Goal: Download file/media

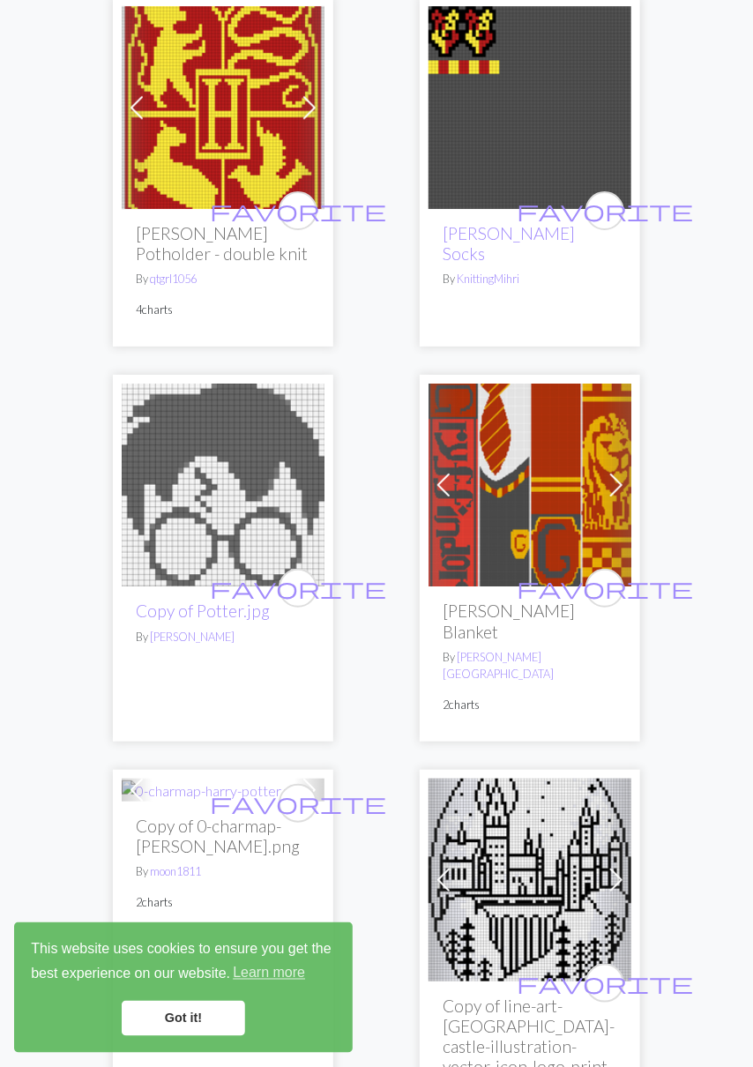
scroll to position [3559, 0]
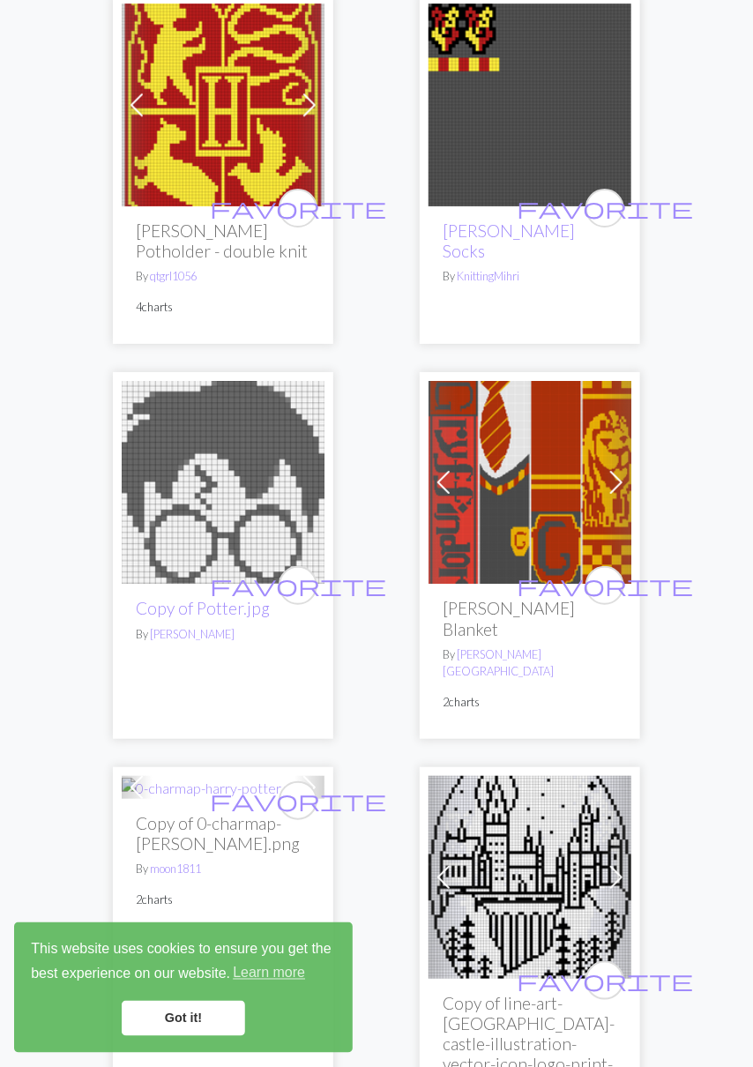
click at [252, 405] on img at bounding box center [223, 482] width 203 height 203
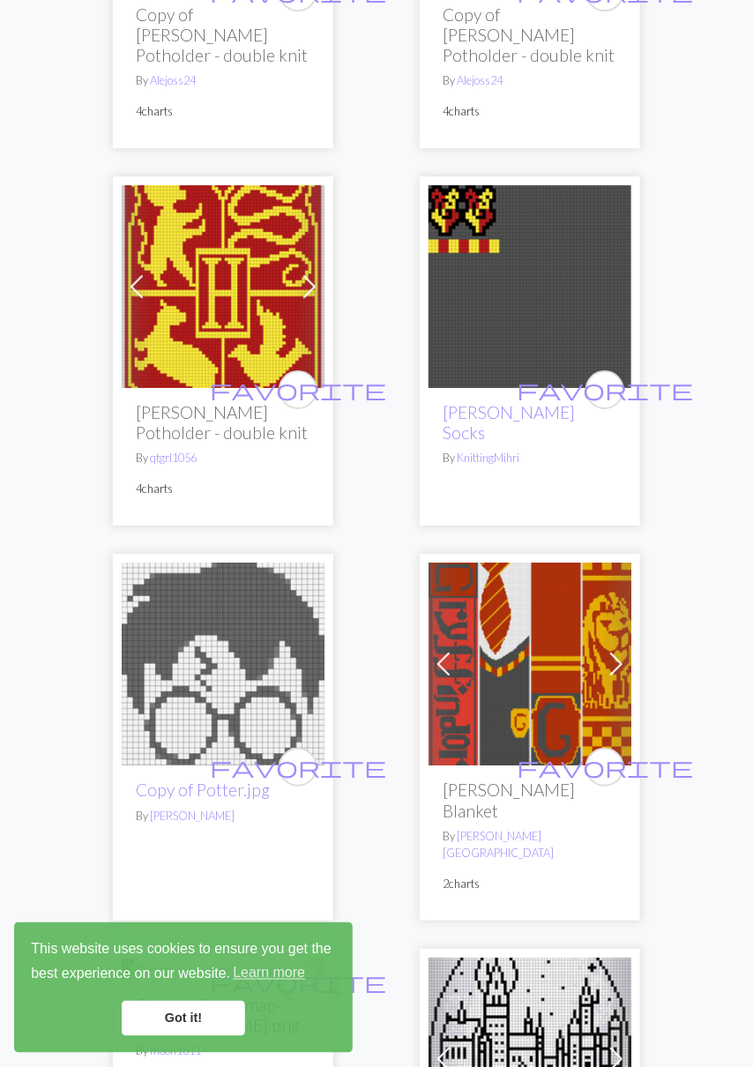
scroll to position [3381, 0]
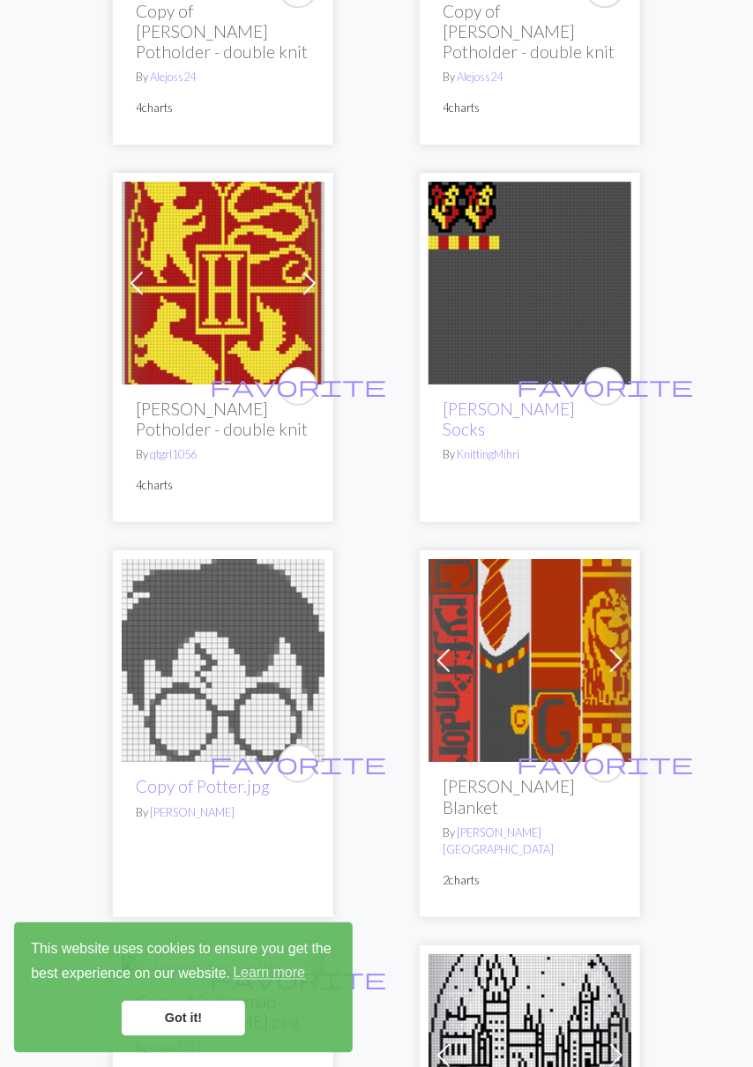
click at [250, 559] on img at bounding box center [223, 660] width 203 height 203
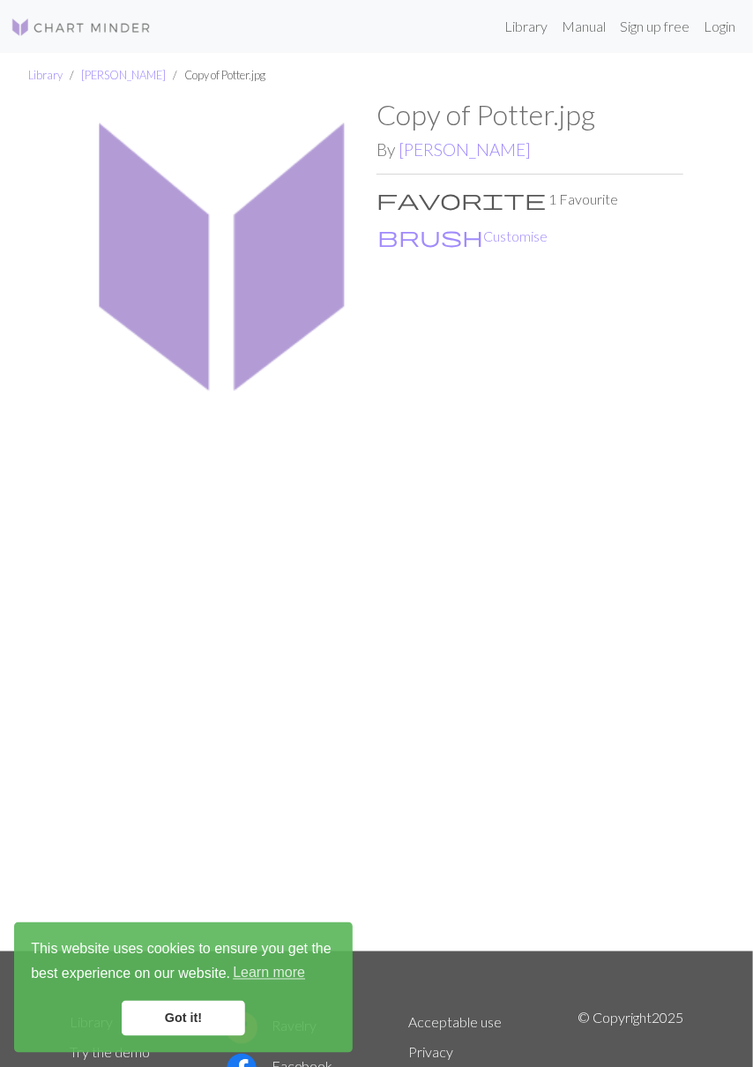
click at [259, 309] on img at bounding box center [223, 524] width 307 height 853
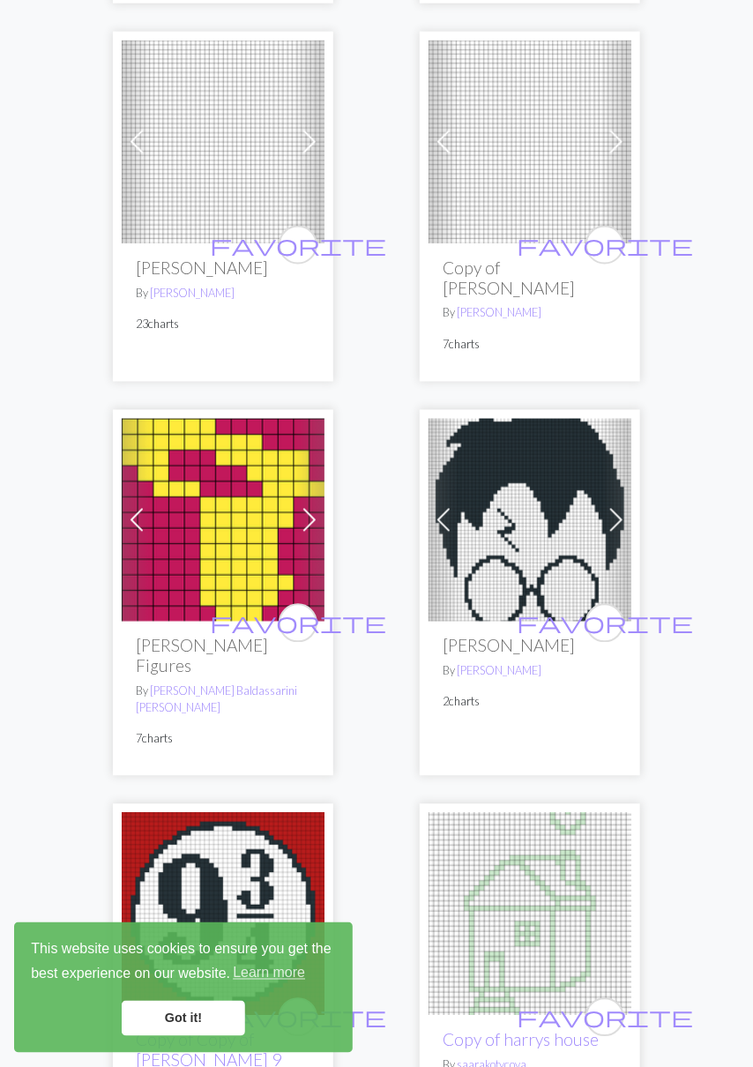
scroll to position [8461, 0]
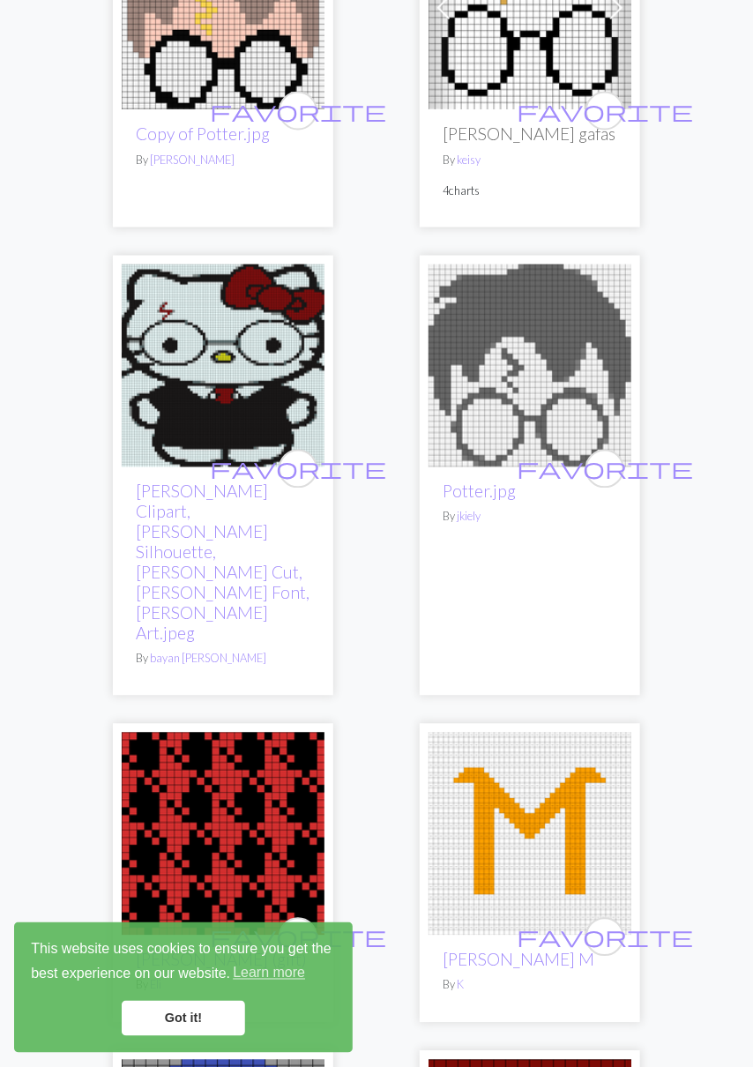
scroll to position [699, 0]
click at [230, 766] on img at bounding box center [223, 834] width 203 height 203
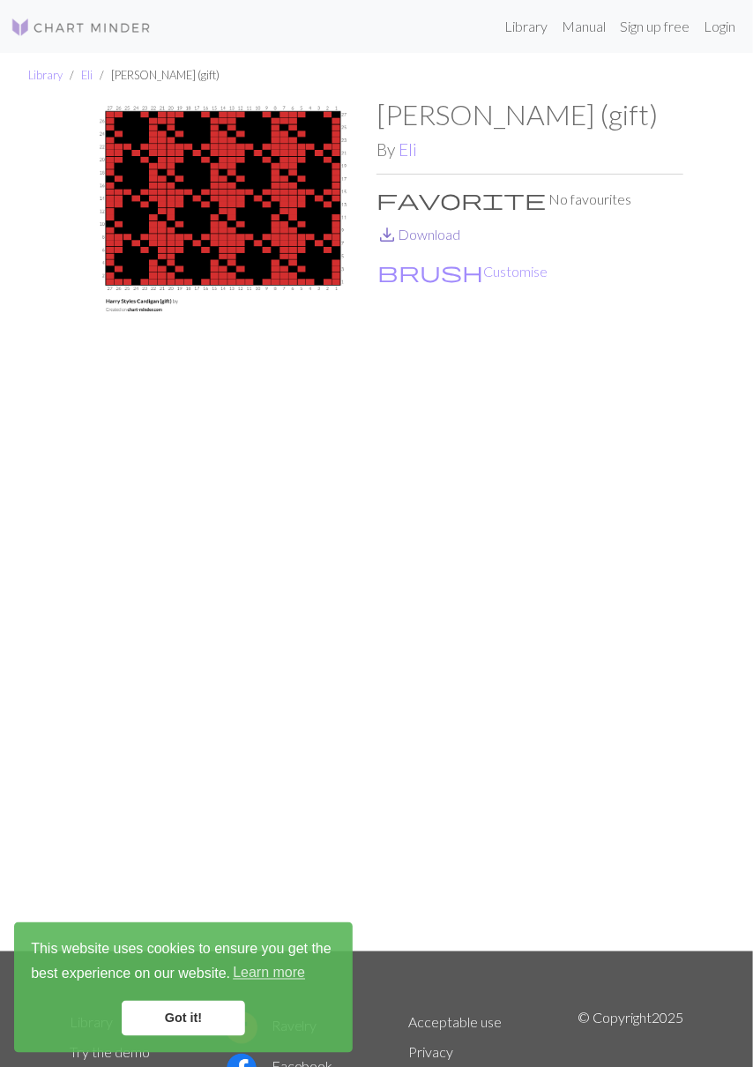
click at [433, 242] on link "save_alt Download" at bounding box center [418, 234] width 84 height 17
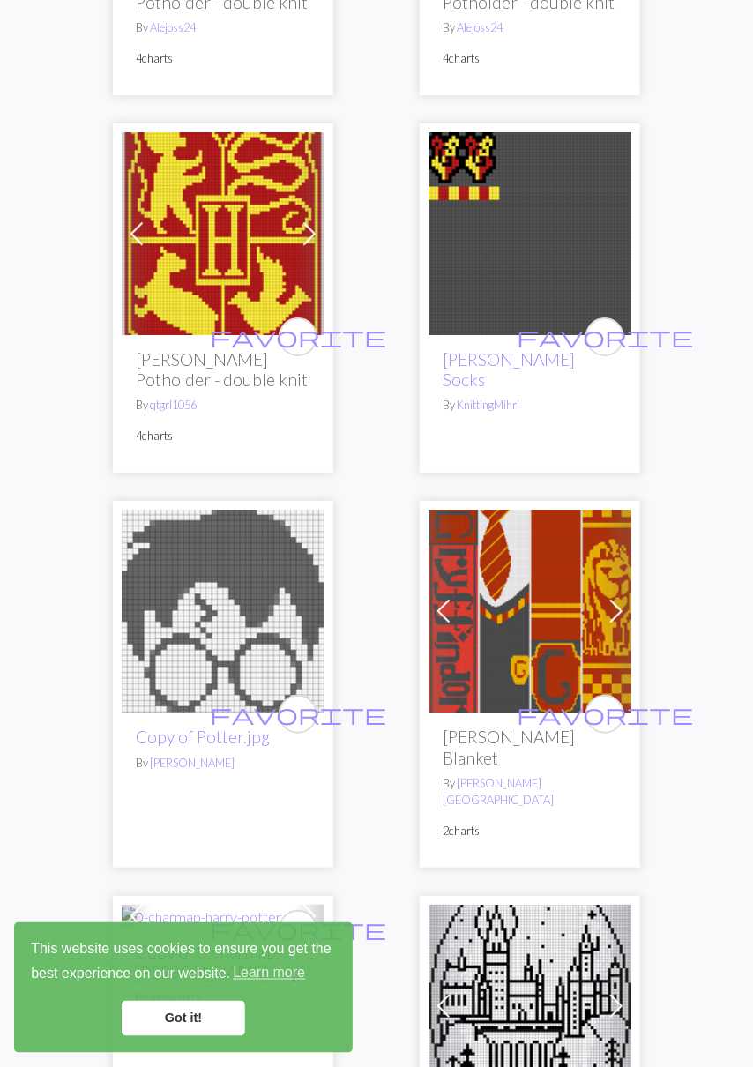
scroll to position [3506, 0]
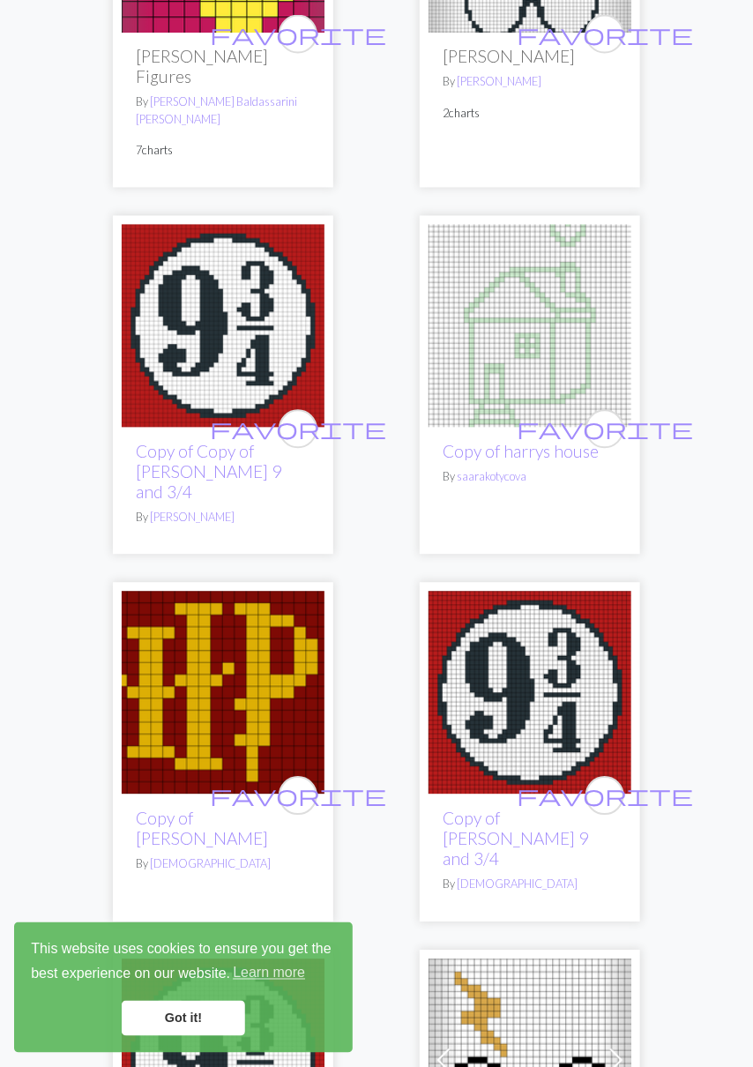
scroll to position [8461, 0]
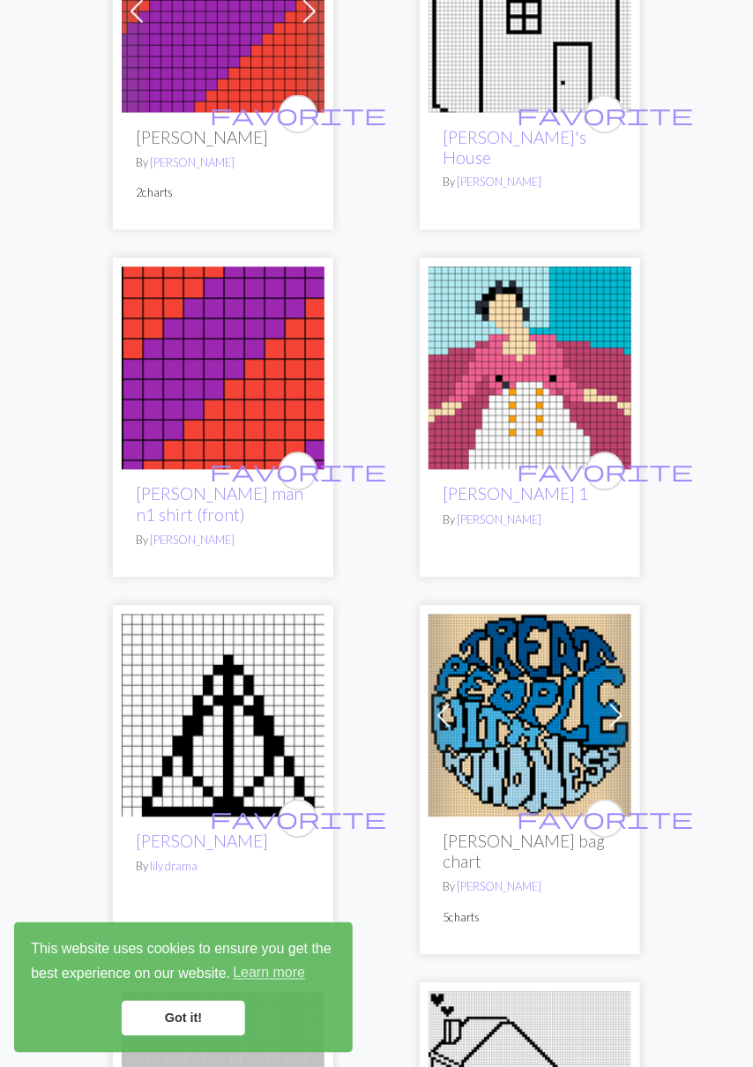
scroll to position [8425, 0]
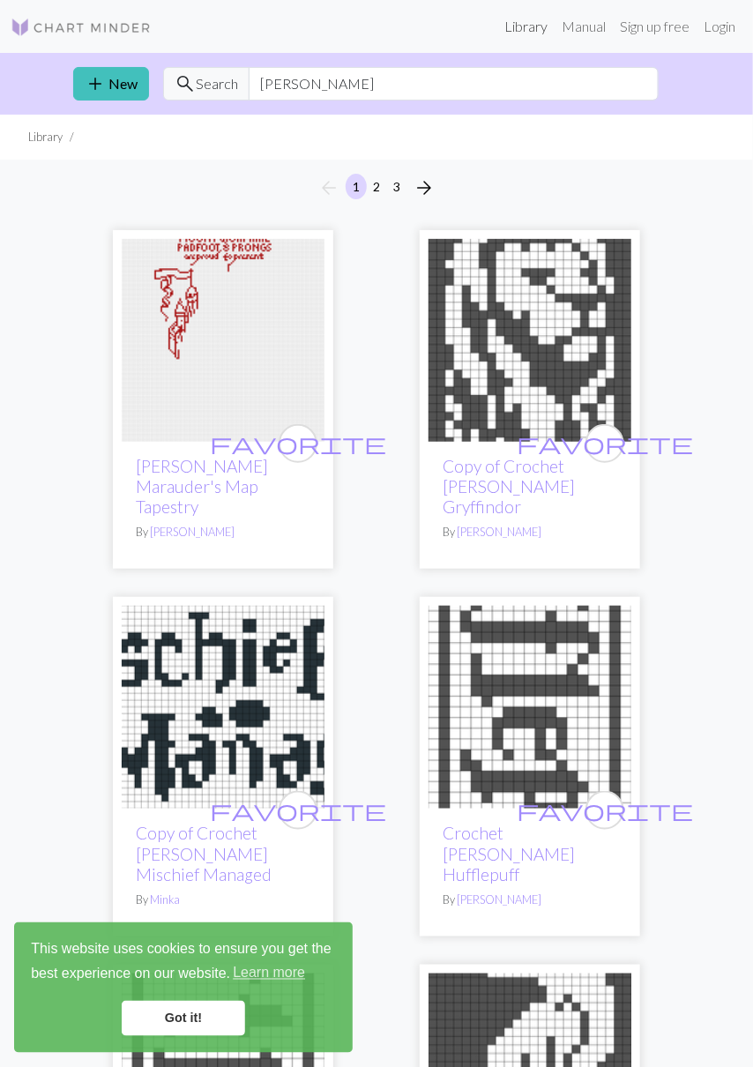
click at [520, 26] on link "Library" at bounding box center [525, 26] width 57 height 35
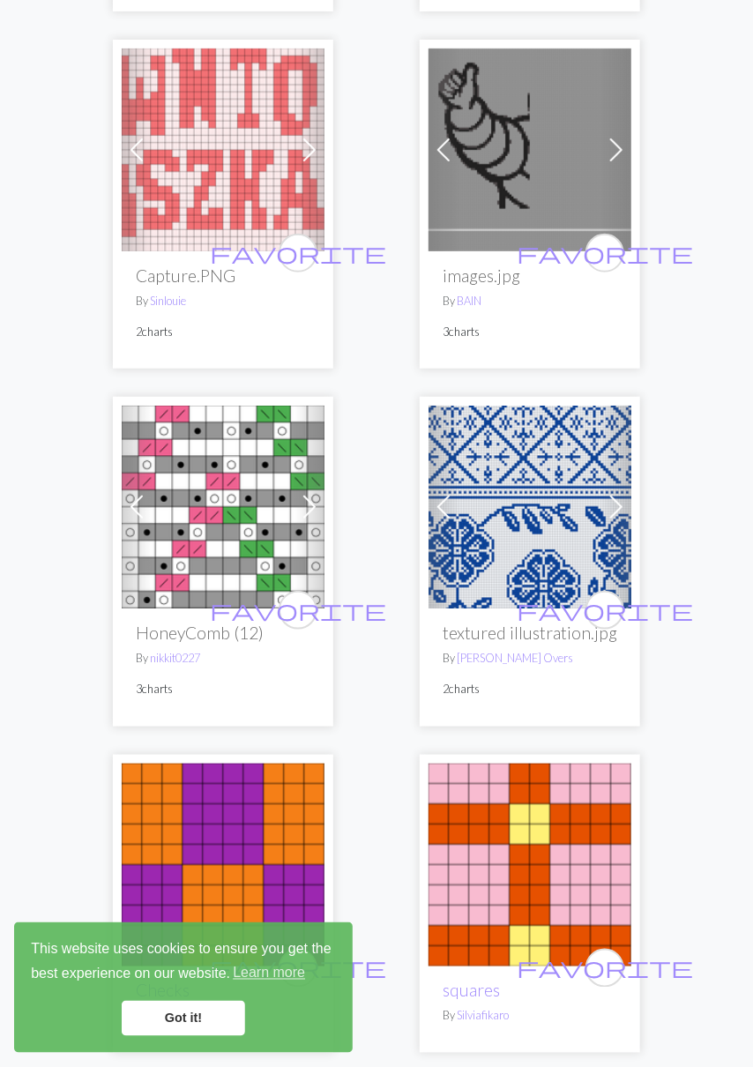
scroll to position [5763, 0]
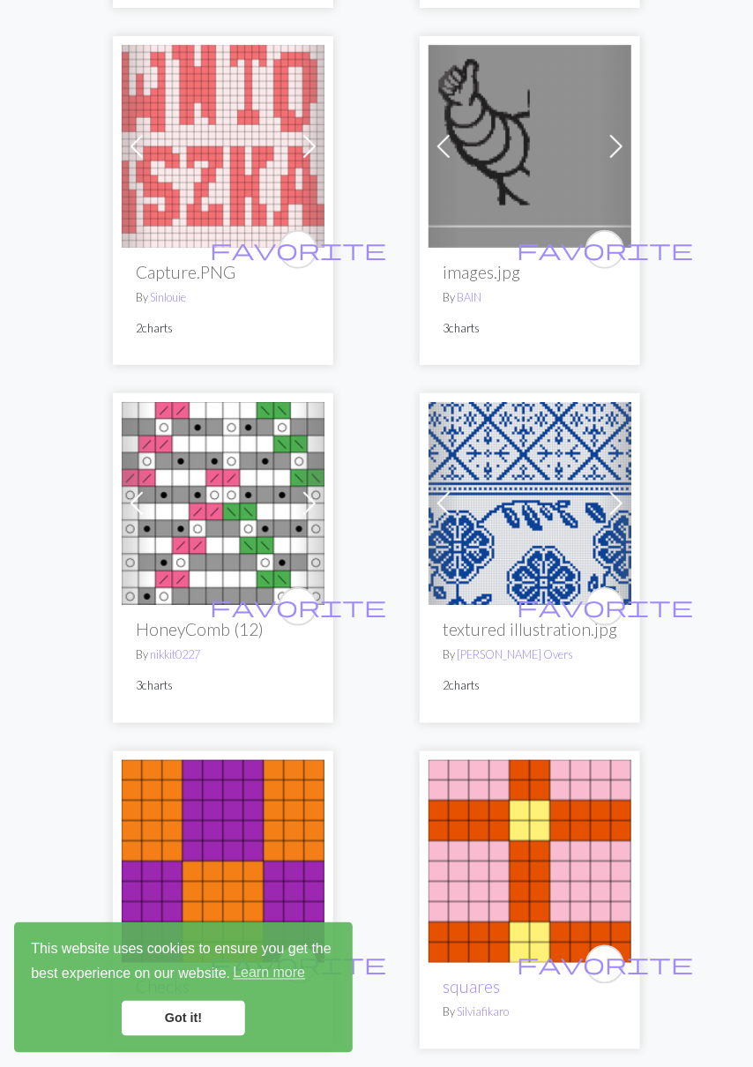
click at [212, 635] on h2 "HoneyComb (12)" at bounding box center [223, 629] width 175 height 20
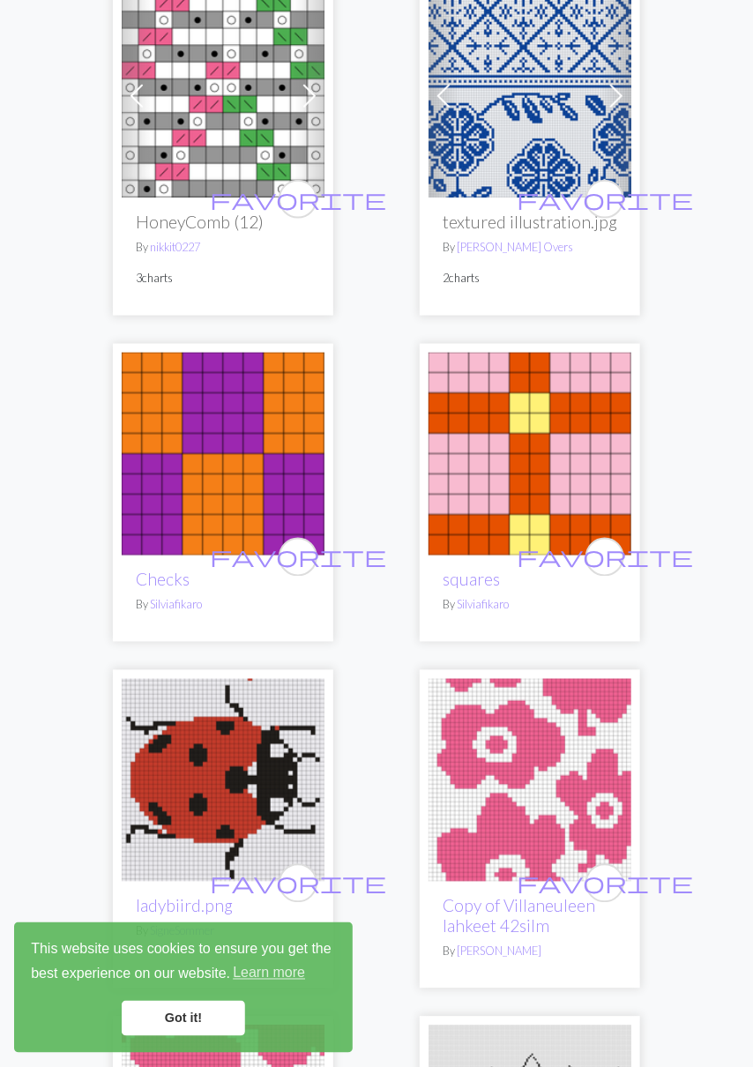
scroll to position [6171, 0]
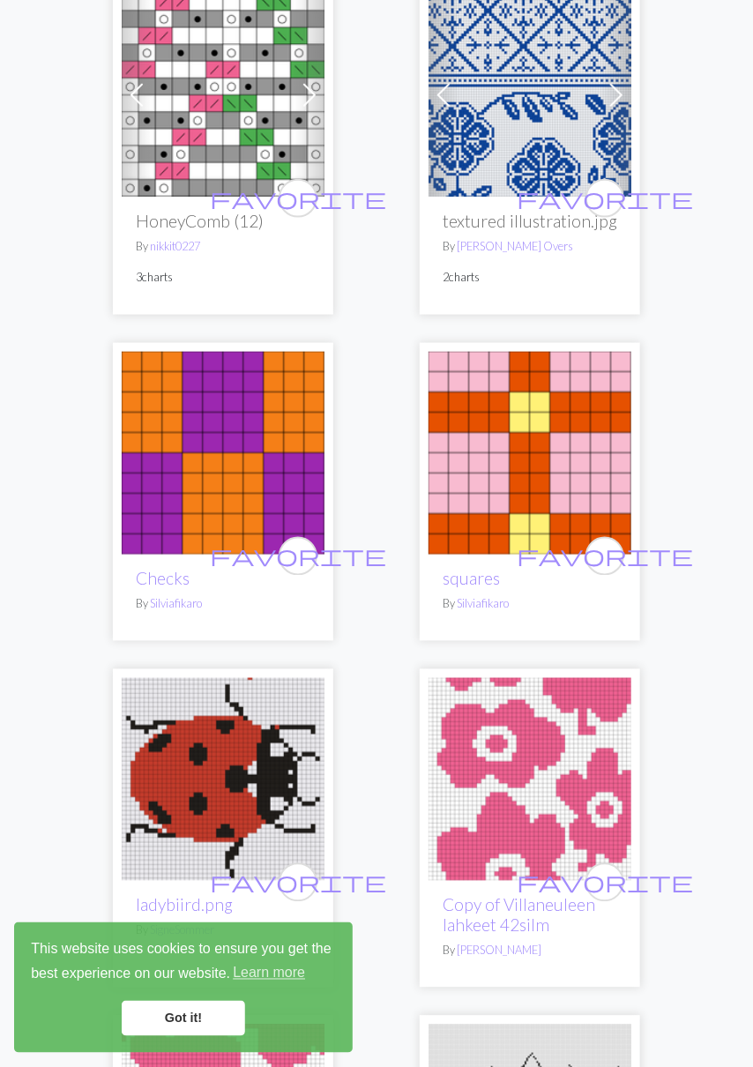
click at [525, 827] on img at bounding box center [529, 779] width 203 height 203
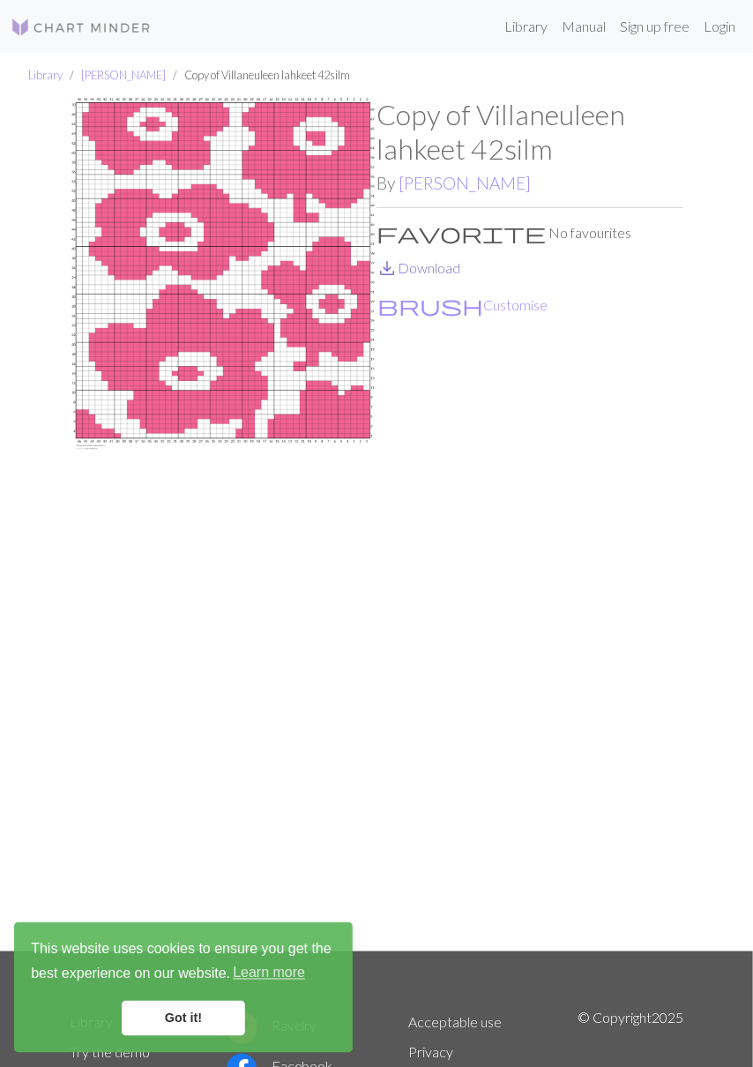
click at [423, 271] on link "save_alt Download" at bounding box center [418, 267] width 84 height 17
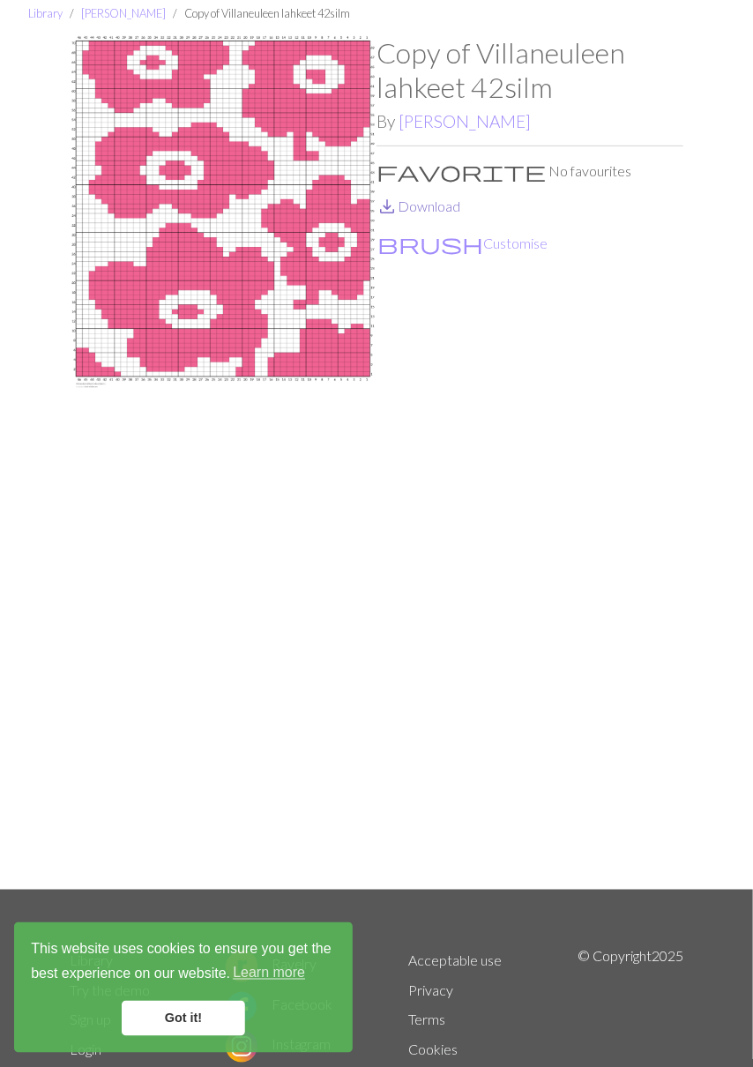
scroll to position [74, 0]
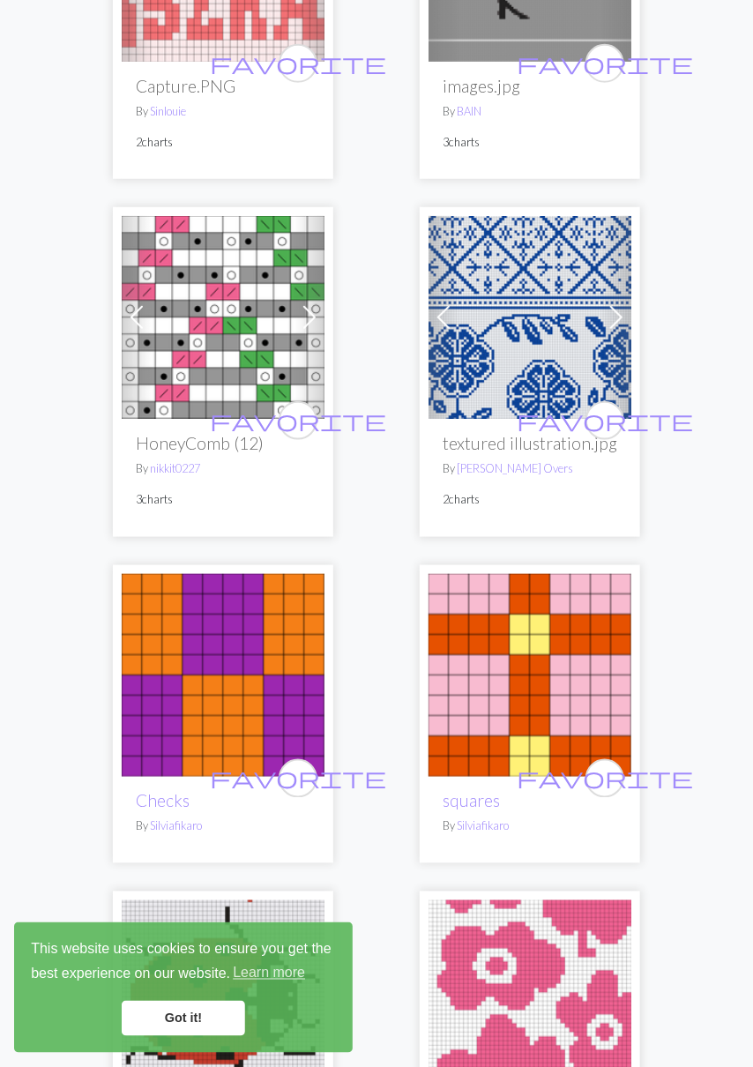
scroll to position [5952, 0]
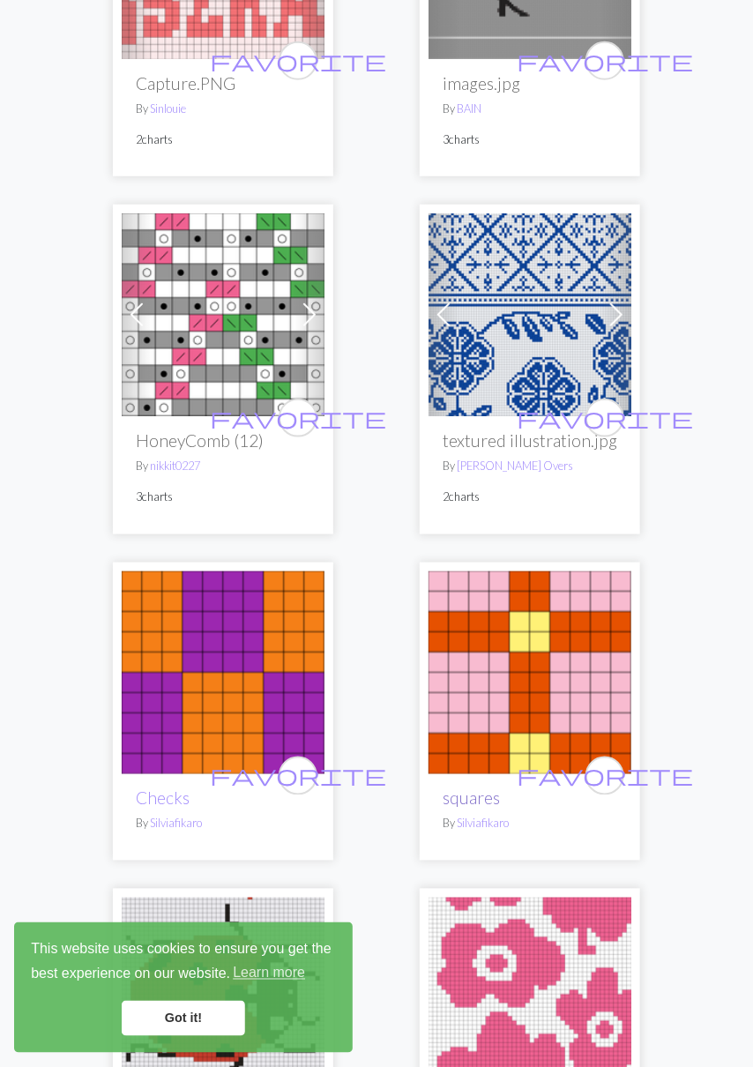
click at [465, 802] on link "squares" at bounding box center [471, 798] width 57 height 20
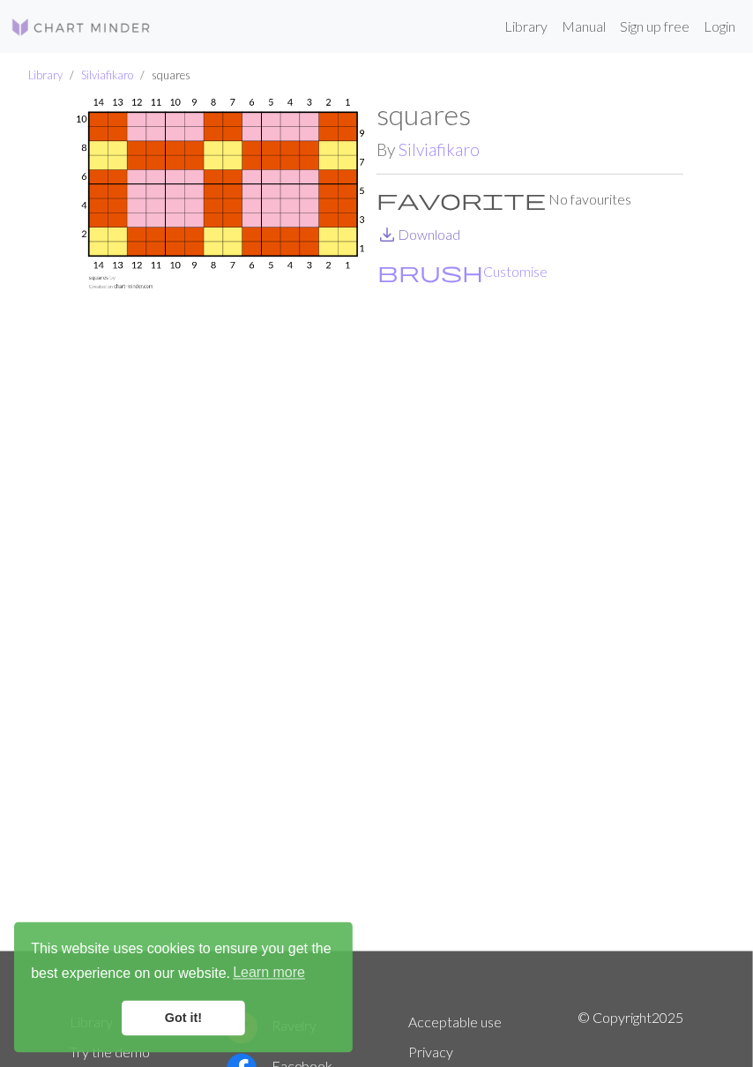
click at [428, 237] on link "save_alt Download" at bounding box center [418, 234] width 84 height 17
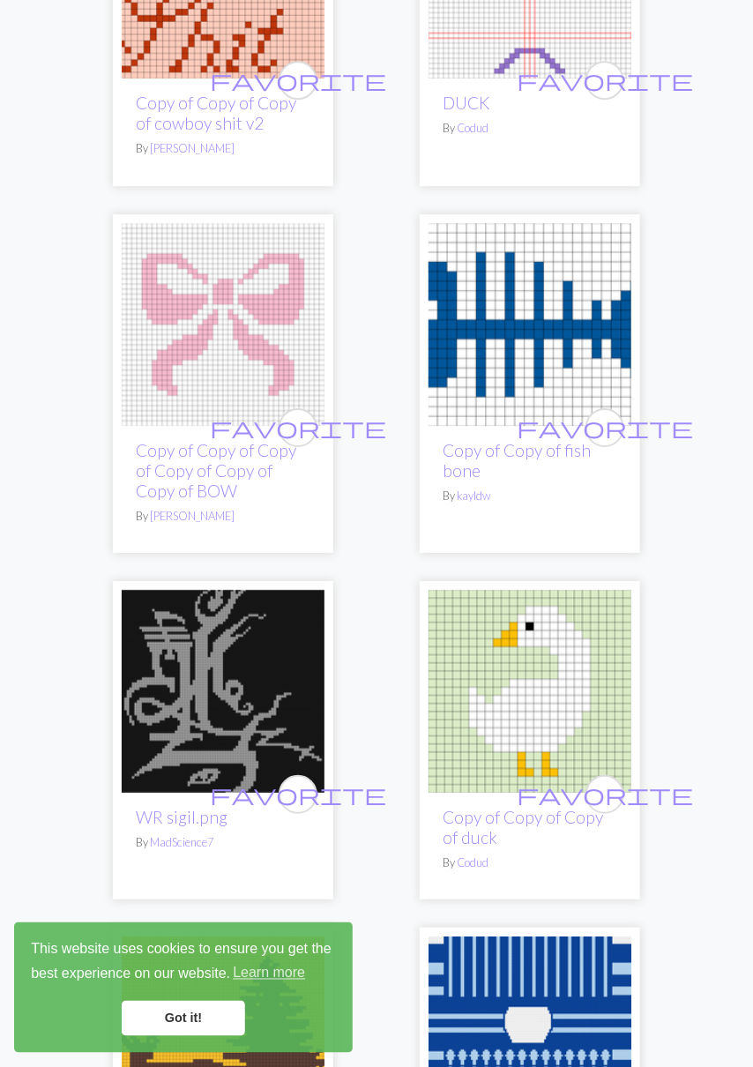
scroll to position [1460, 0]
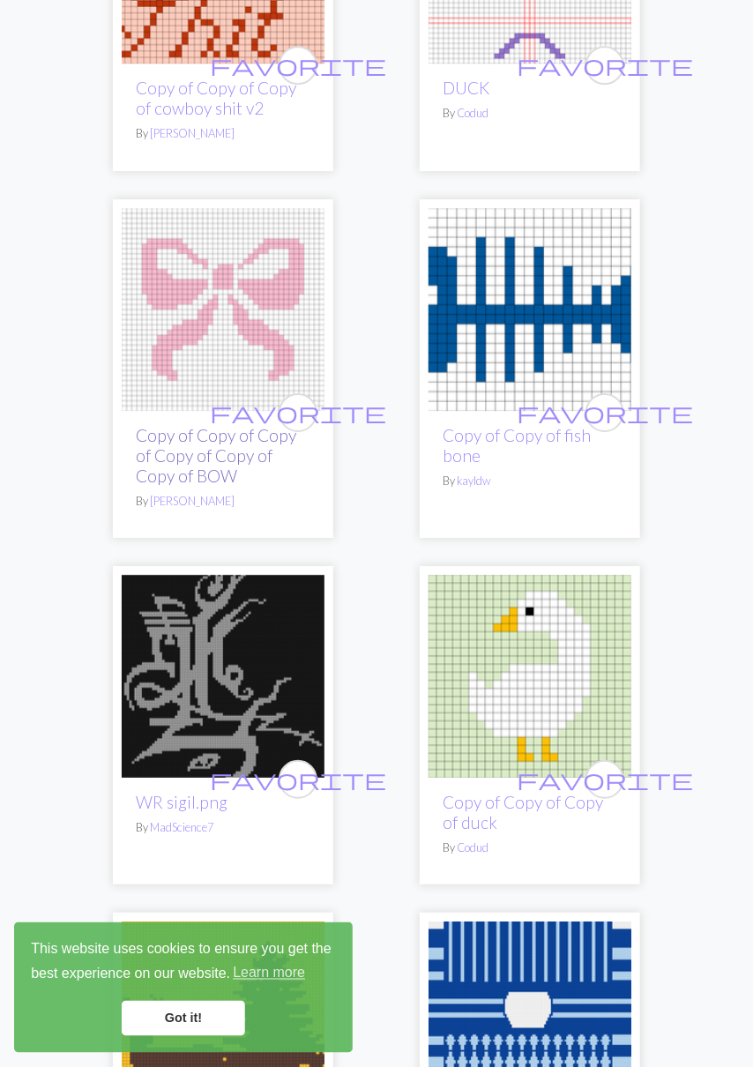
click at [190, 460] on link "Copy of Copy of Copy of Copy of Copy of Copy of BOW" at bounding box center [216, 455] width 160 height 61
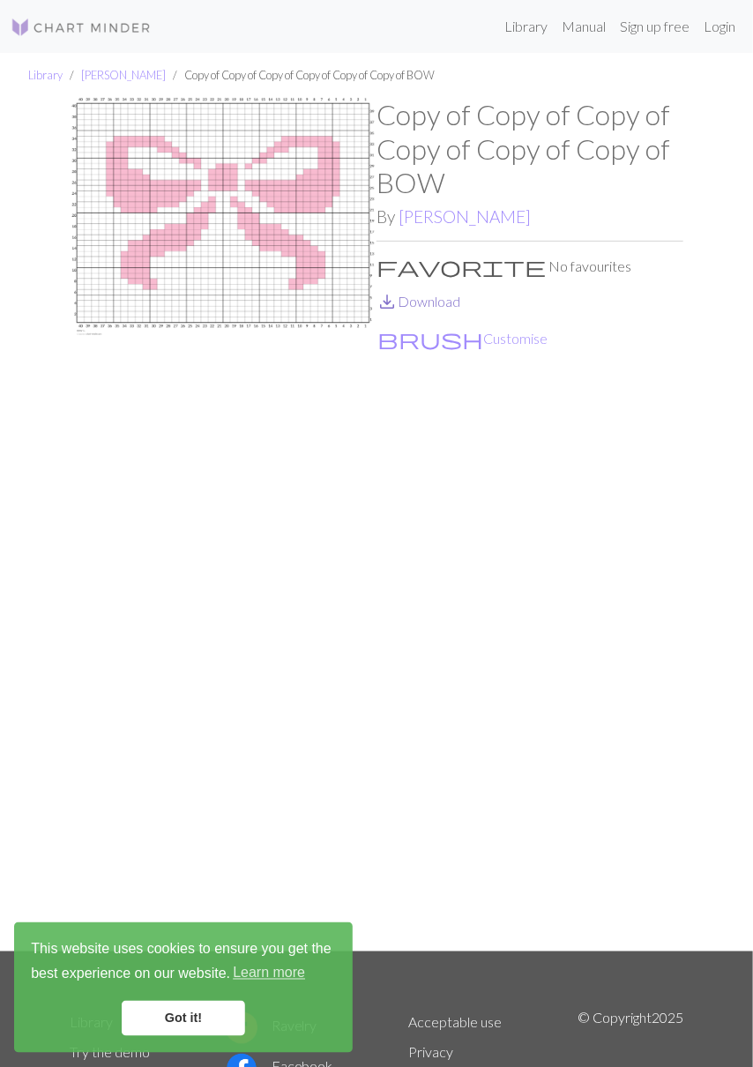
click at [426, 309] on link "save_alt Download" at bounding box center [418, 301] width 84 height 17
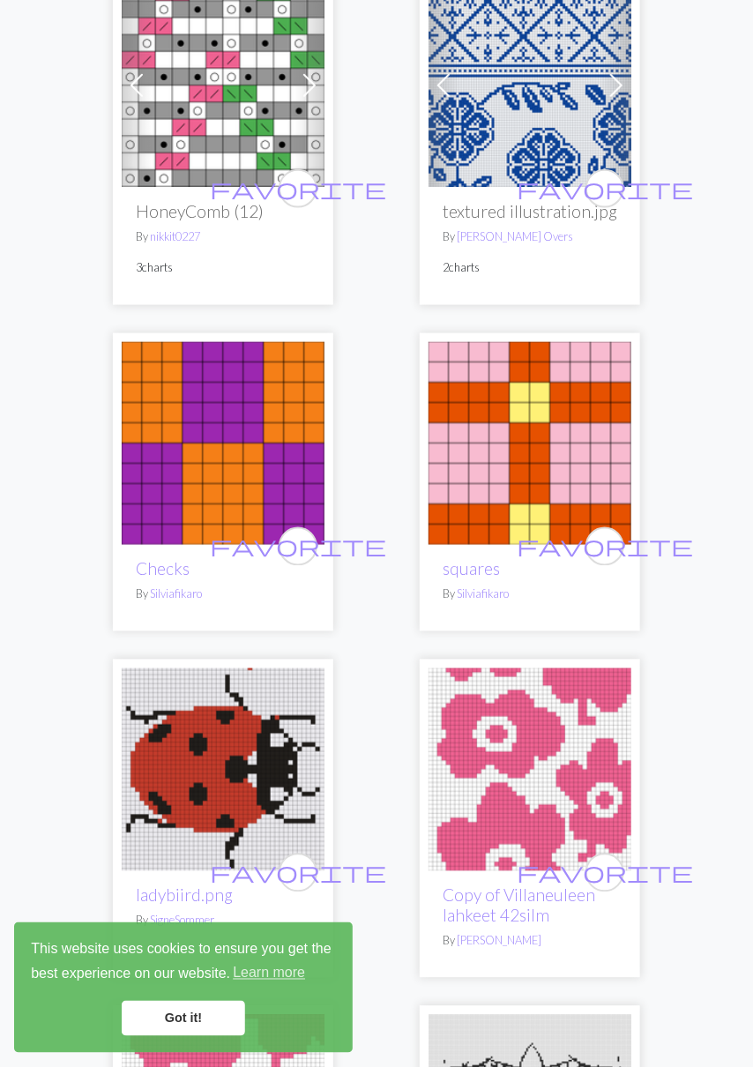
scroll to position [6182, 0]
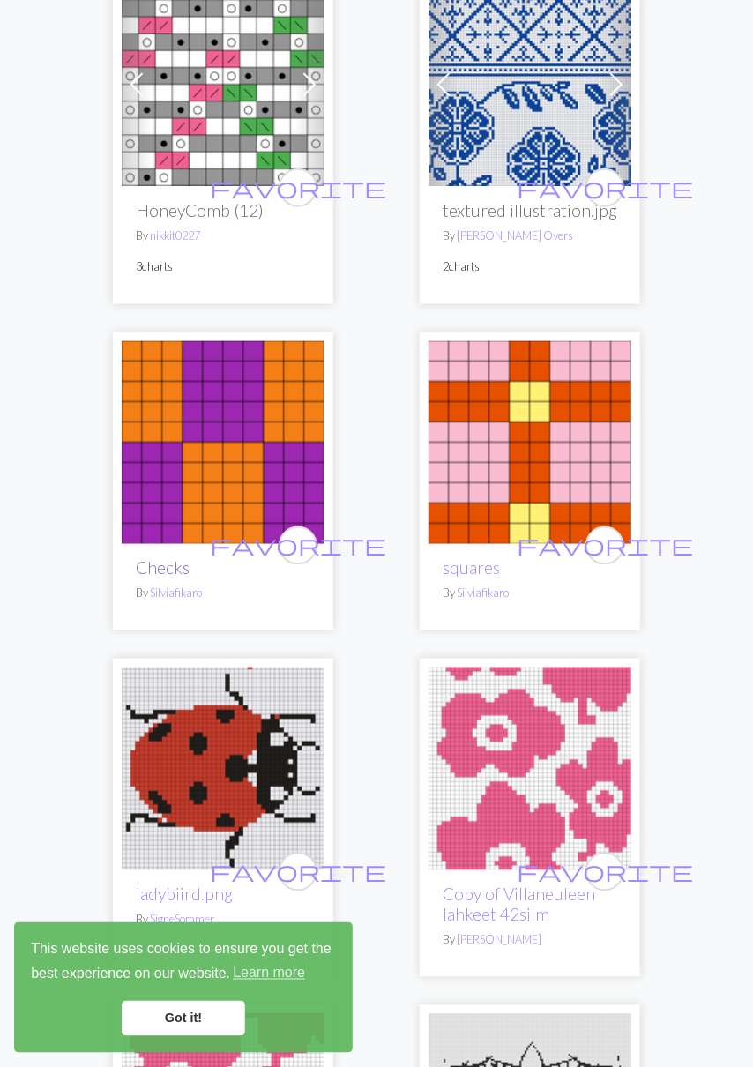
click at [166, 572] on link "Checks" at bounding box center [163, 568] width 54 height 20
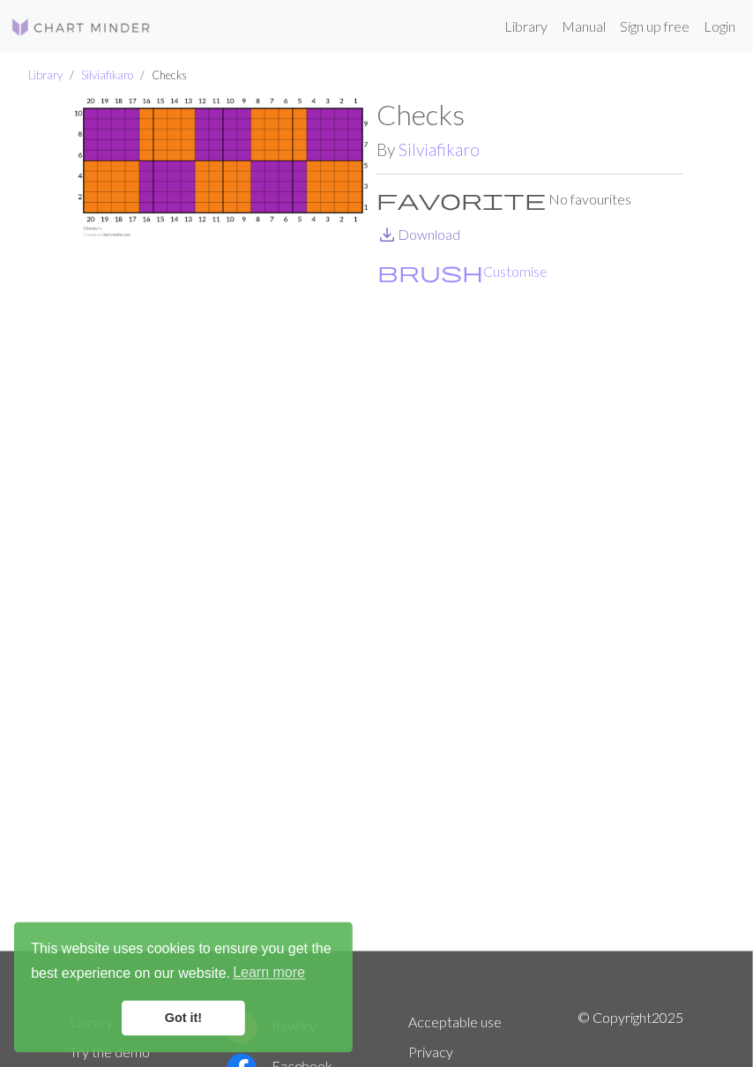
click at [444, 231] on link "save_alt Download" at bounding box center [418, 234] width 84 height 17
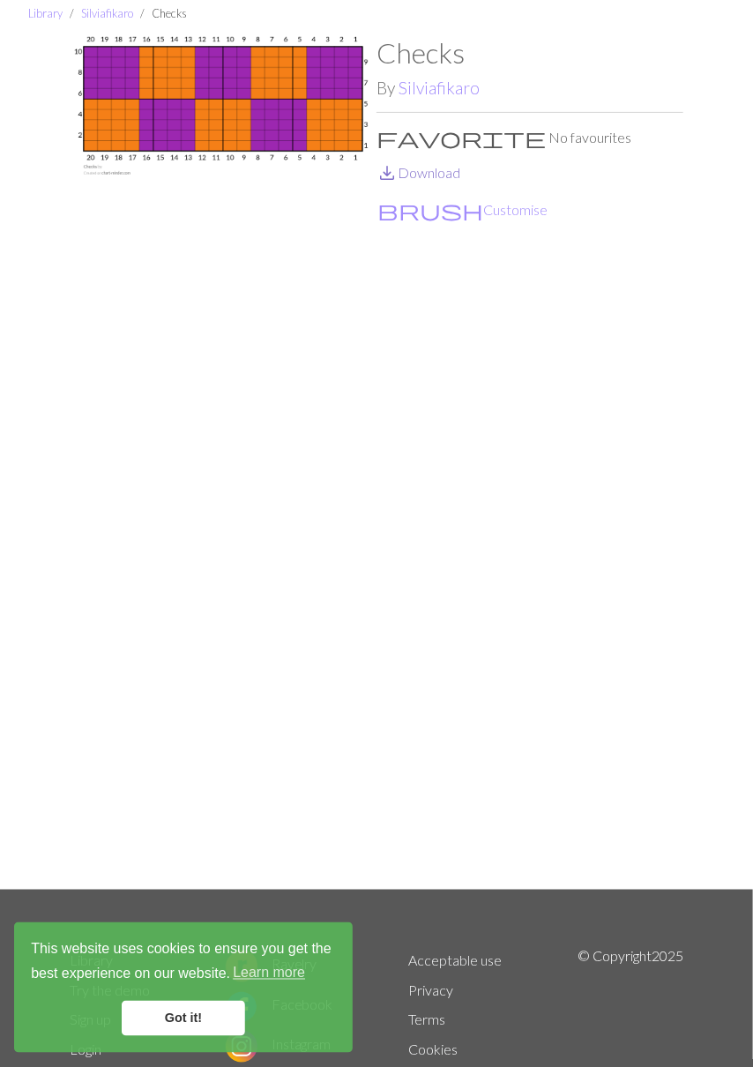
scroll to position [74, 0]
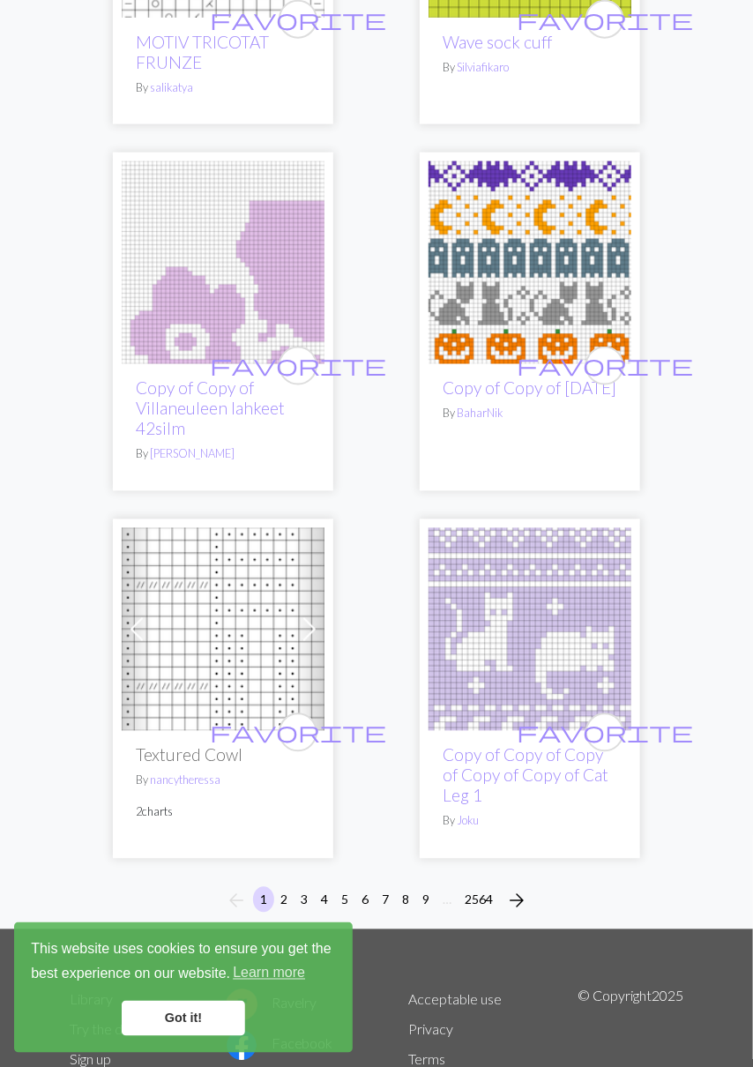
scroll to position [8125, 0]
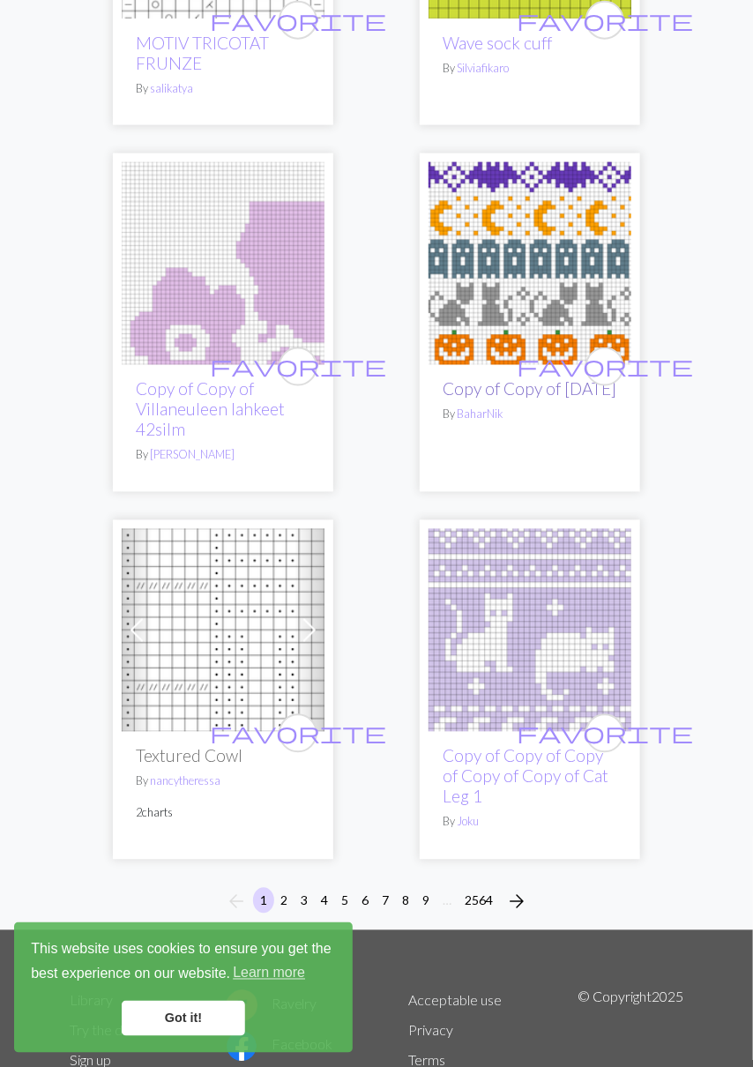
click at [540, 383] on link "Copy of Copy of halloween" at bounding box center [530, 389] width 174 height 20
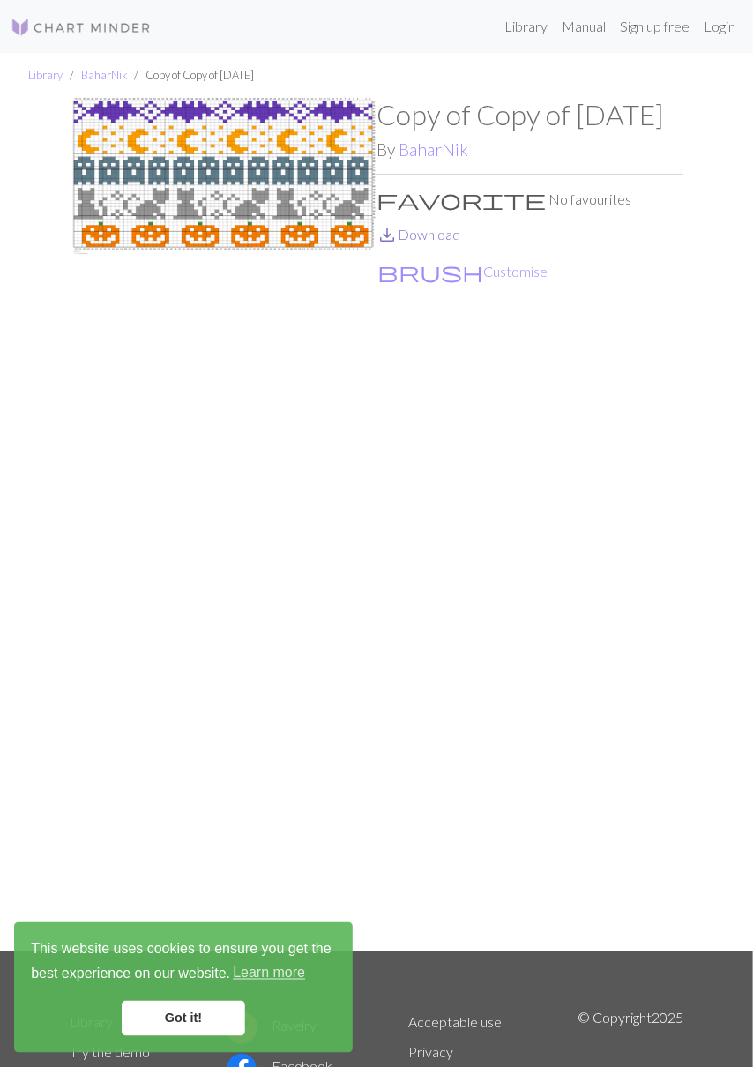
click at [441, 242] on link "save_alt Download" at bounding box center [418, 234] width 84 height 17
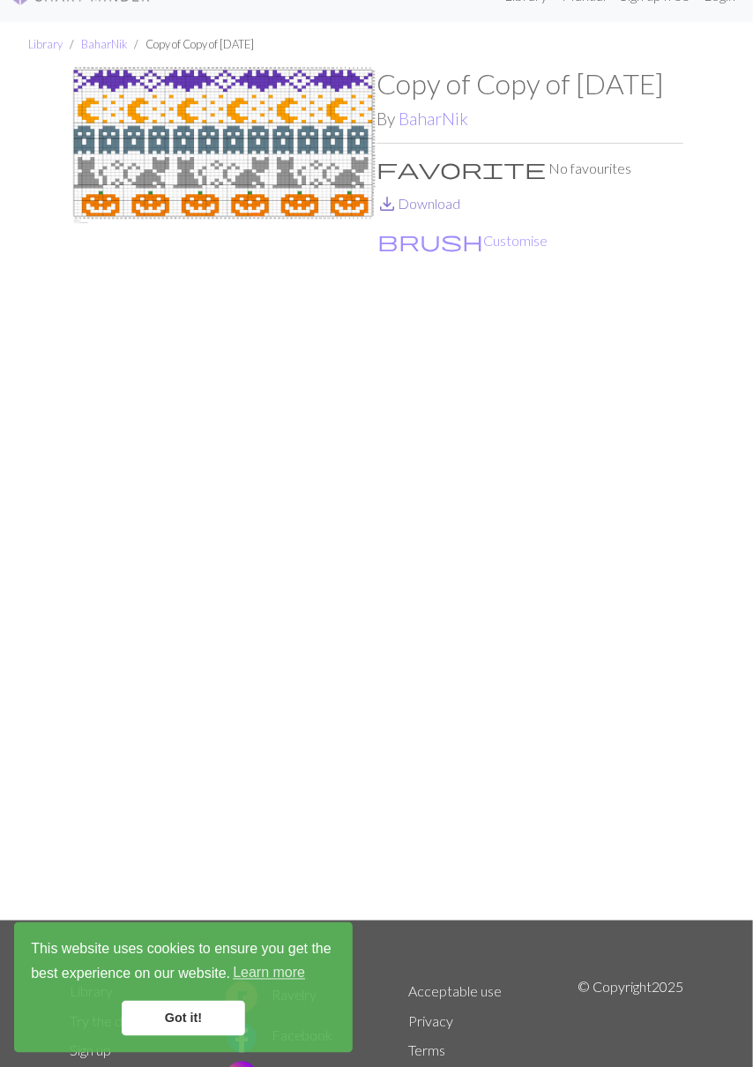
scroll to position [74, 0]
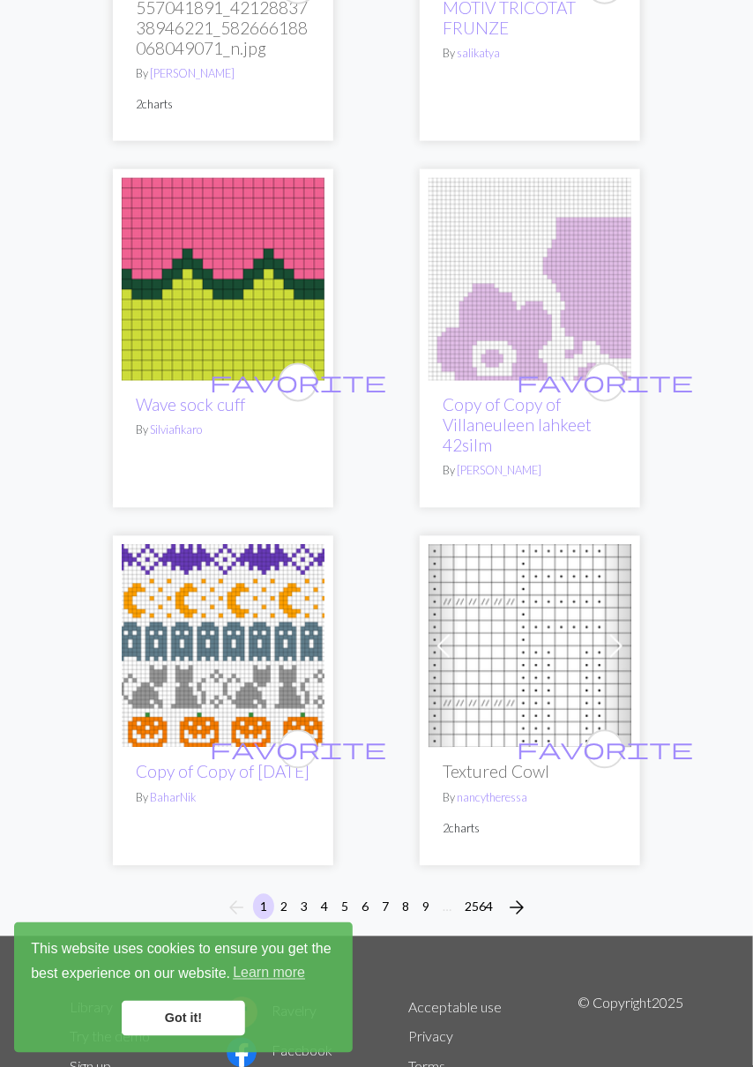
scroll to position [8184, 0]
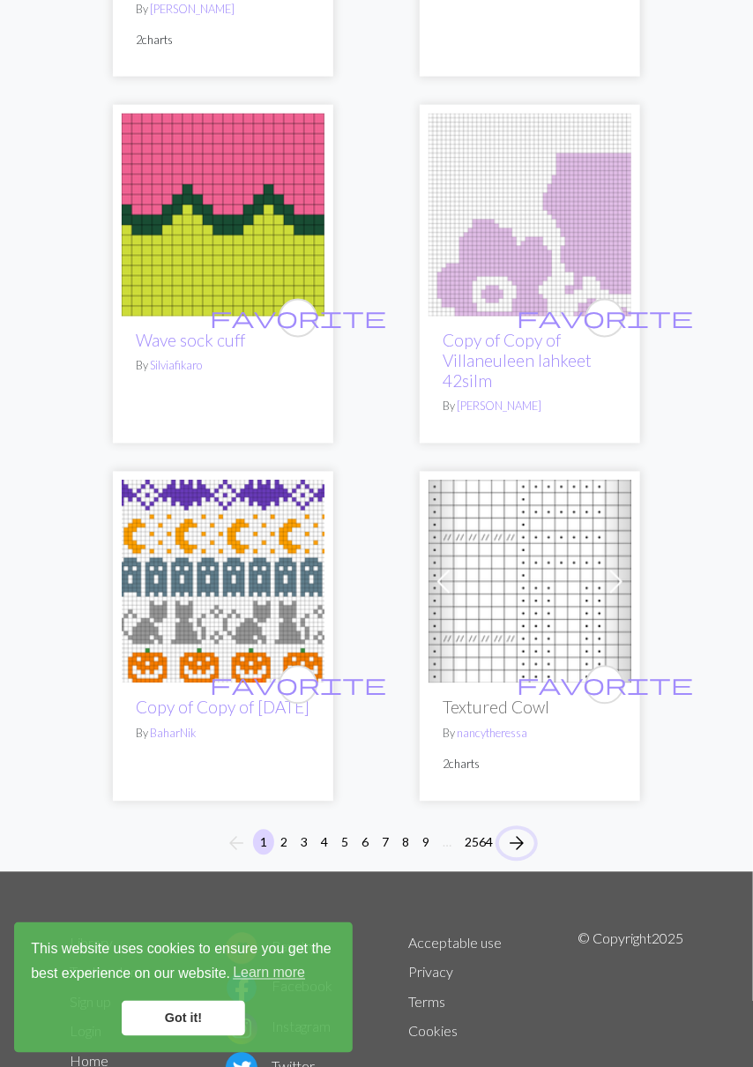
click at [525, 831] on span "arrow_forward" at bounding box center [516, 843] width 21 height 25
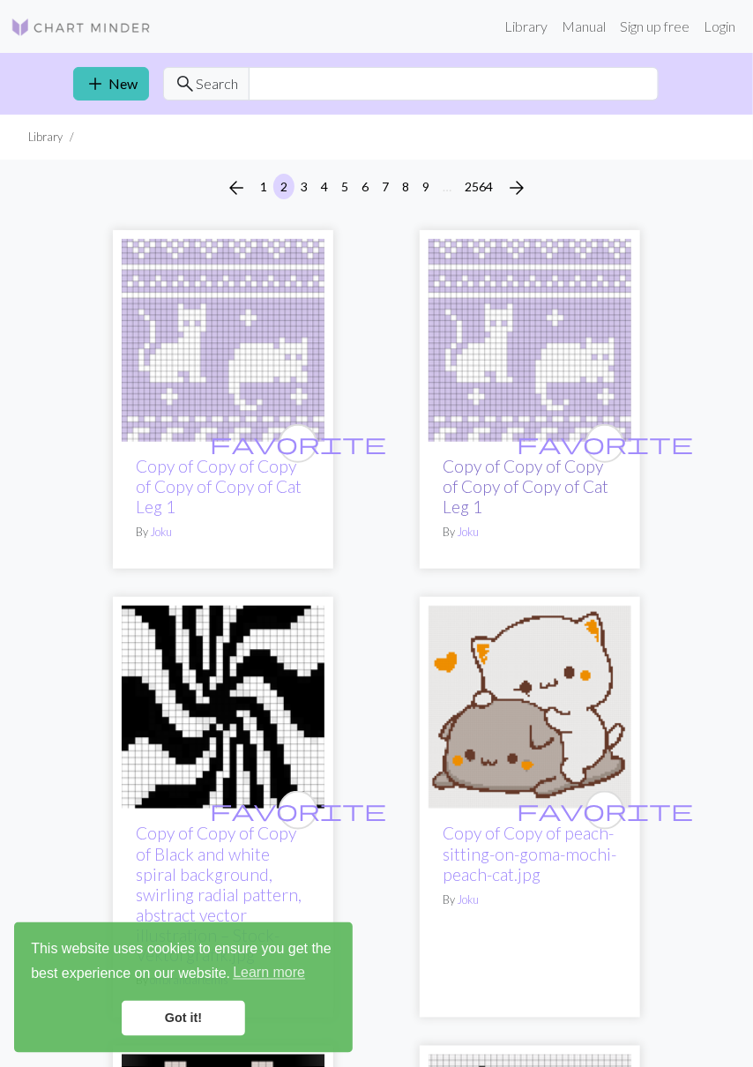
click at [523, 477] on link "Copy of Copy of Copy of Copy of Copy of Cat Leg 1" at bounding box center [526, 486] width 166 height 61
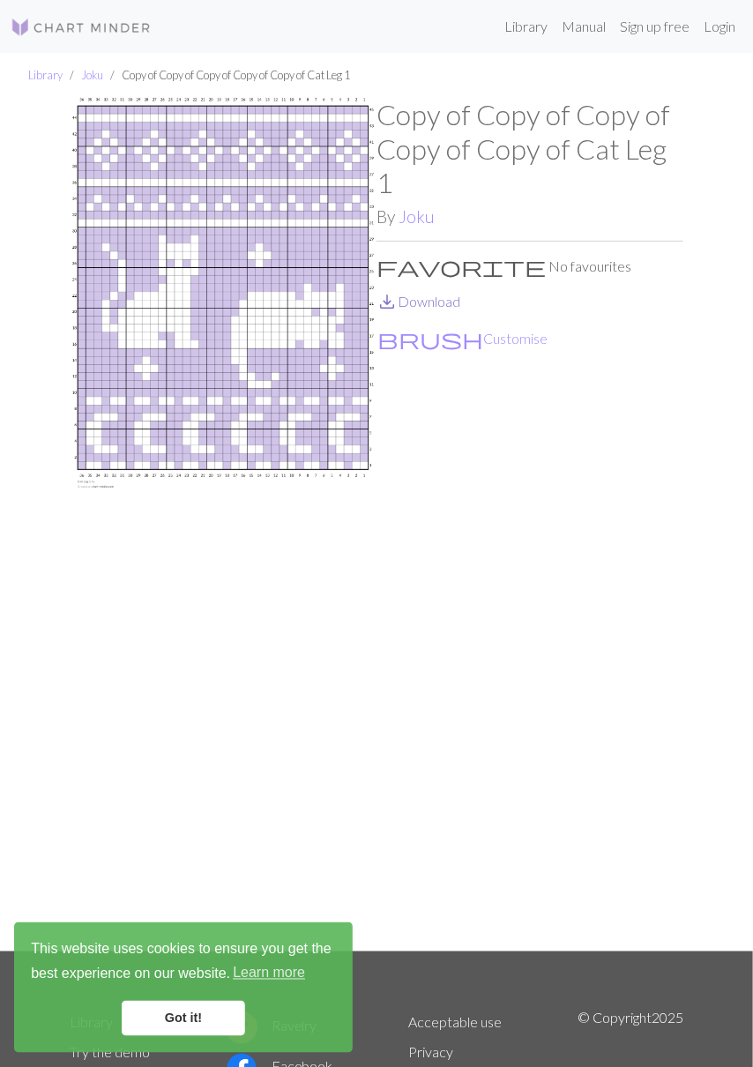
click at [435, 308] on link "save_alt Download" at bounding box center [418, 301] width 84 height 17
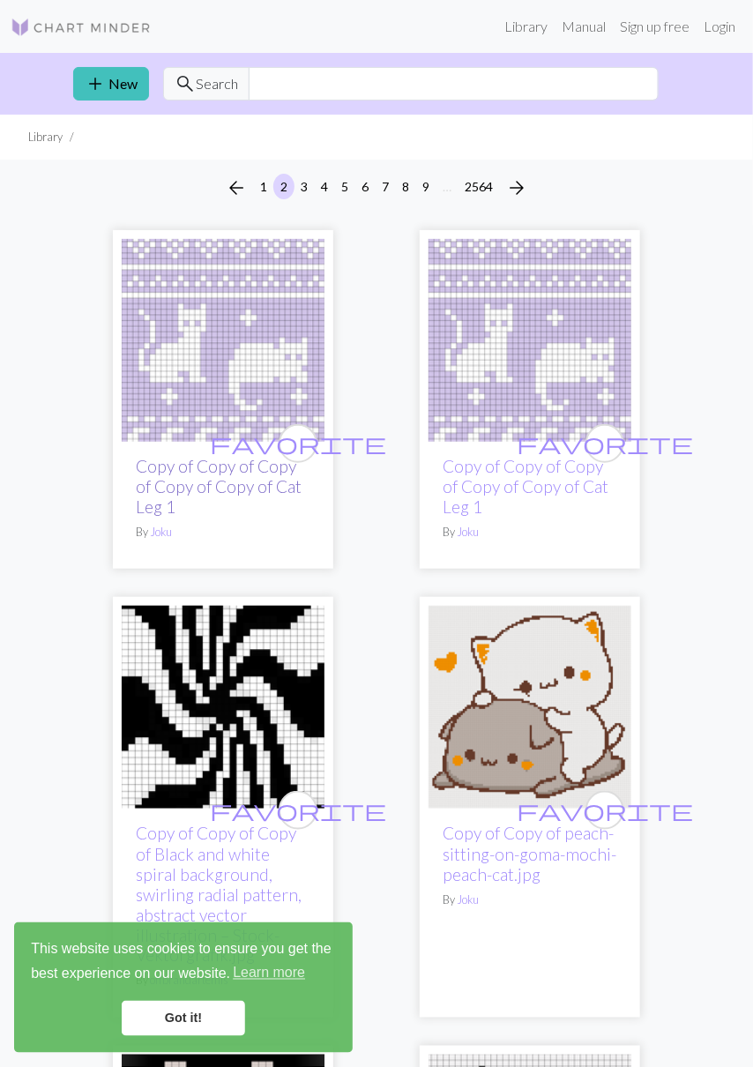
click at [200, 474] on link "Copy of Copy of Copy of Copy of Copy of Cat Leg 1" at bounding box center [219, 486] width 166 height 61
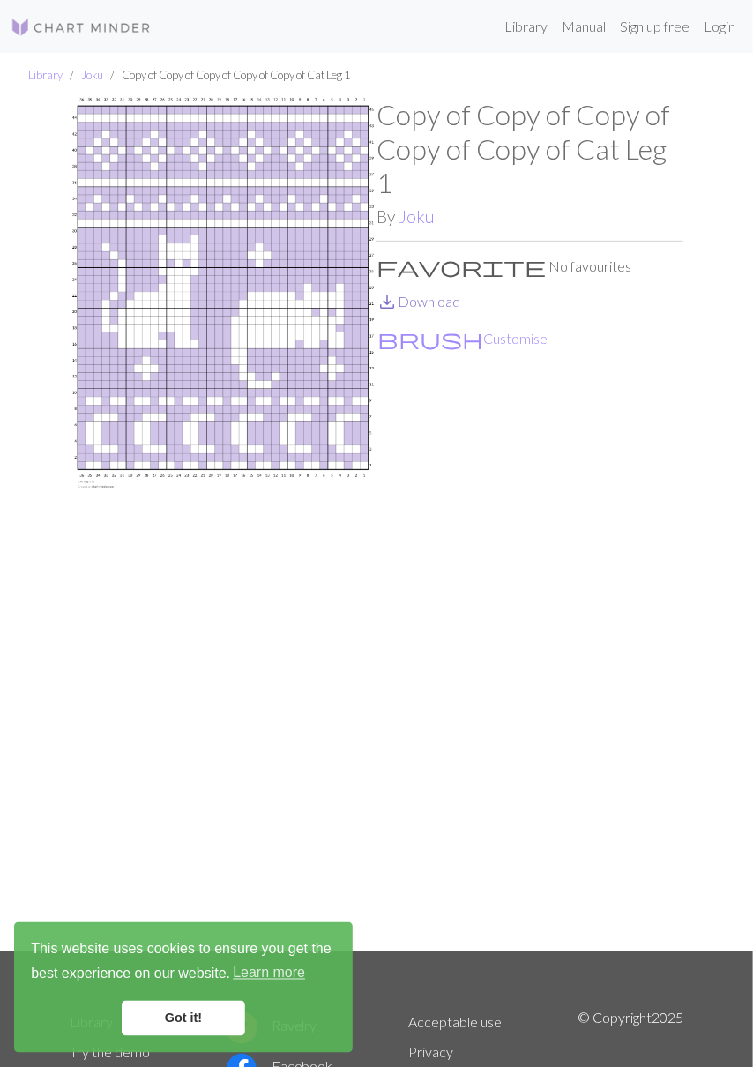
click at [450, 301] on link "save_alt Download" at bounding box center [418, 301] width 84 height 17
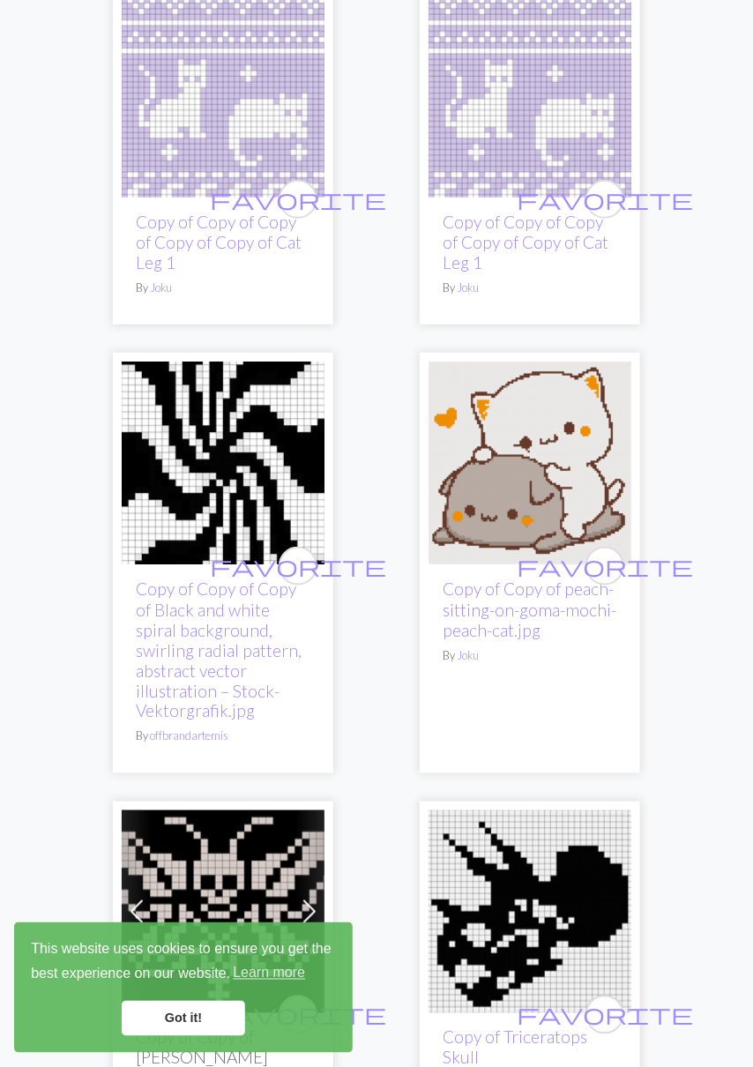
scroll to position [244, 0]
click at [513, 604] on link "Copy of Copy of peach-sitting-on-goma-mochi-peach-cat.jpg" at bounding box center [530, 608] width 174 height 61
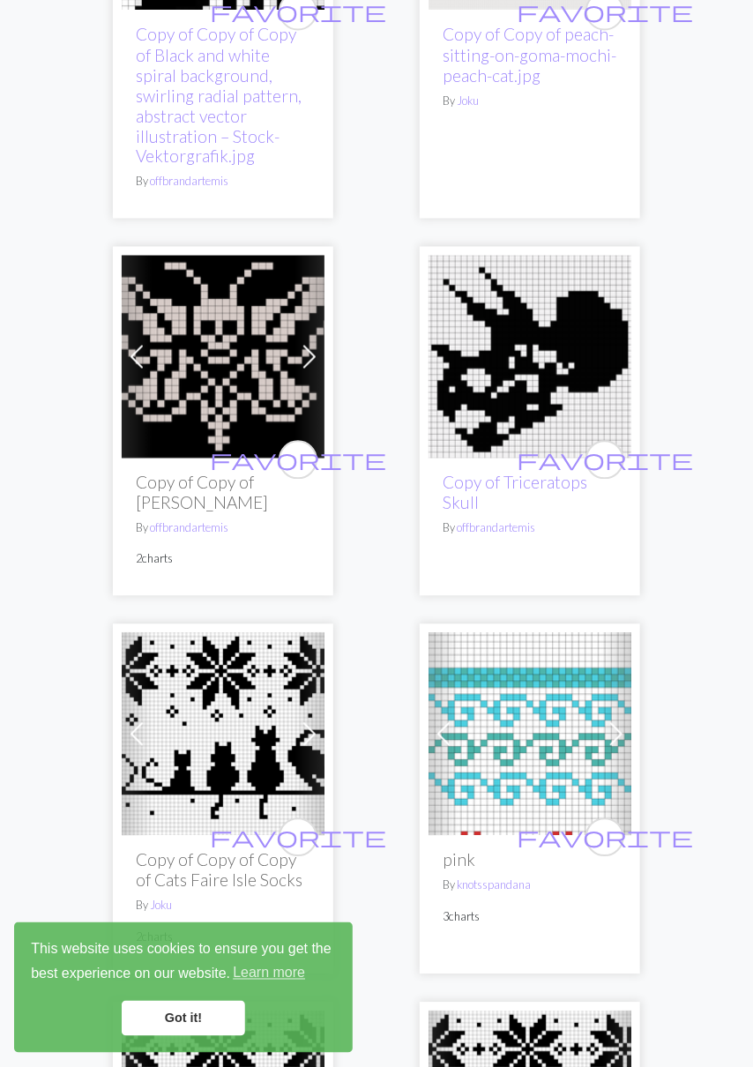
scroll to position [837, 0]
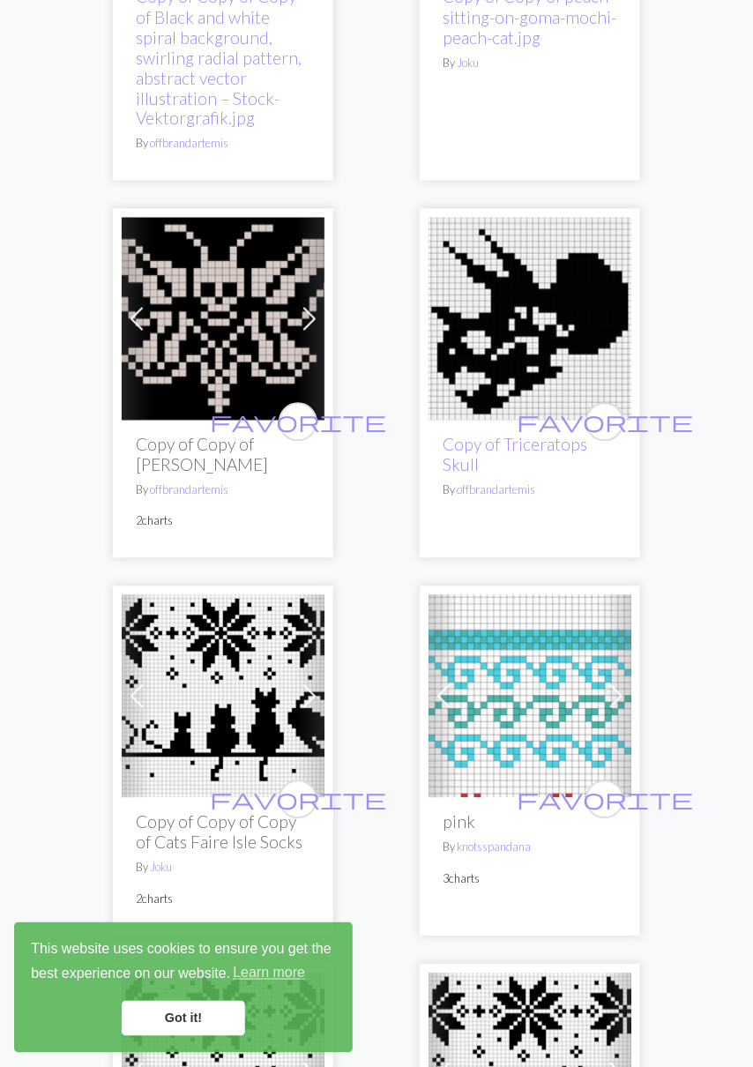
click at [202, 812] on h2 "Copy of Copy of Copy of Cats Faire Isle Socks" at bounding box center [223, 832] width 175 height 41
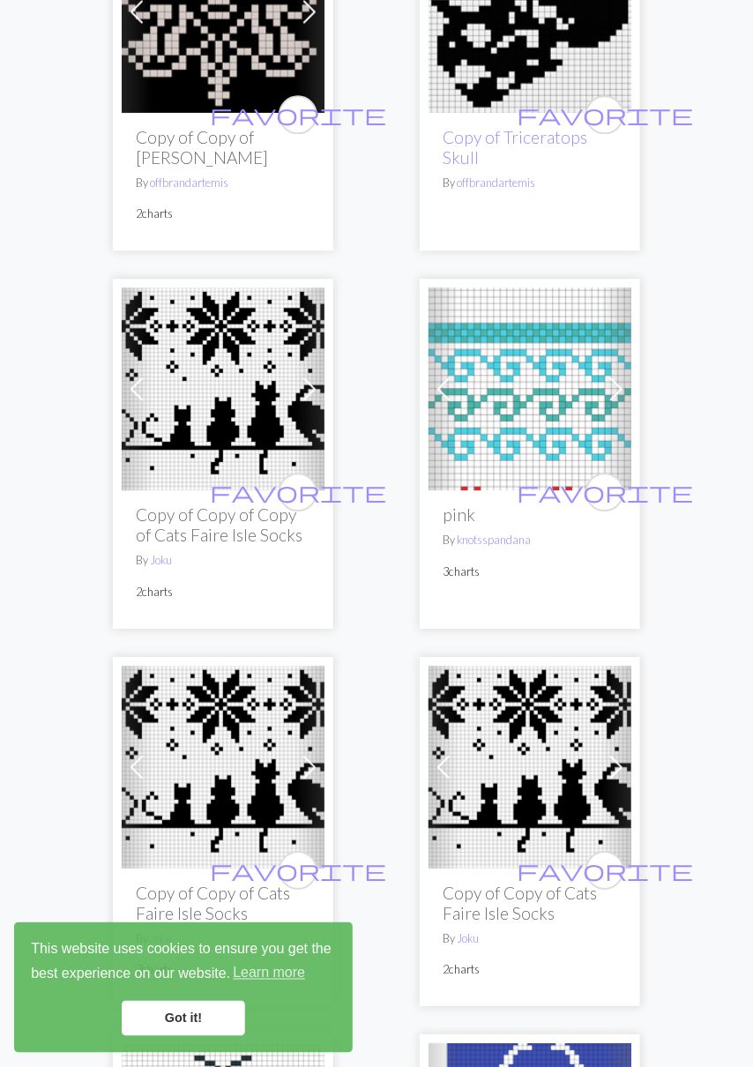
scroll to position [1144, 0]
click at [512, 882] on h2 "Copy of Copy of Cats Faire Isle Socks" at bounding box center [530, 902] width 175 height 41
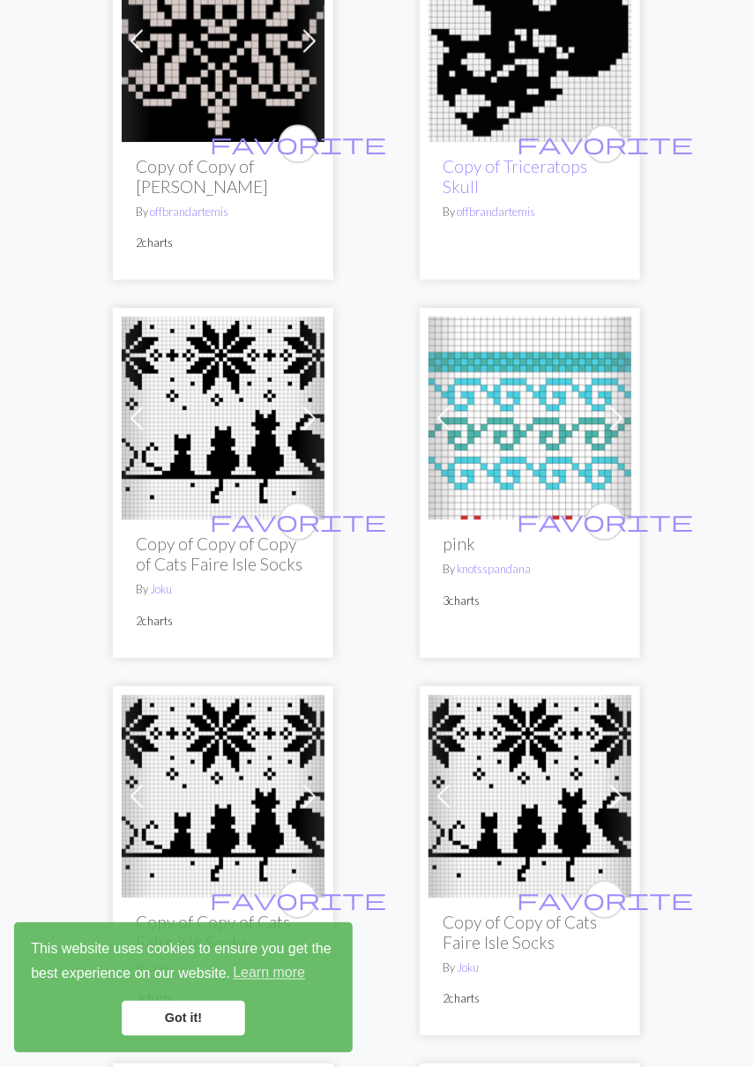
scroll to position [1117, 0]
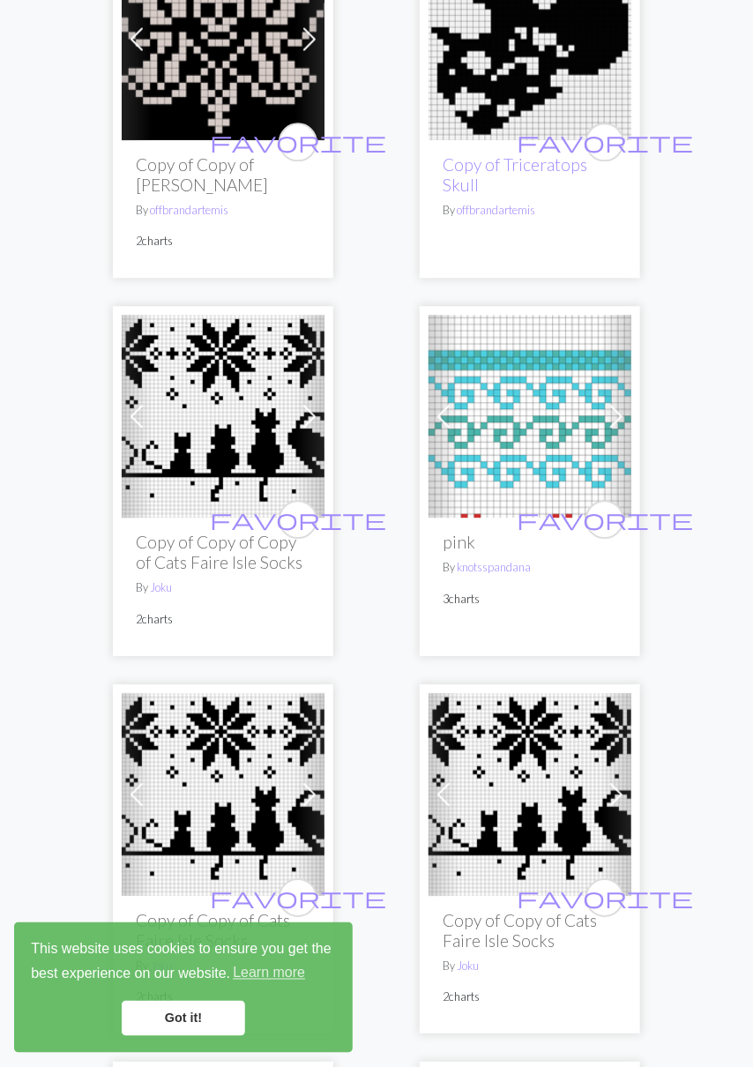
click at [216, 534] on h2 "Copy of Copy of Copy of Cats Faire Isle Socks" at bounding box center [223, 552] width 175 height 41
click at [211, 440] on img at bounding box center [223, 416] width 203 height 203
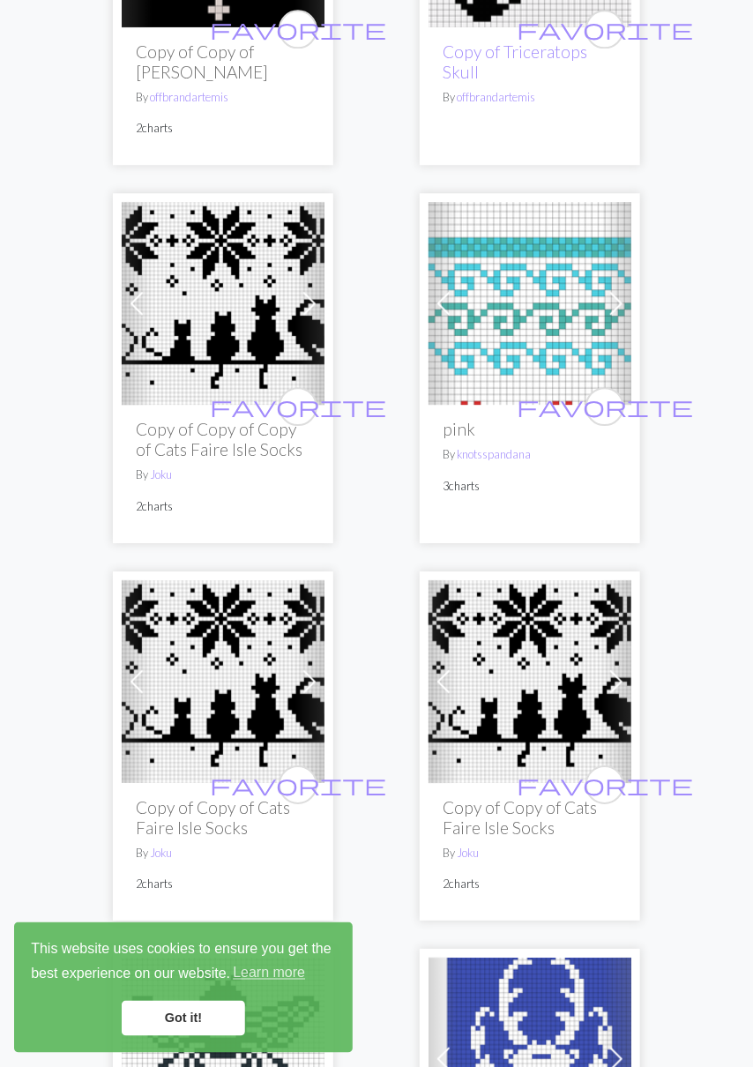
scroll to position [1231, 0]
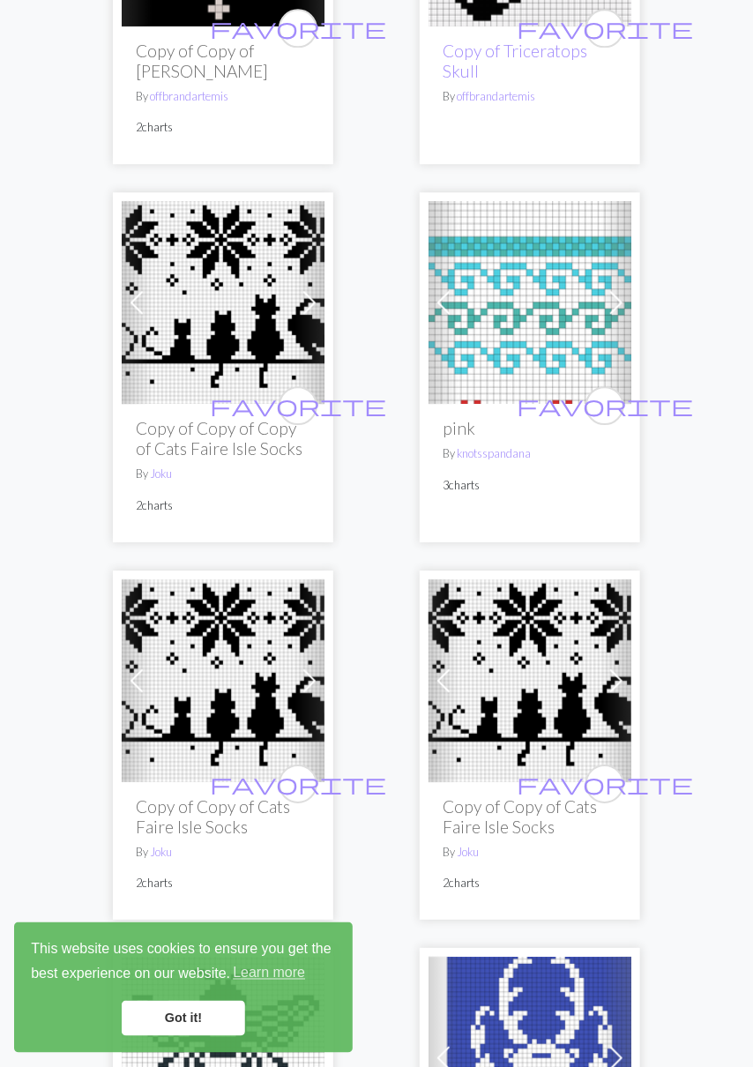
click at [219, 796] on h2 "Copy of Copy of Cats Faire Isle Socks" at bounding box center [223, 816] width 175 height 41
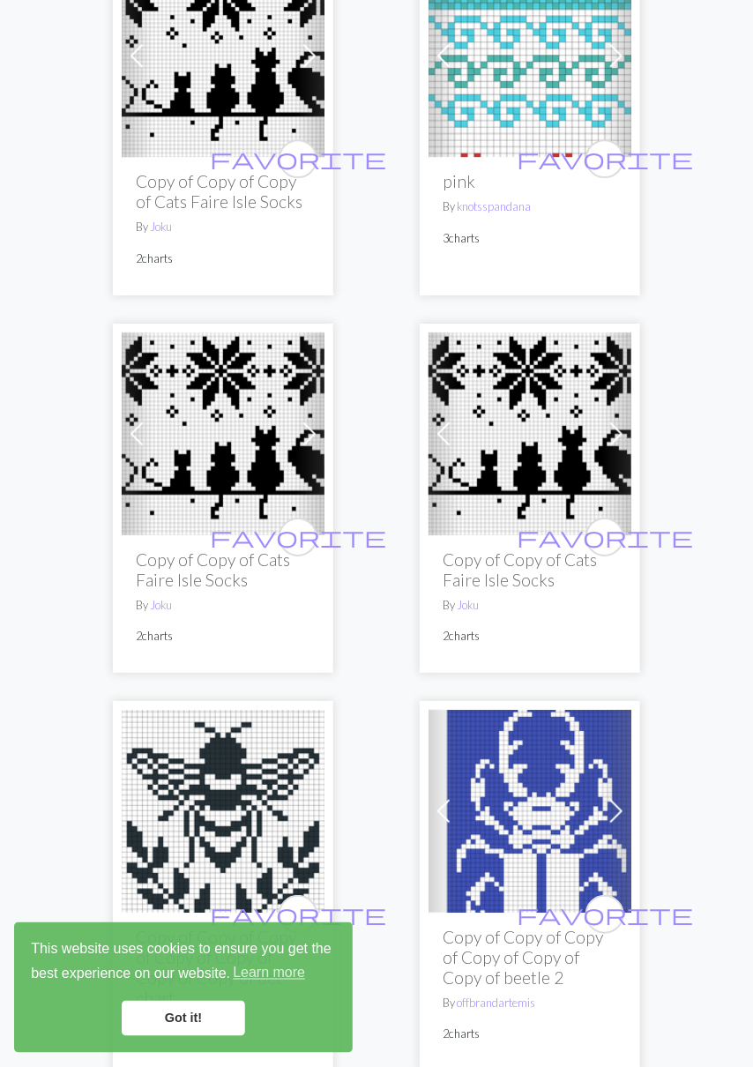
scroll to position [1478, 0]
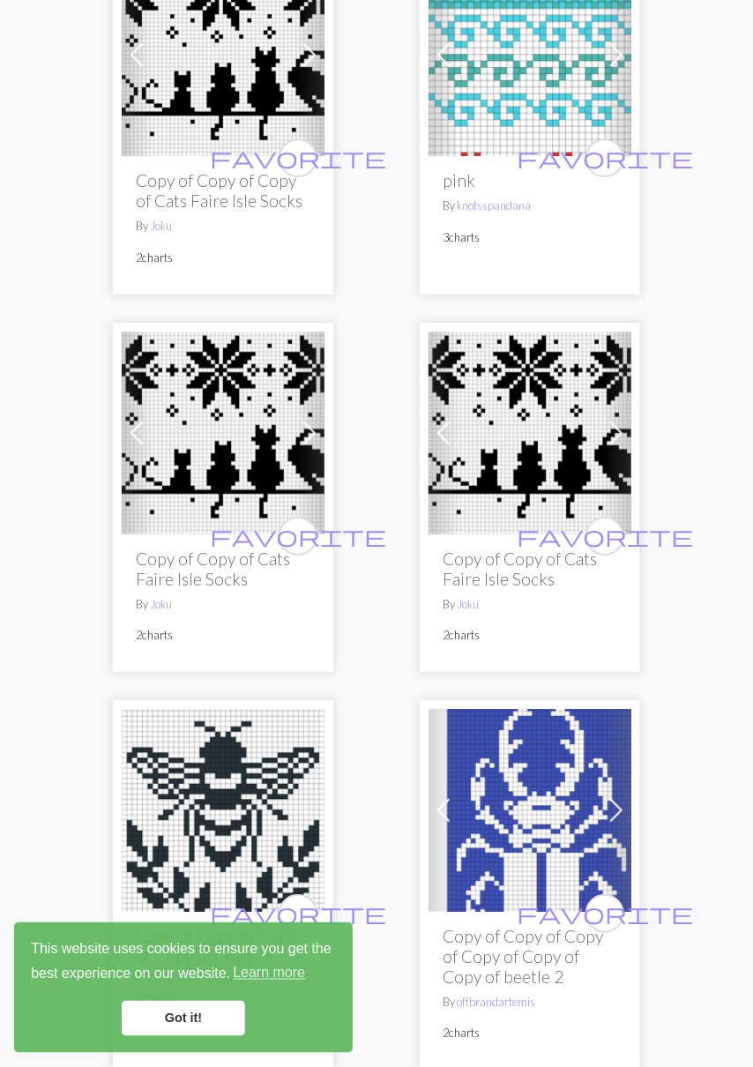
click at [523, 557] on h2 "Copy of Copy of Cats Faire Isle Socks" at bounding box center [530, 568] width 175 height 41
click at [537, 443] on img at bounding box center [529, 432] width 203 height 203
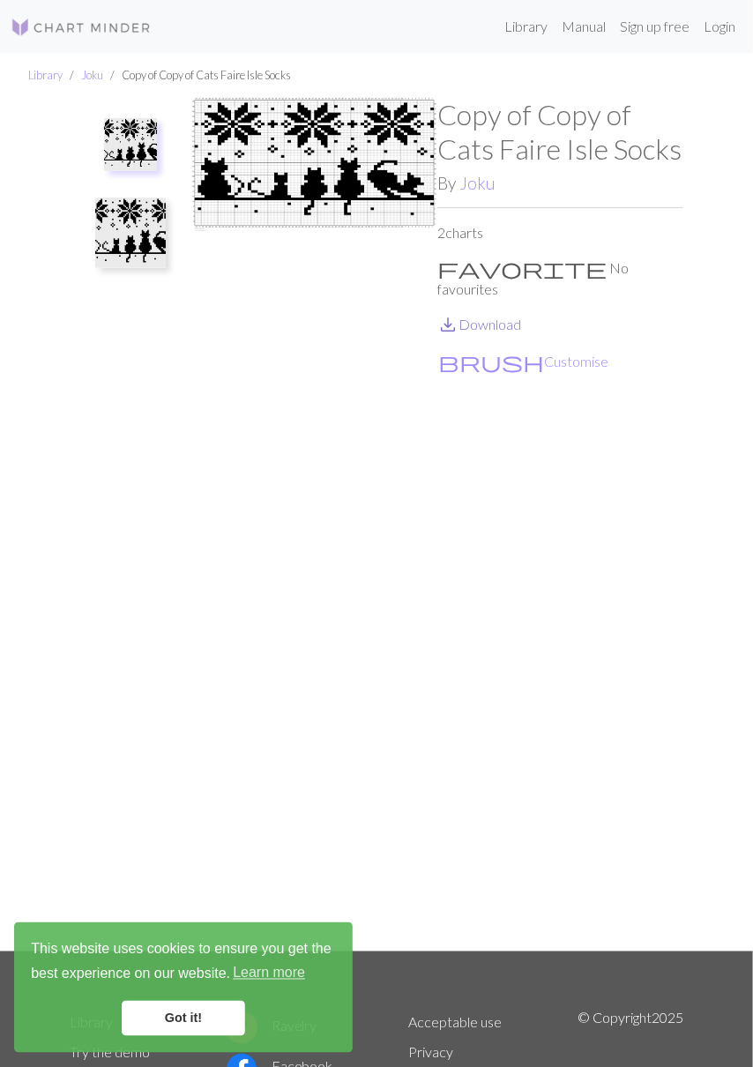
click at [500, 316] on link "save_alt Download" at bounding box center [479, 324] width 84 height 17
click at [142, 249] on img at bounding box center [130, 232] width 71 height 71
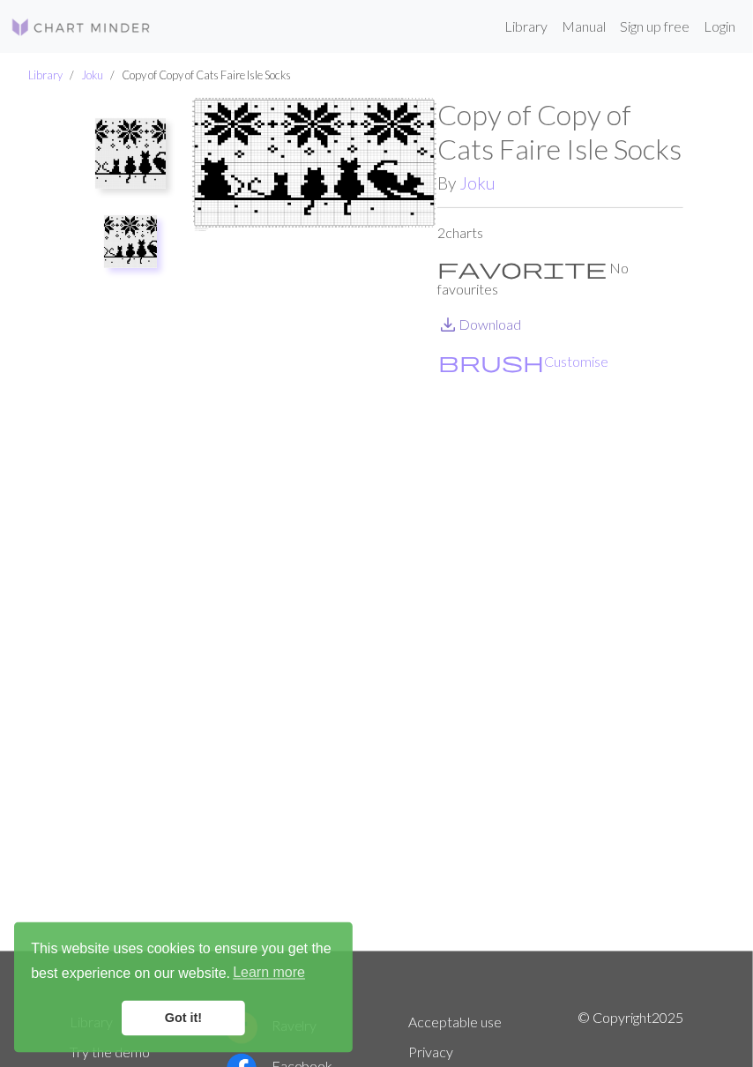
click at [480, 316] on link "save_alt Download" at bounding box center [479, 324] width 84 height 17
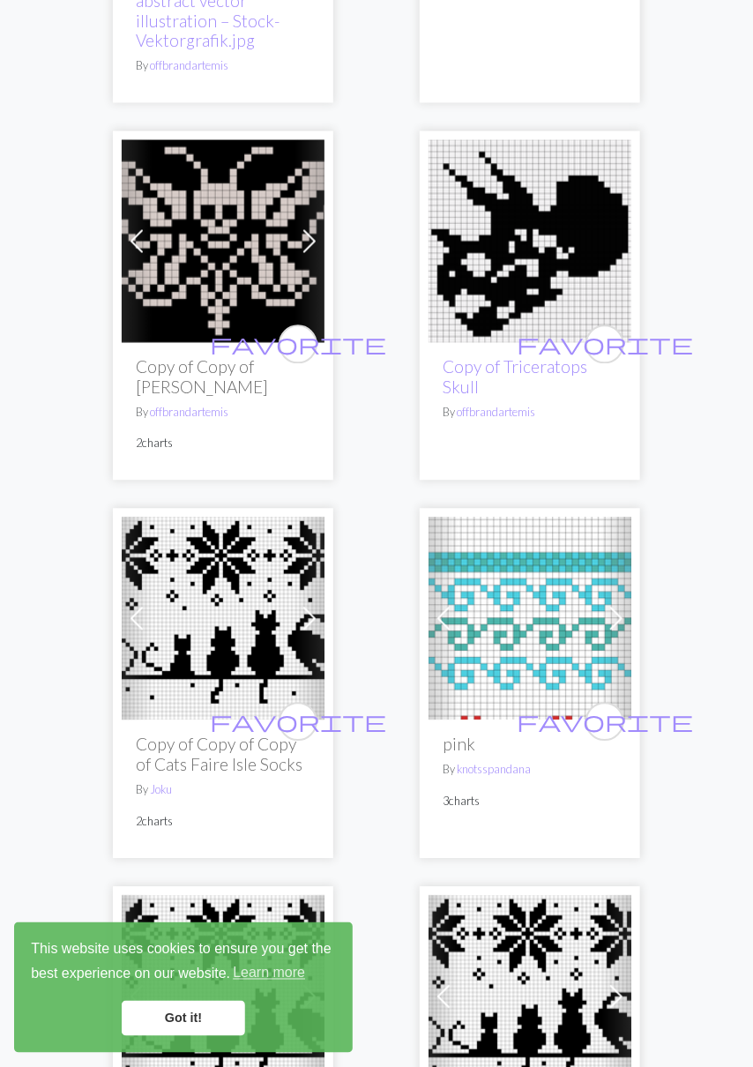
scroll to position [912, 0]
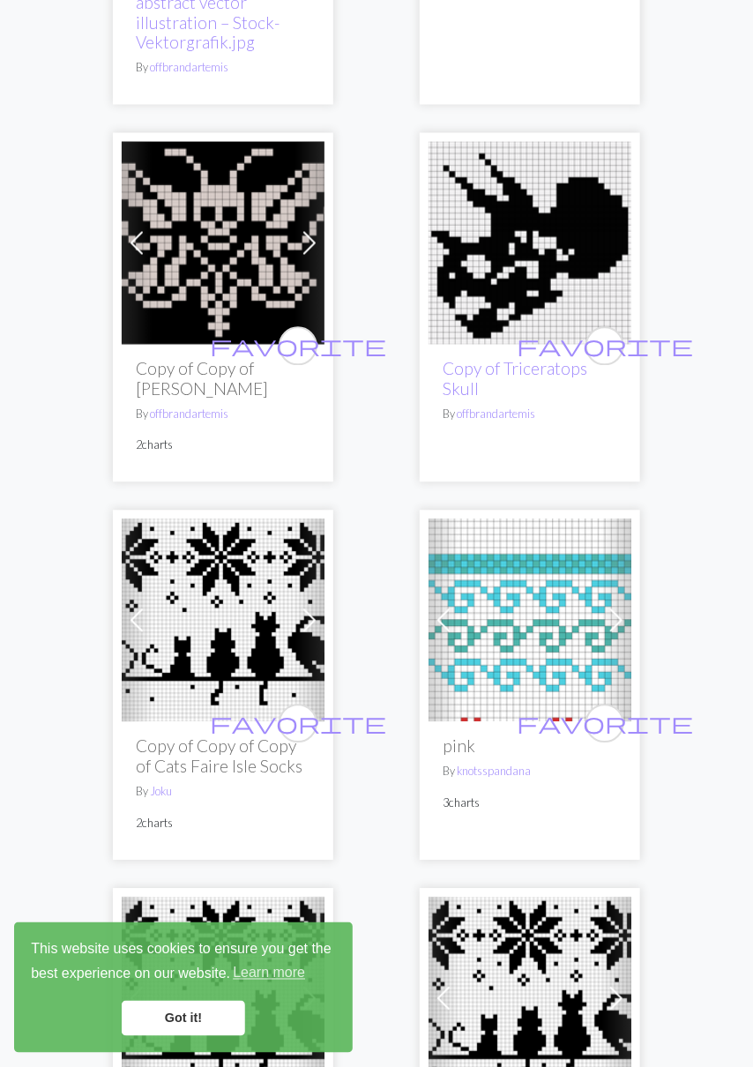
click at [519, 688] on img at bounding box center [529, 620] width 203 height 203
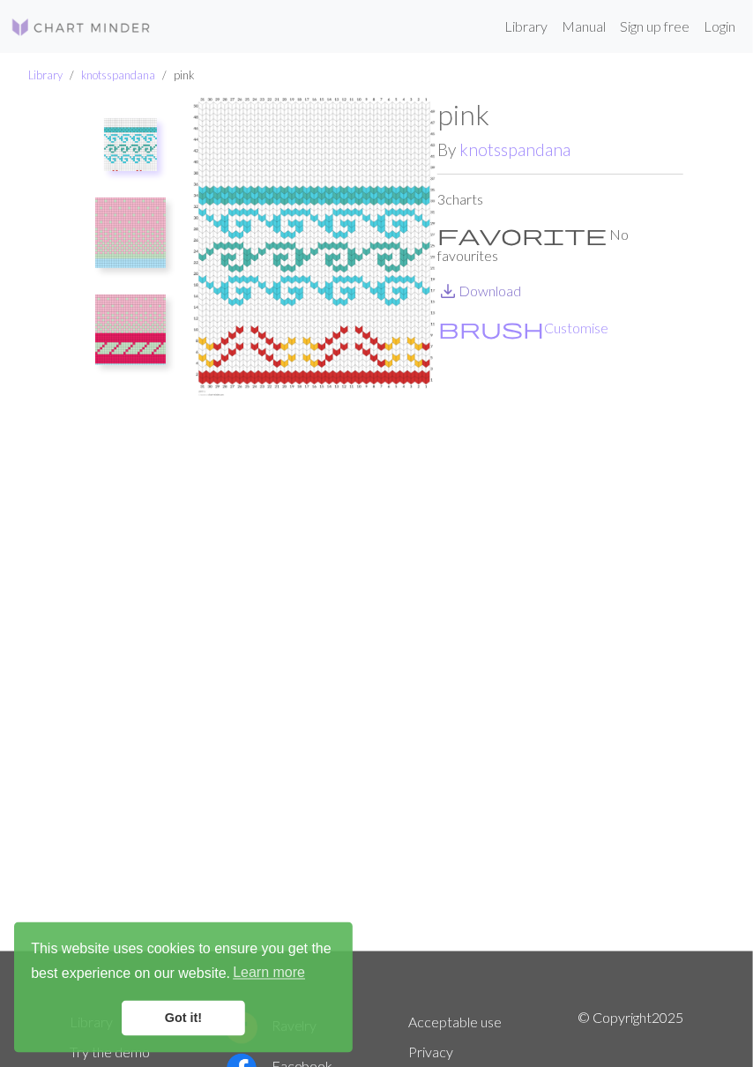
click at [508, 282] on link "save_alt Download" at bounding box center [479, 290] width 84 height 17
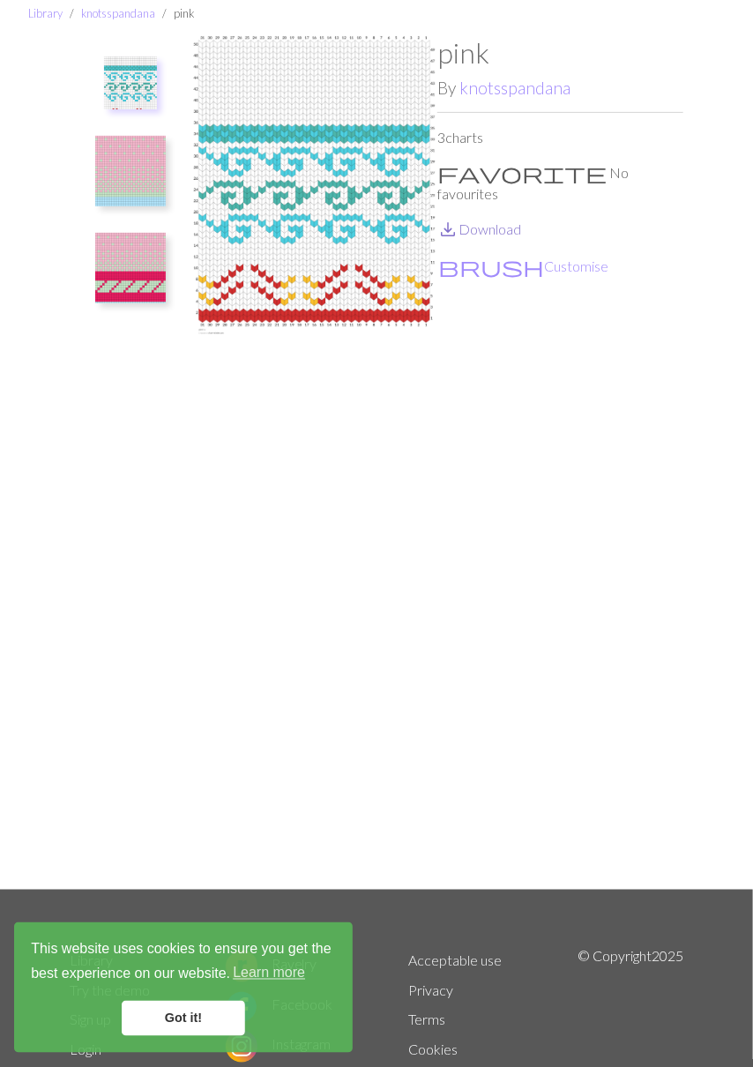
scroll to position [74, 0]
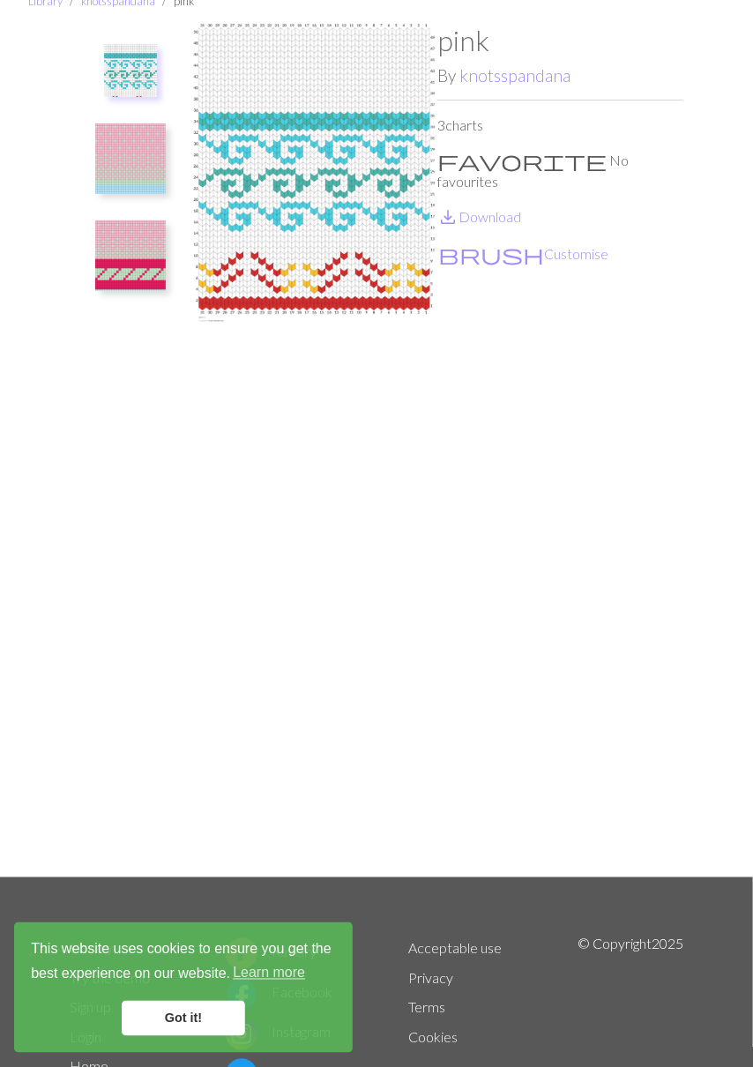
click at [124, 158] on img at bounding box center [130, 158] width 71 height 71
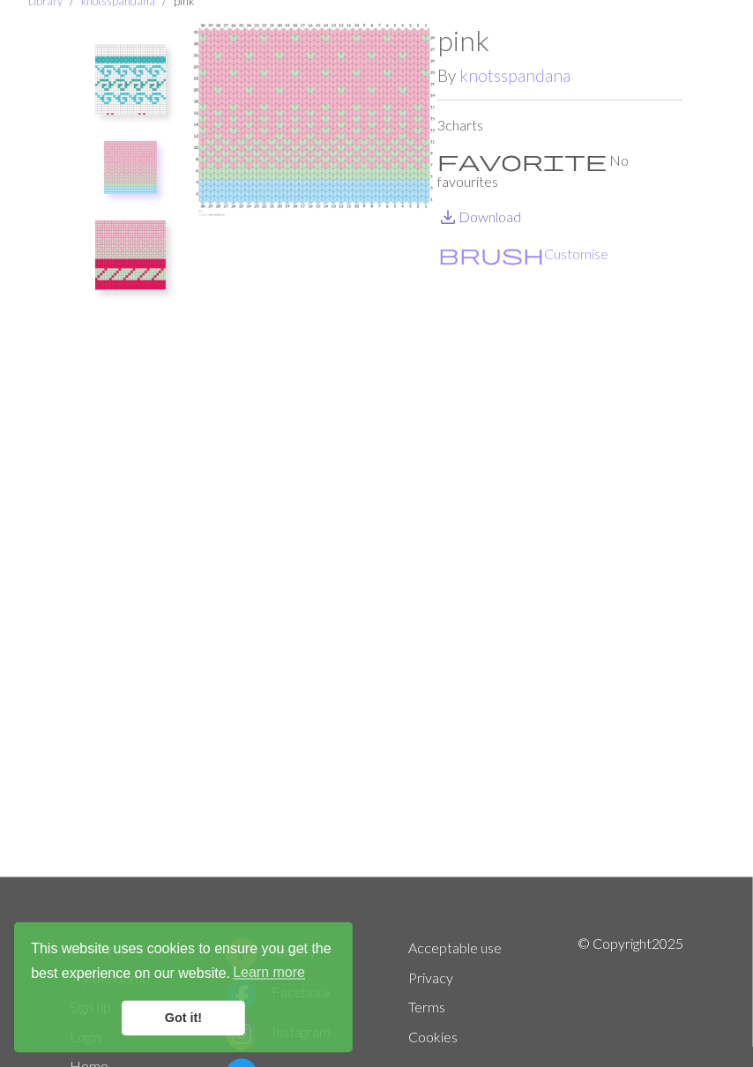
click at [488, 208] on link "save_alt Download" at bounding box center [479, 216] width 84 height 17
click at [152, 257] on img at bounding box center [130, 255] width 71 height 71
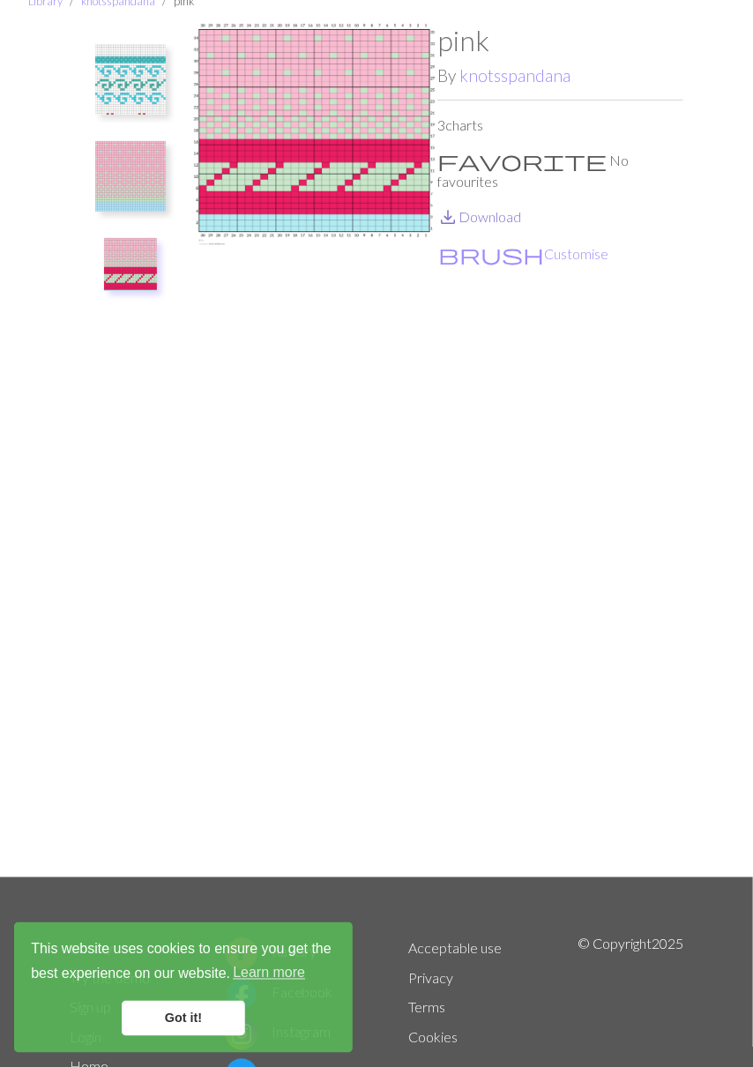
click at [510, 208] on link "save_alt Download" at bounding box center [479, 216] width 84 height 17
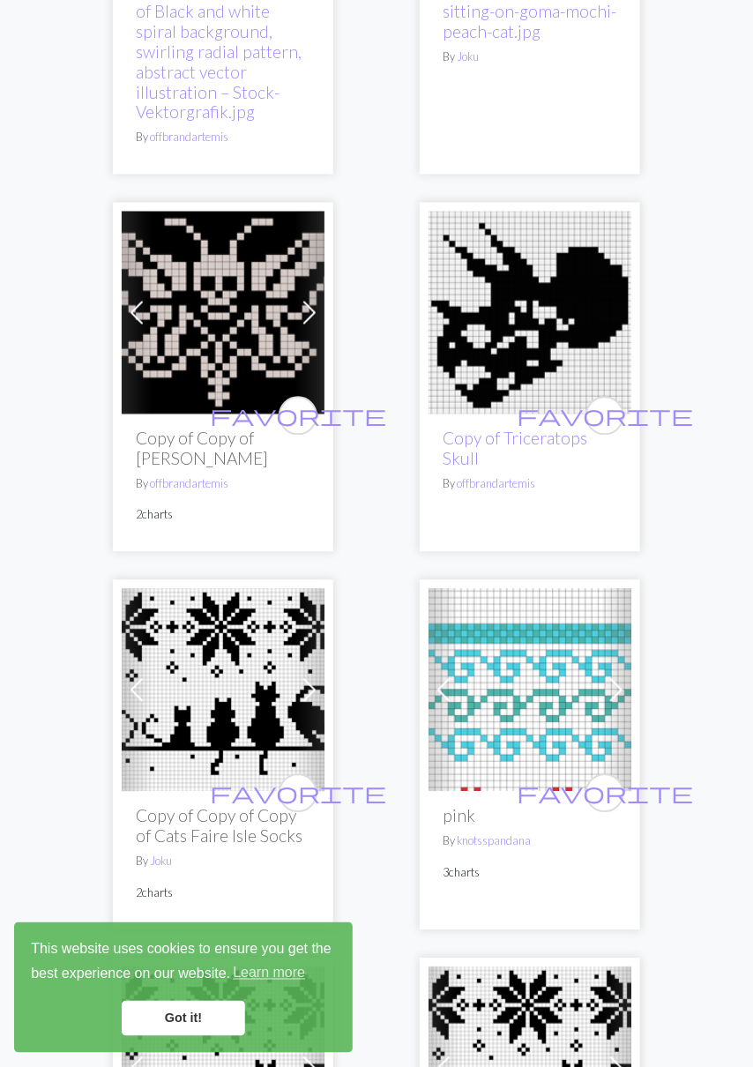
scroll to position [842, 0]
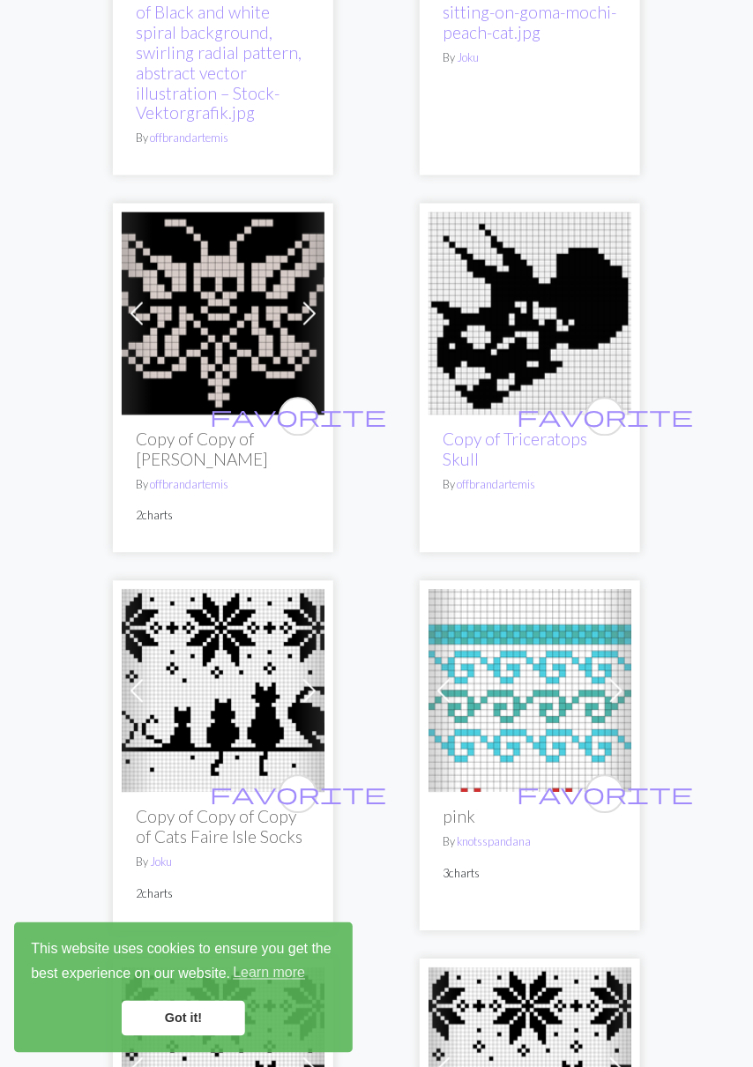
click at [198, 429] on h2 "Copy of Copy of Alex Moth" at bounding box center [223, 449] width 175 height 41
click at [217, 316] on img at bounding box center [223, 313] width 203 height 203
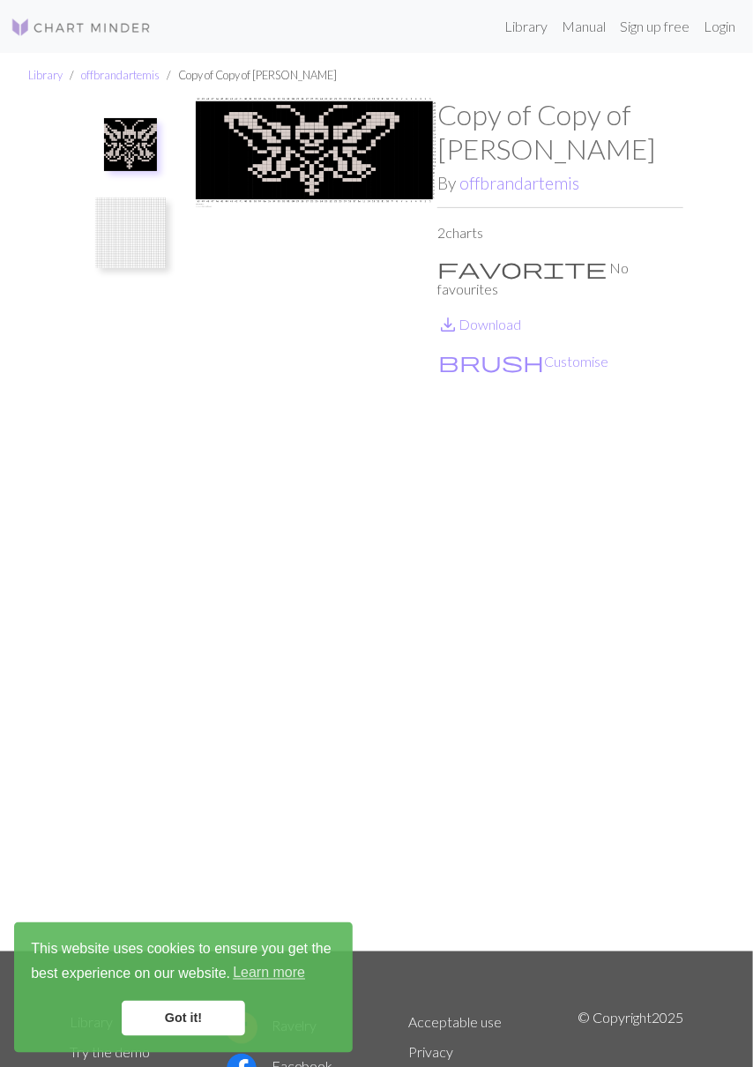
click at [130, 233] on img at bounding box center [130, 232] width 71 height 71
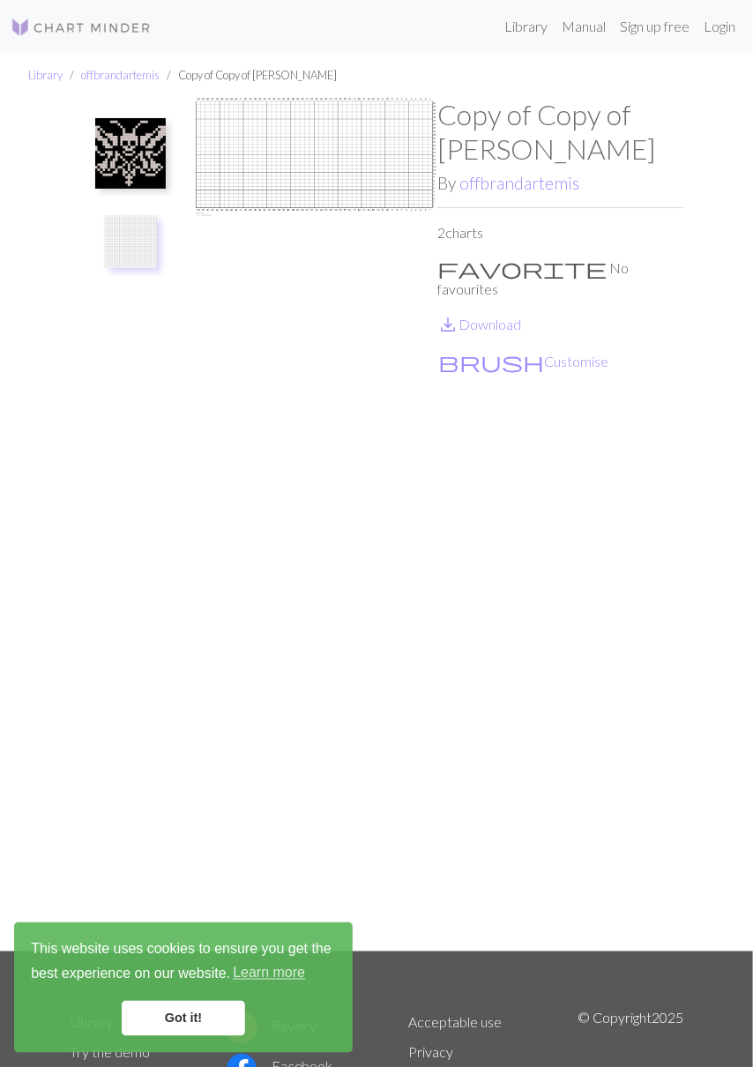
click at [128, 139] on img at bounding box center [130, 153] width 71 height 71
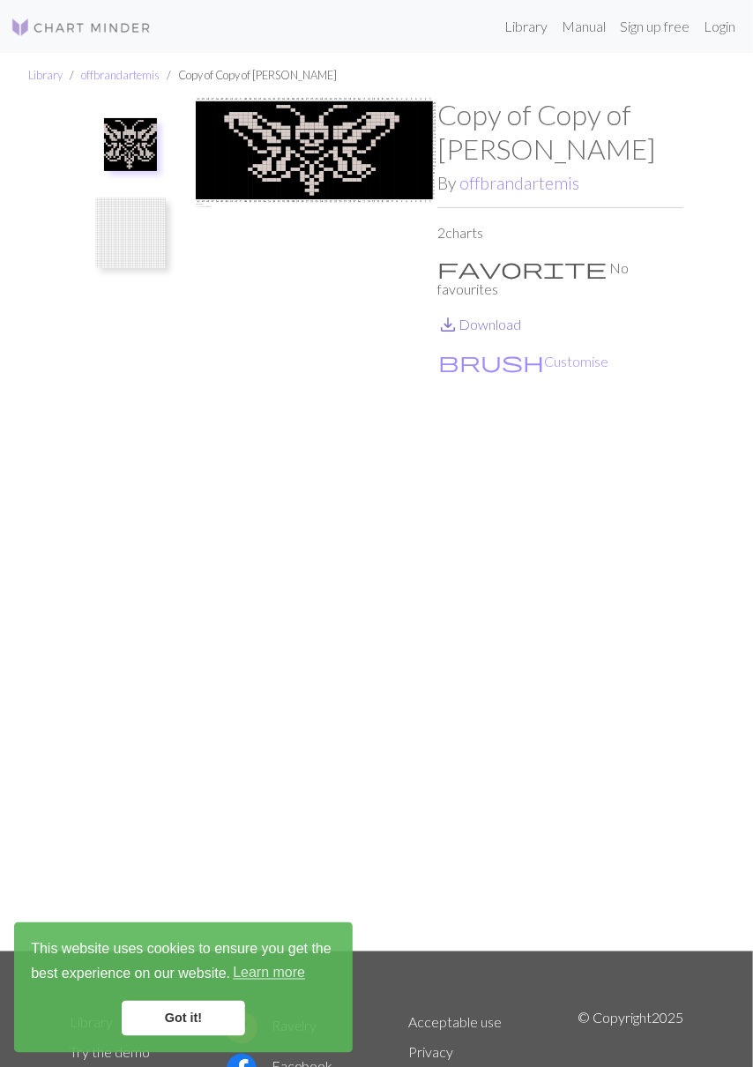
click at [487, 316] on link "save_alt Download" at bounding box center [479, 324] width 84 height 17
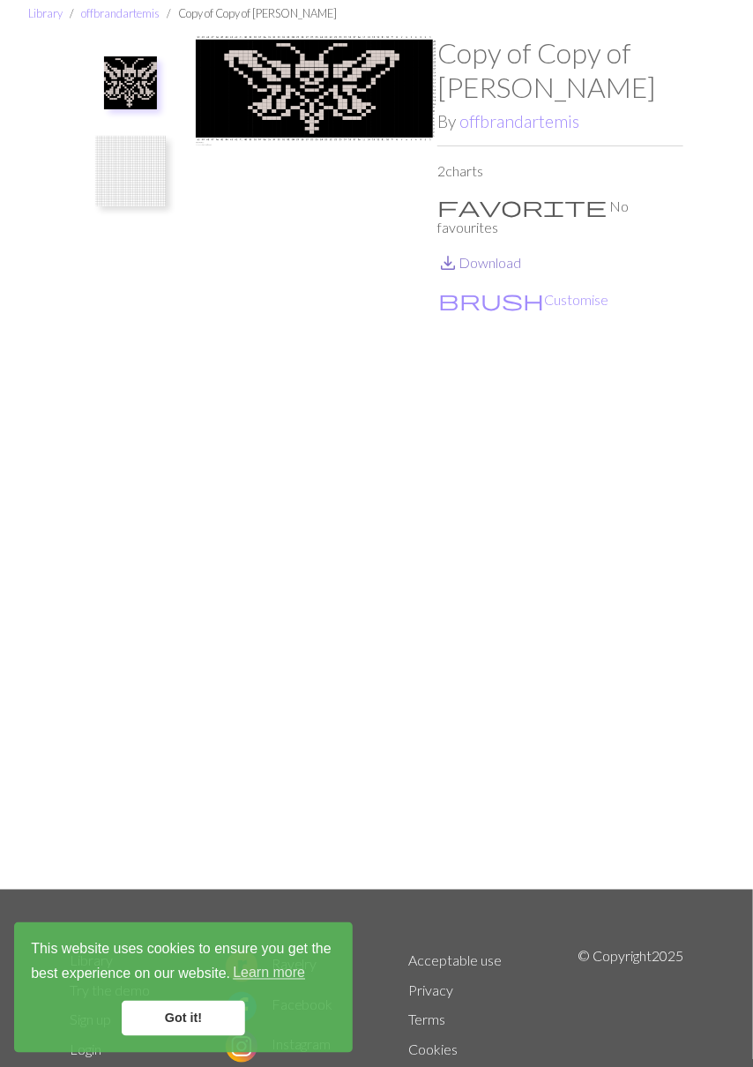
scroll to position [74, 0]
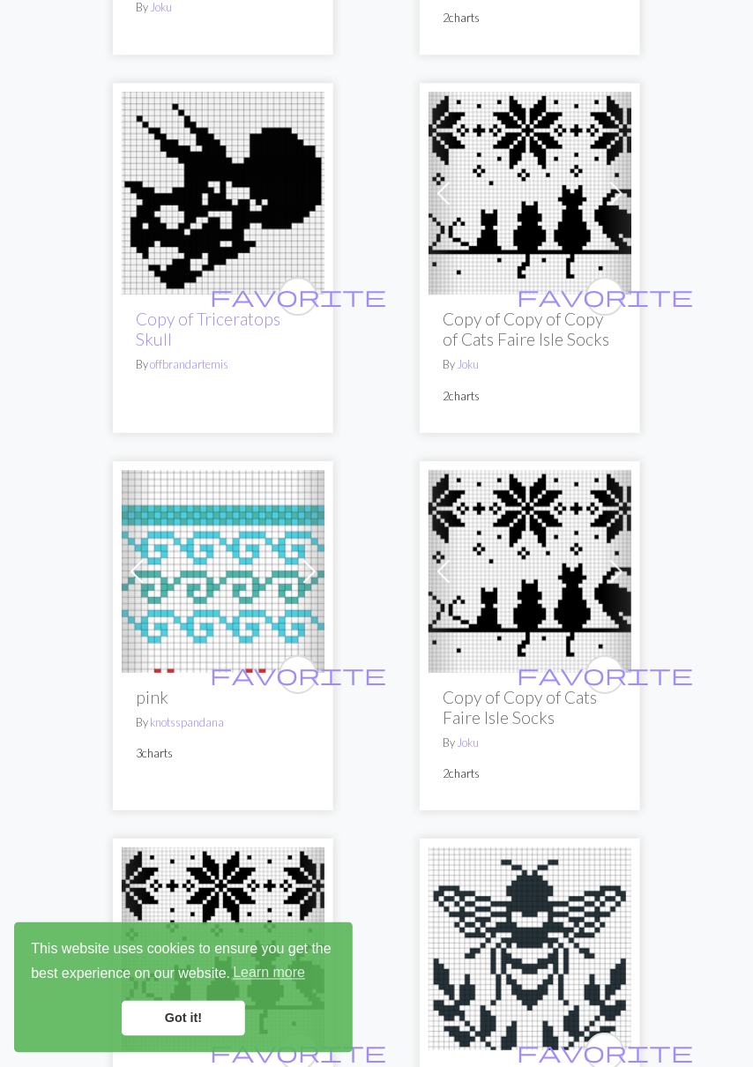
scroll to position [1341, 0]
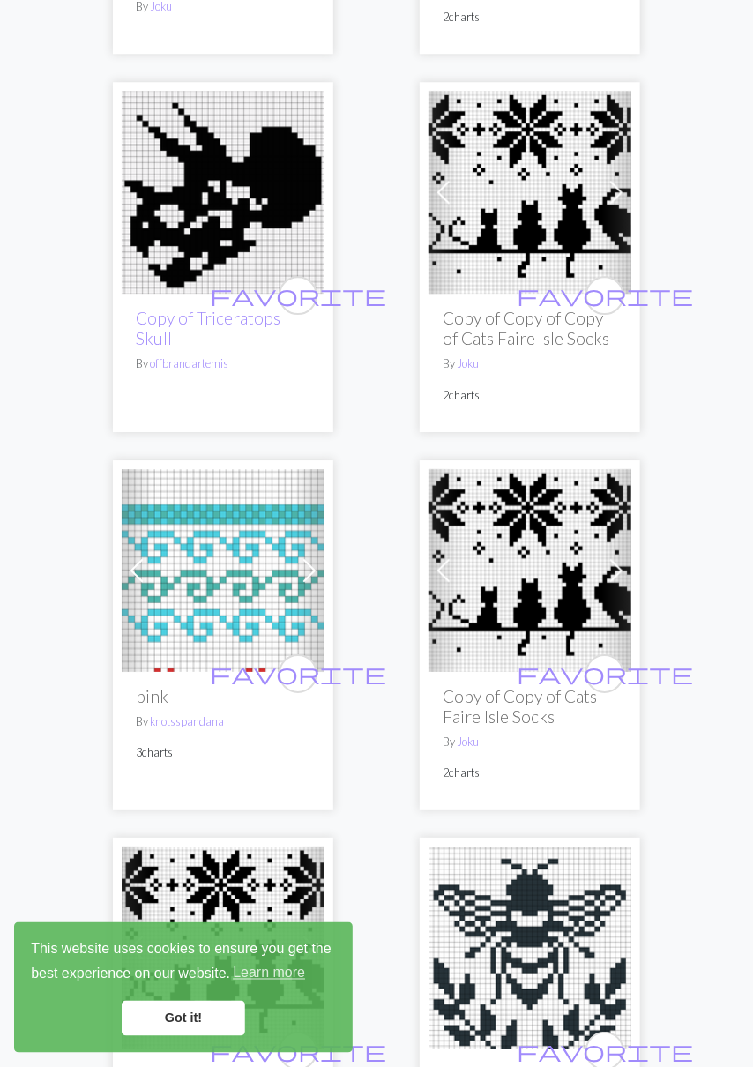
click at [205, 620] on img at bounding box center [223, 570] width 203 height 203
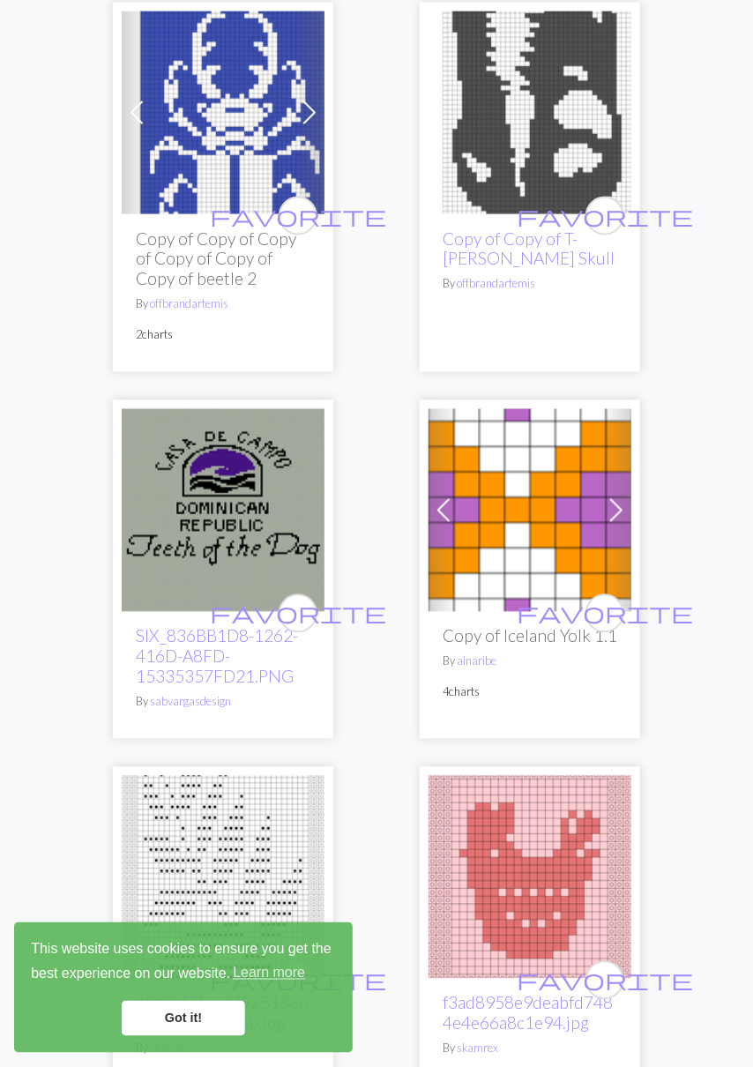
scroll to position [2563, 0]
click at [532, 626] on h2 "Copy of Iceland Yolk 1.1" at bounding box center [530, 636] width 175 height 20
click at [544, 532] on img at bounding box center [529, 510] width 203 height 203
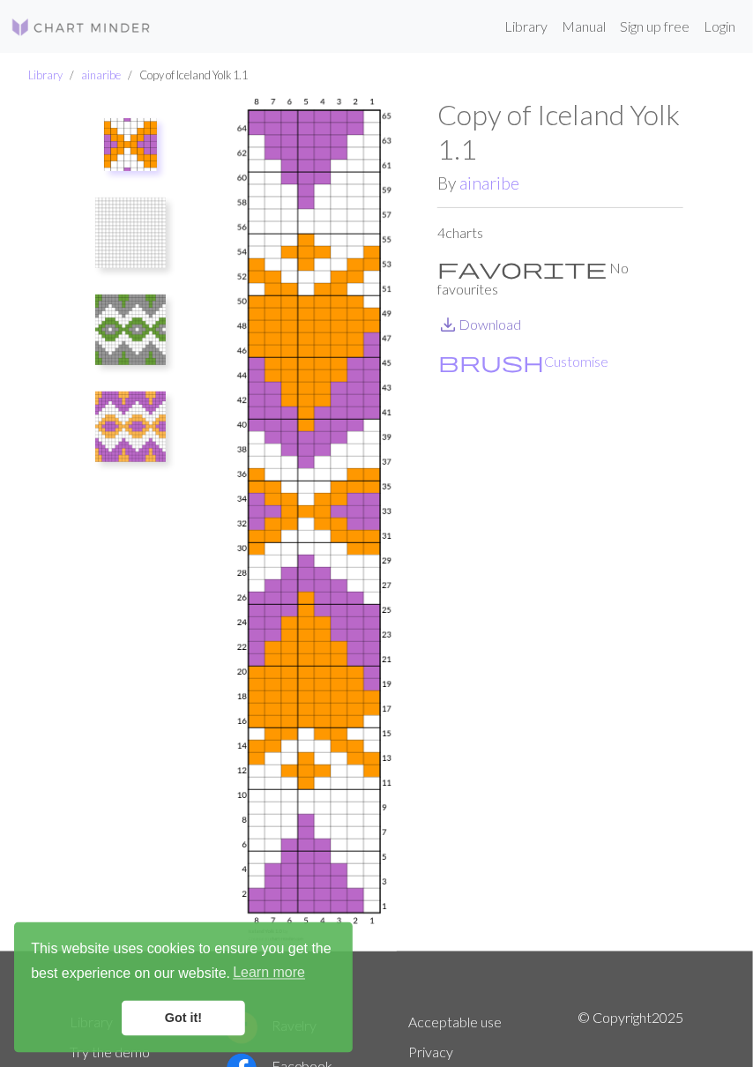
click at [497, 316] on link "save_alt Download" at bounding box center [479, 324] width 84 height 17
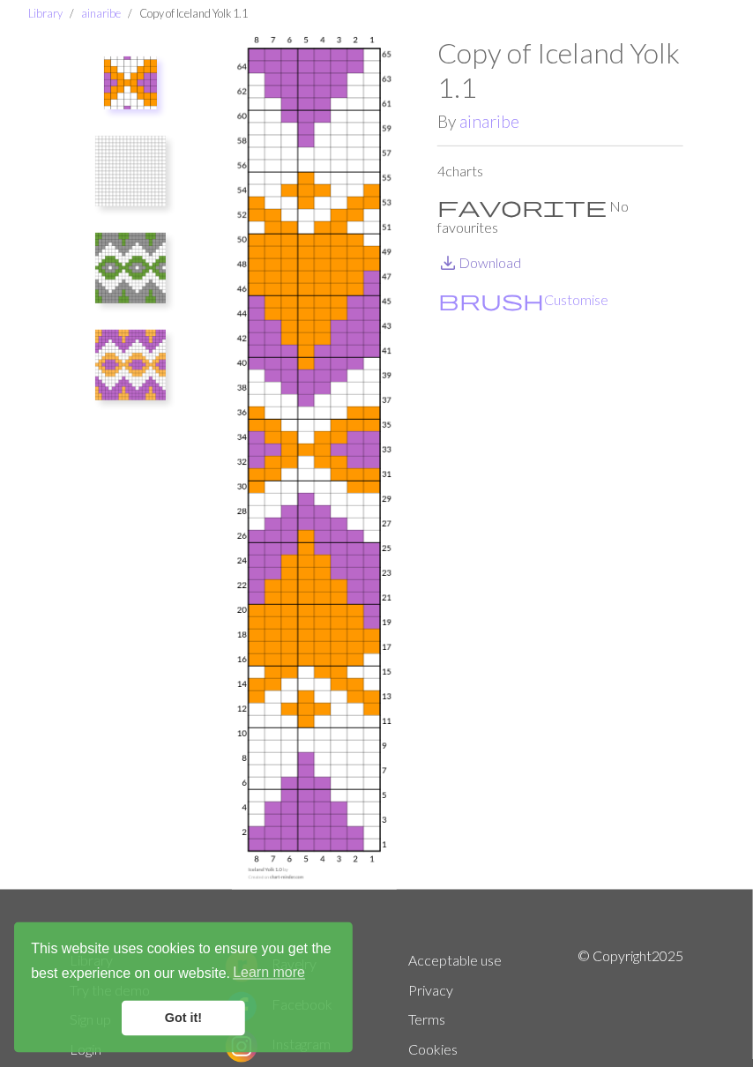
scroll to position [74, 0]
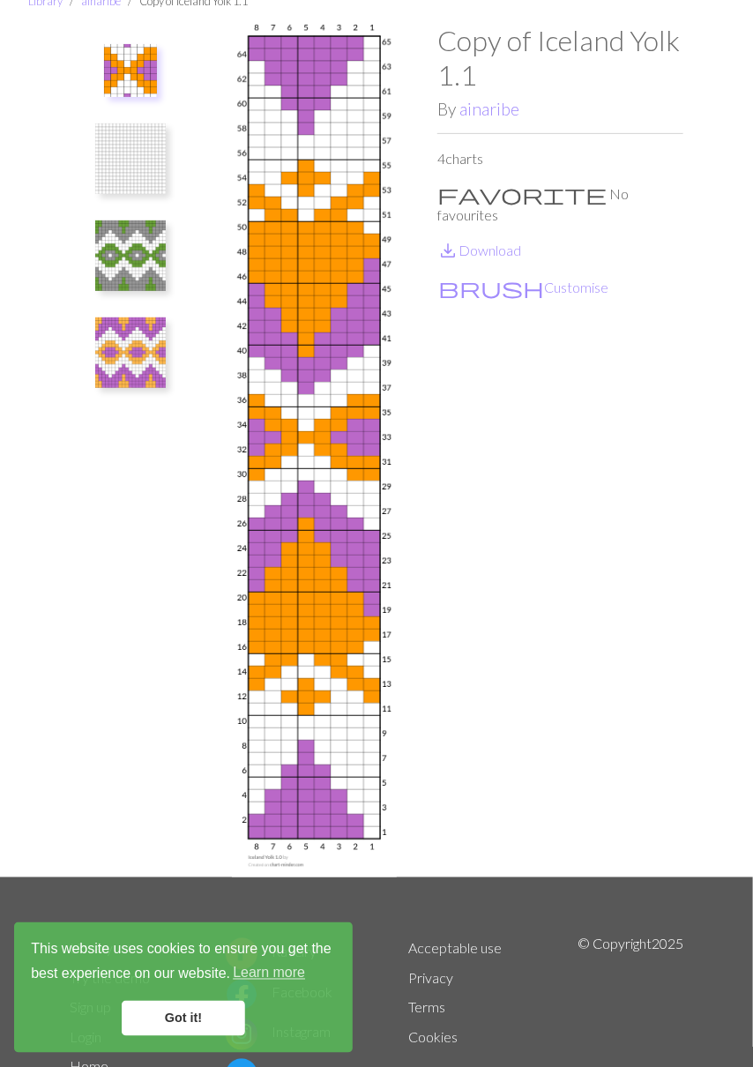
click at [143, 260] on img at bounding box center [130, 255] width 71 height 71
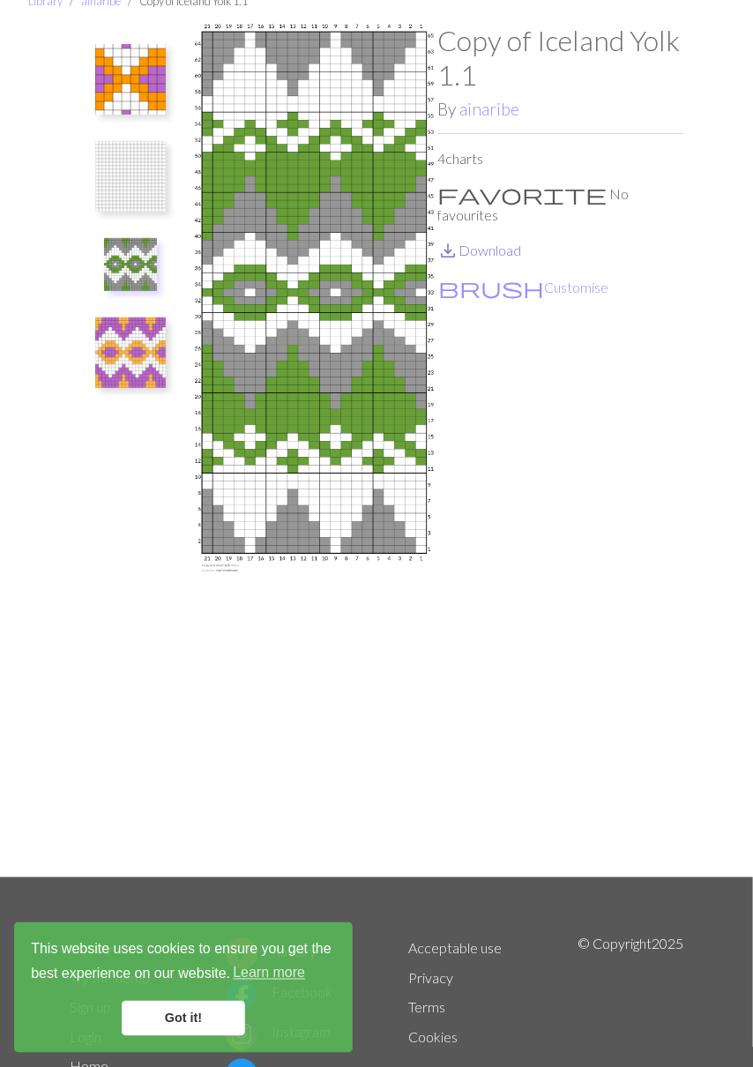
click at [498, 242] on link "save_alt Download" at bounding box center [479, 250] width 84 height 17
click at [127, 359] on img at bounding box center [130, 352] width 71 height 71
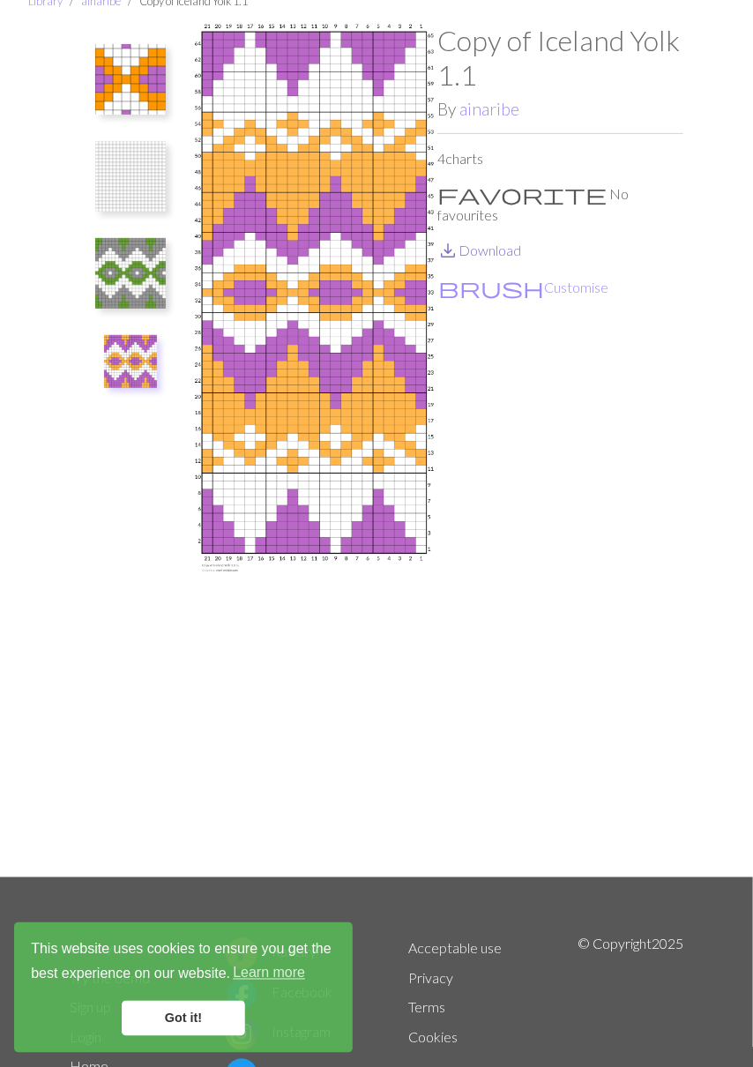
click at [495, 242] on link "save_alt Download" at bounding box center [479, 250] width 84 height 17
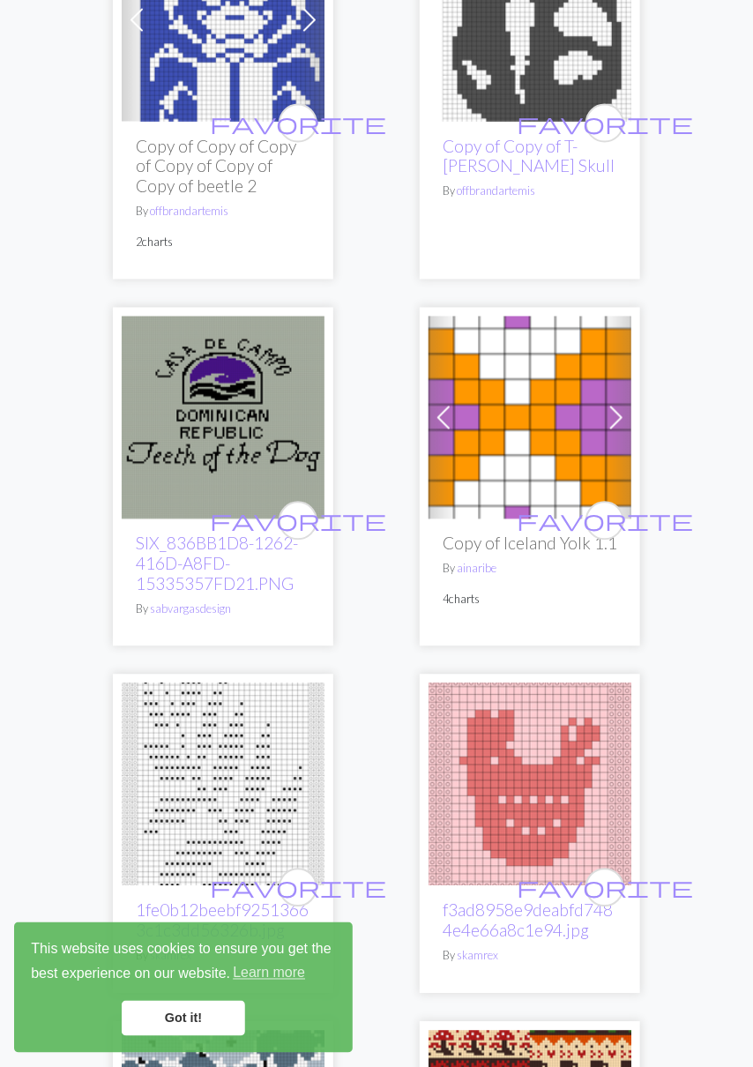
scroll to position [2656, 0]
click at [199, 533] on link "SIX_836BB1D8-1262-416D-A8FD-15335357FD21.PNG" at bounding box center [217, 563] width 162 height 61
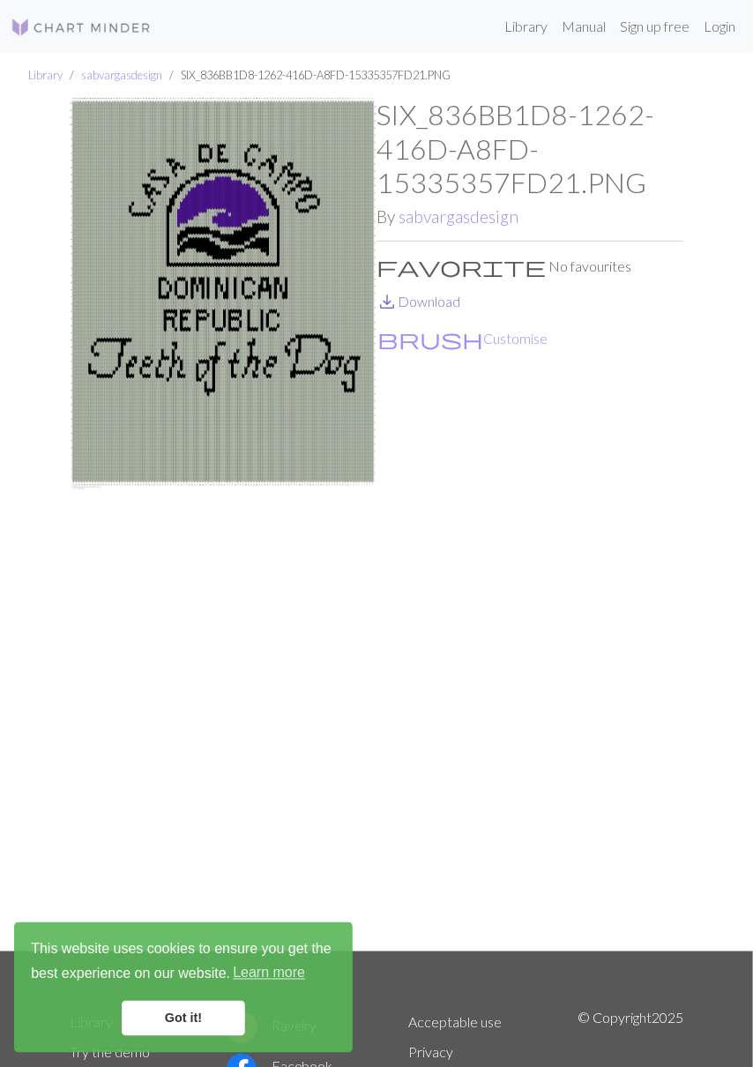
click at [426, 303] on link "save_alt Download" at bounding box center [418, 301] width 84 height 17
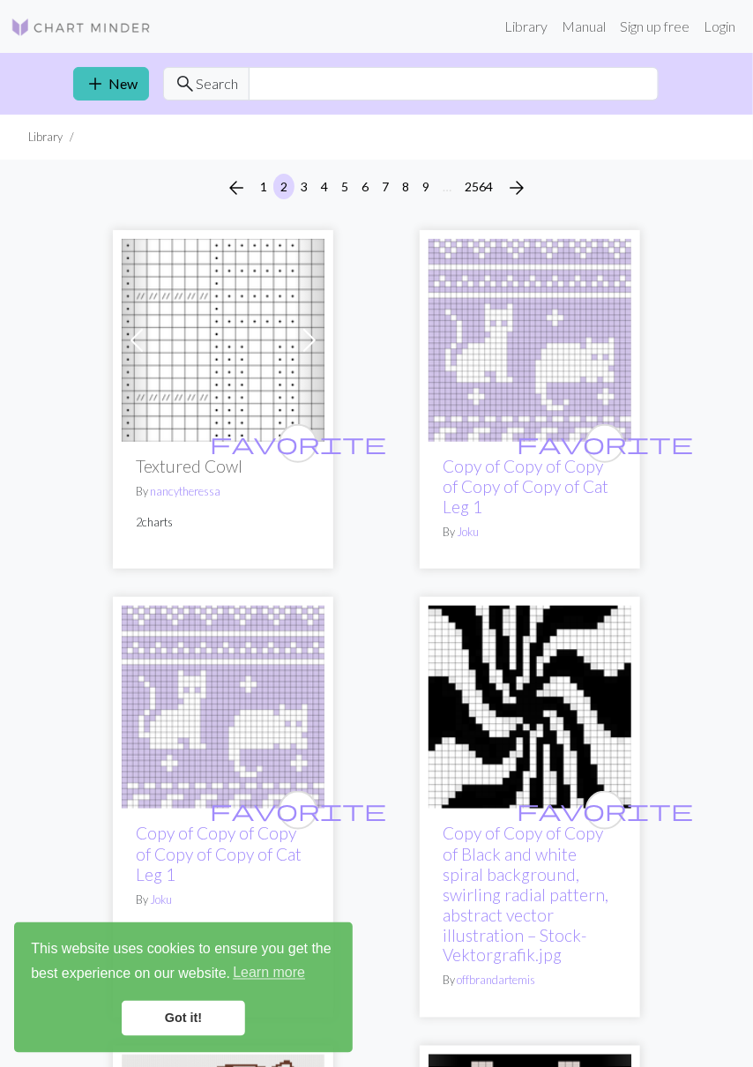
click at [210, 1016] on link "Got it!" at bounding box center [183, 1017] width 123 height 35
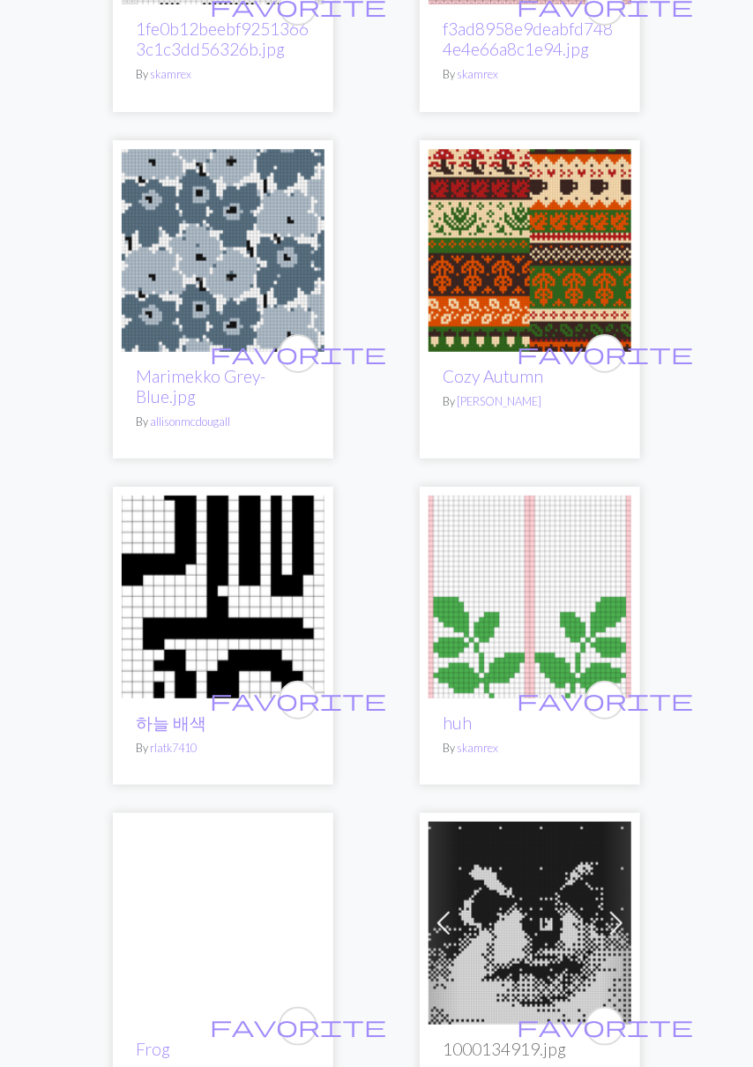
scroll to position [3541, 0]
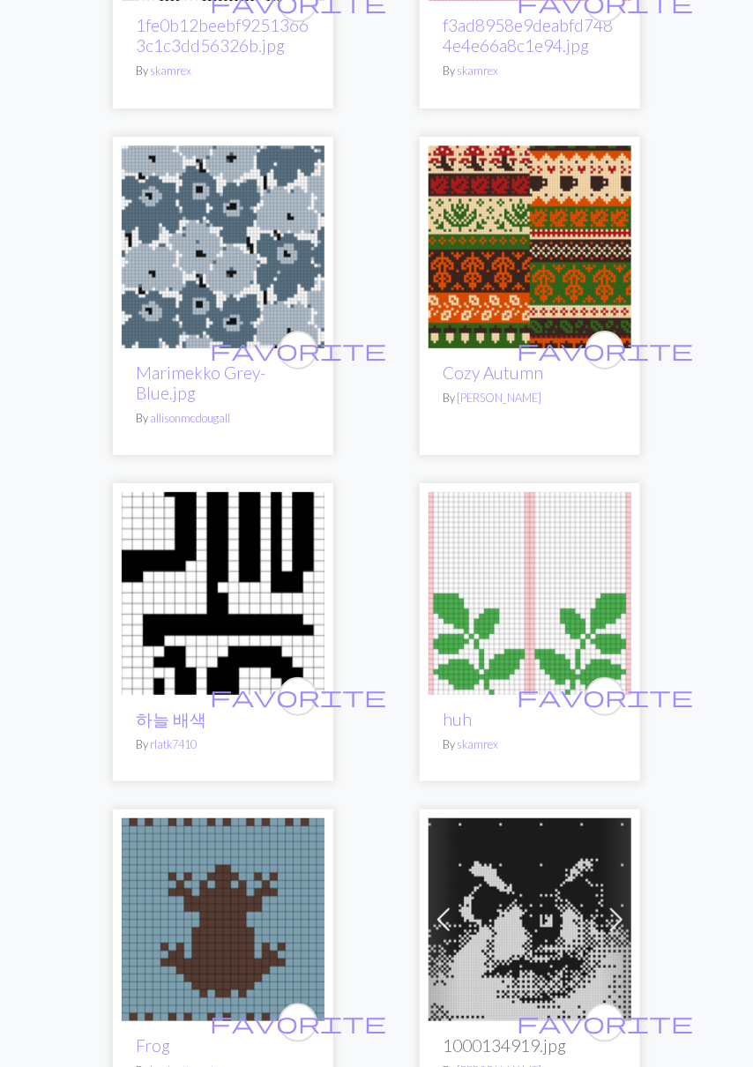
click at [517, 709] on h2 "huh" at bounding box center [530, 719] width 175 height 20
click at [520, 590] on img at bounding box center [529, 593] width 203 height 203
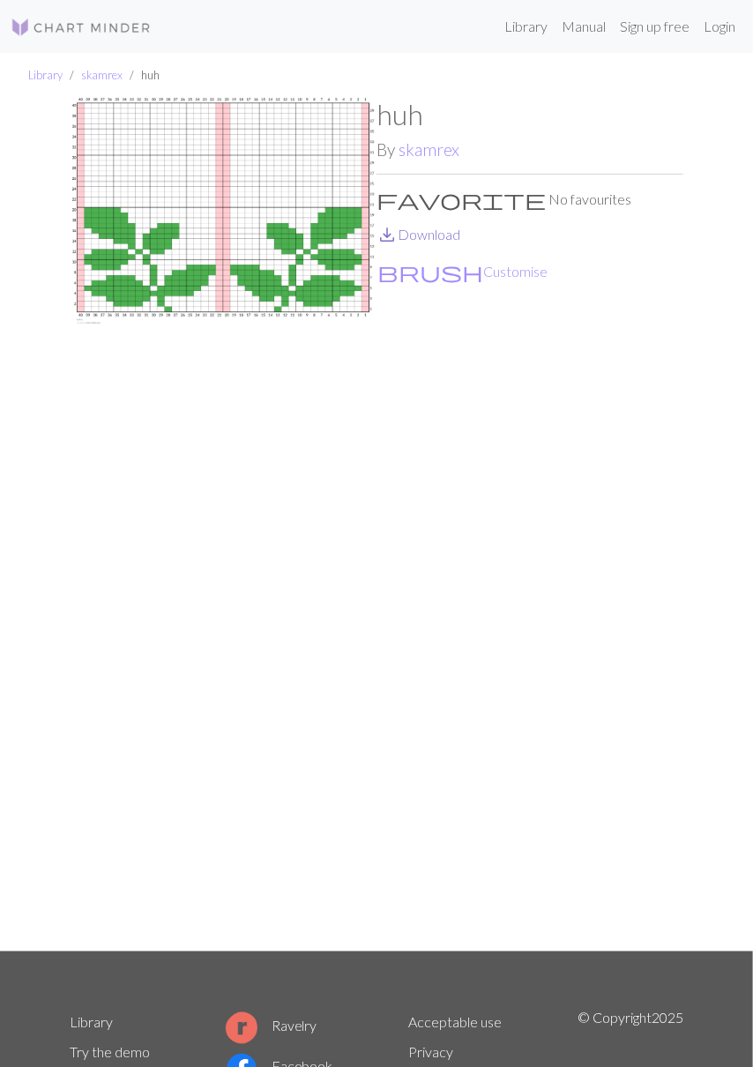
click at [442, 234] on link "save_alt Download" at bounding box center [418, 234] width 84 height 17
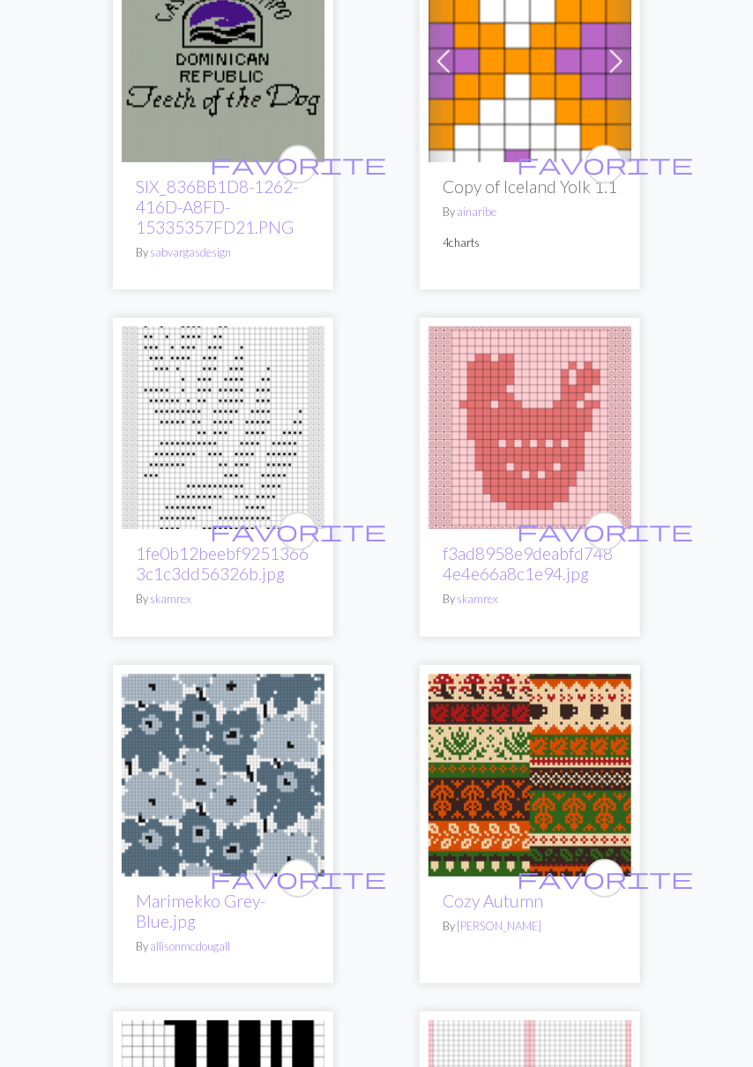
scroll to position [3013, 0]
click at [498, 822] on img at bounding box center [529, 774] width 203 height 203
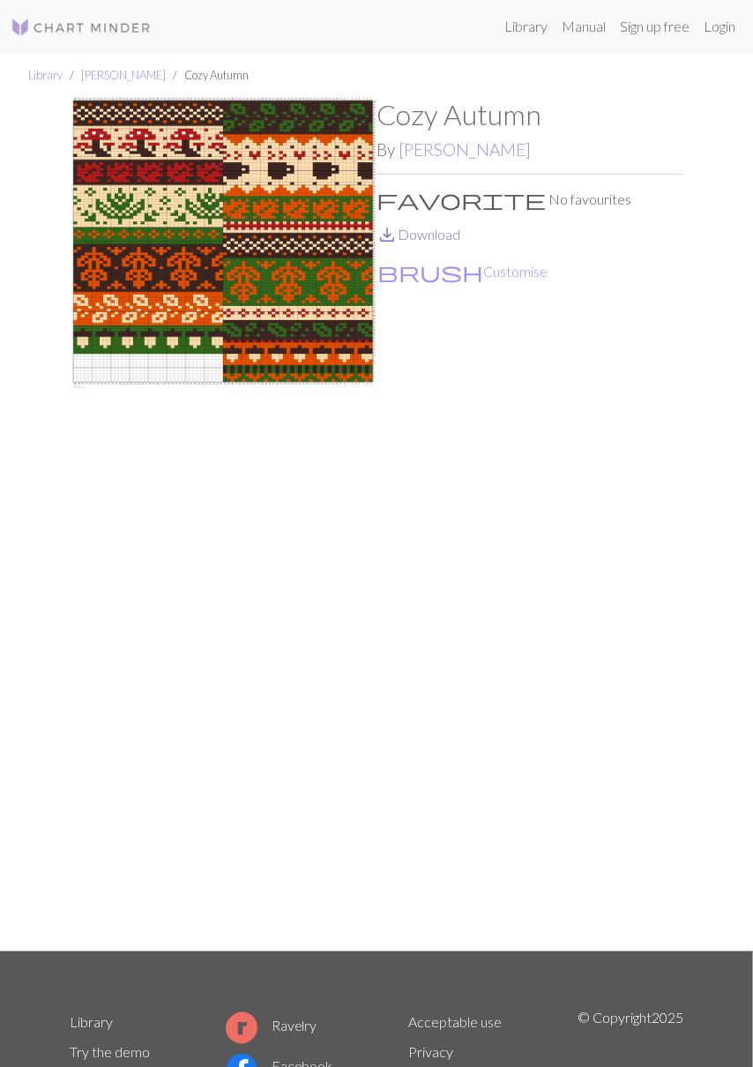
click at [431, 235] on link "save_alt Download" at bounding box center [418, 234] width 84 height 17
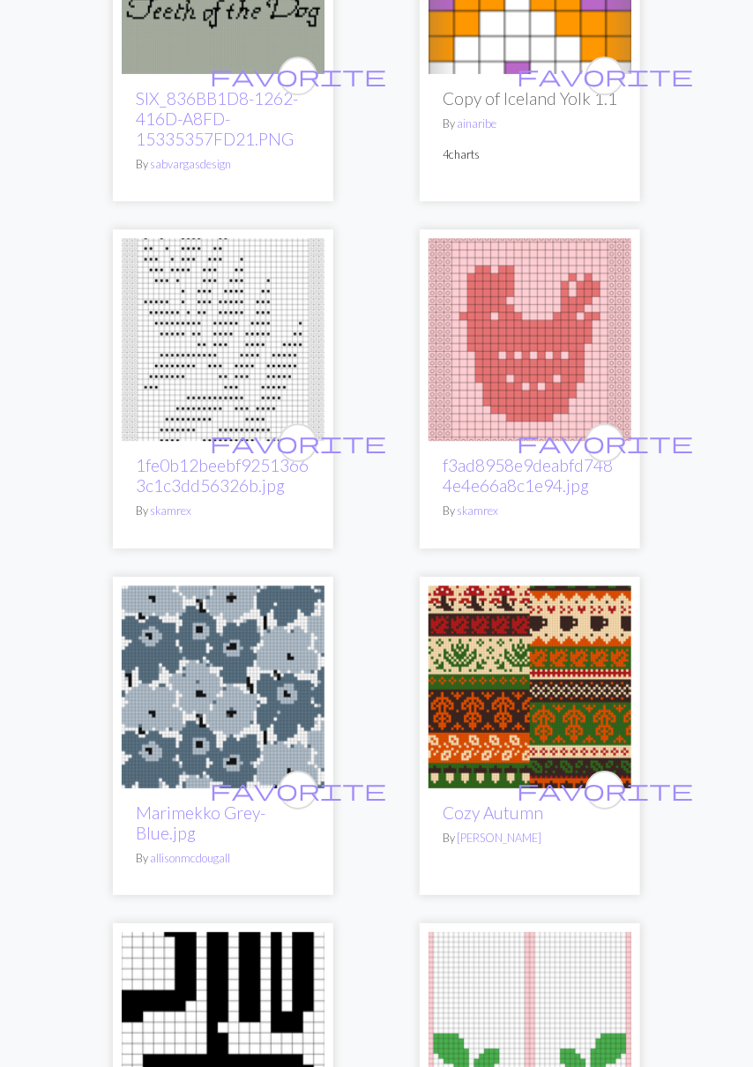
scroll to position [3093, 0]
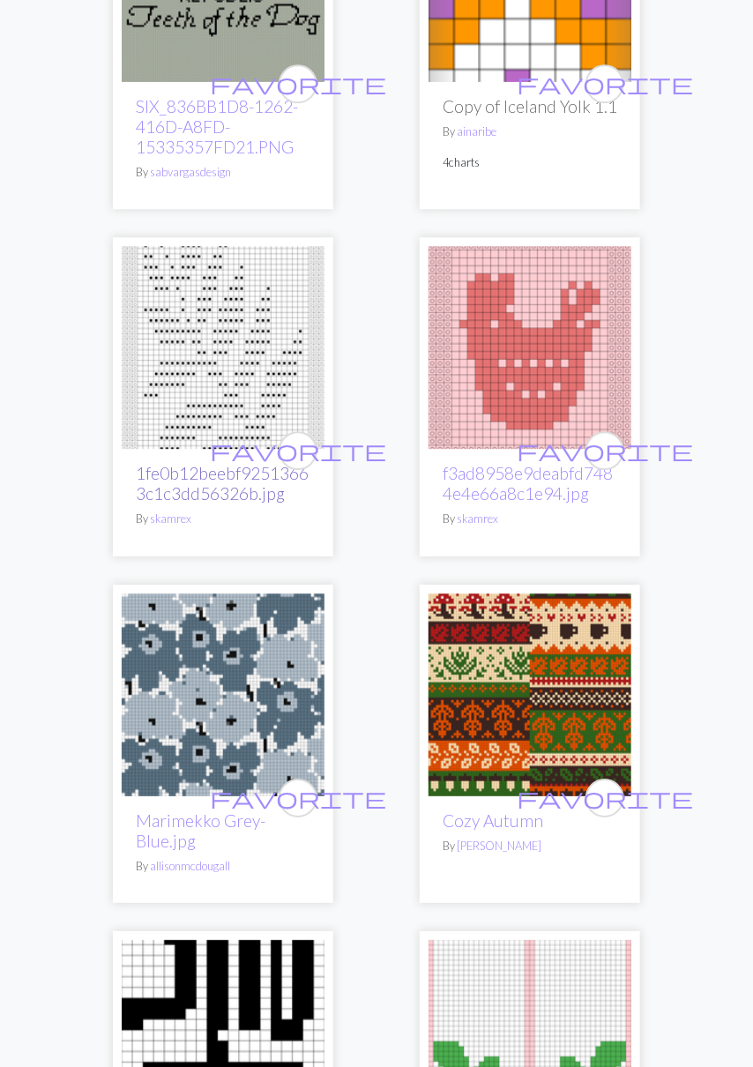
click at [212, 463] on link "1fe0b12beebf92513663c1c3dd56326b.jpg" at bounding box center [222, 483] width 173 height 41
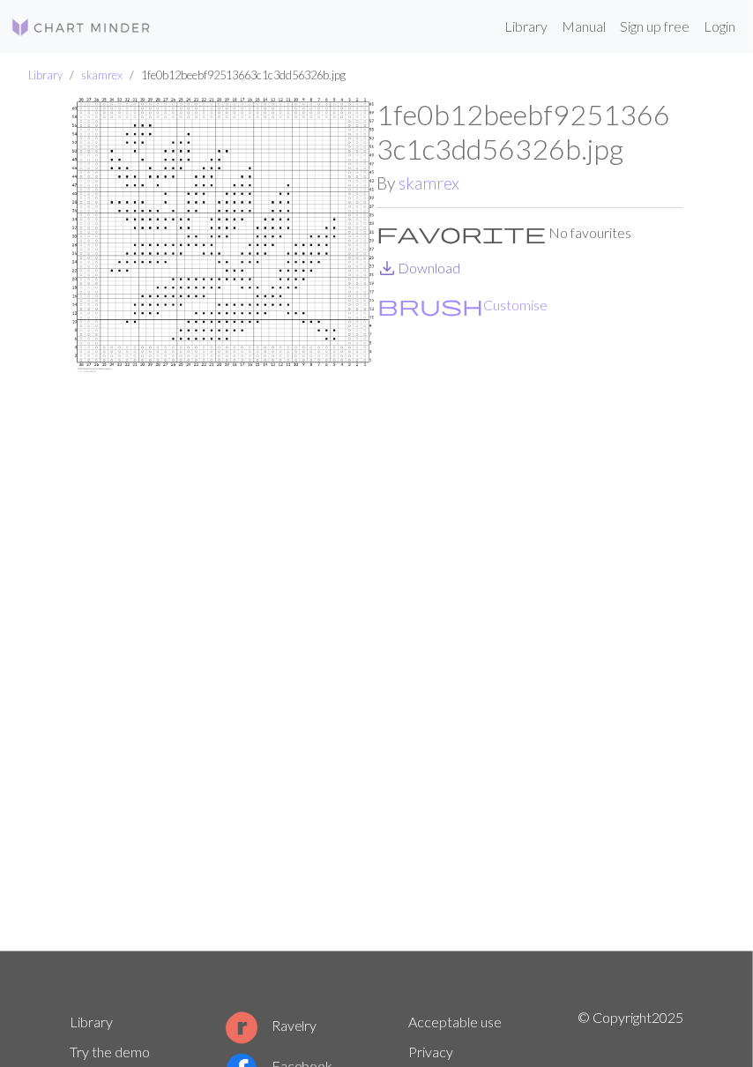
click at [430, 268] on link "save_alt Download" at bounding box center [418, 267] width 84 height 17
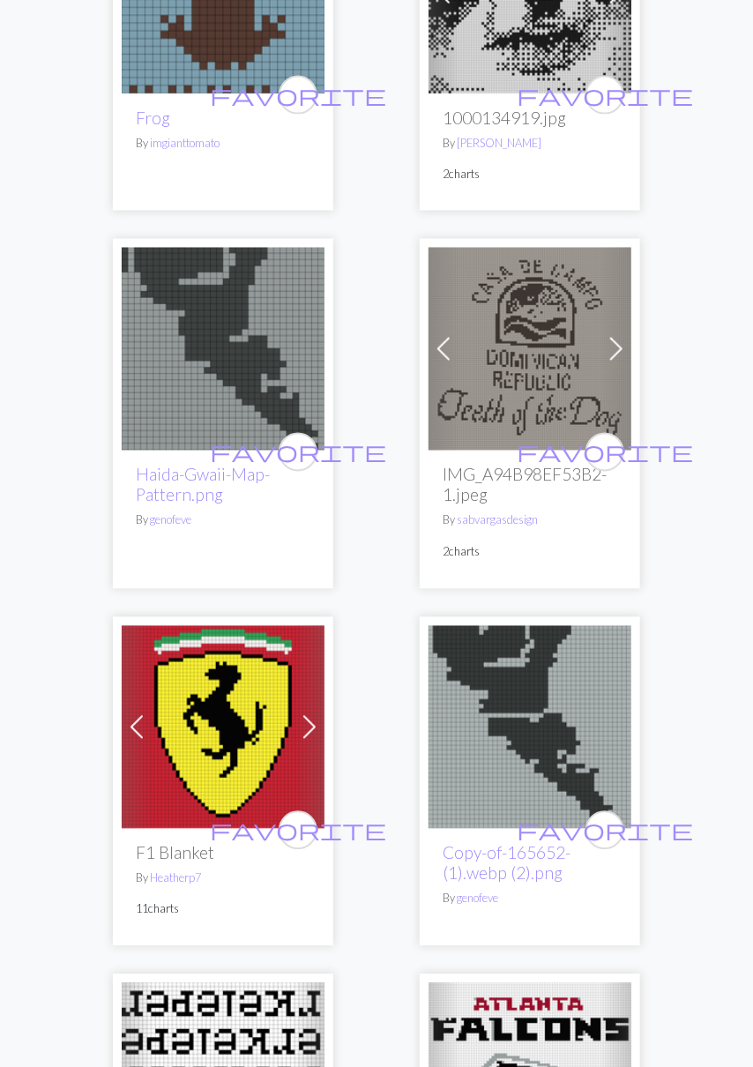
scroll to position [4499, 0]
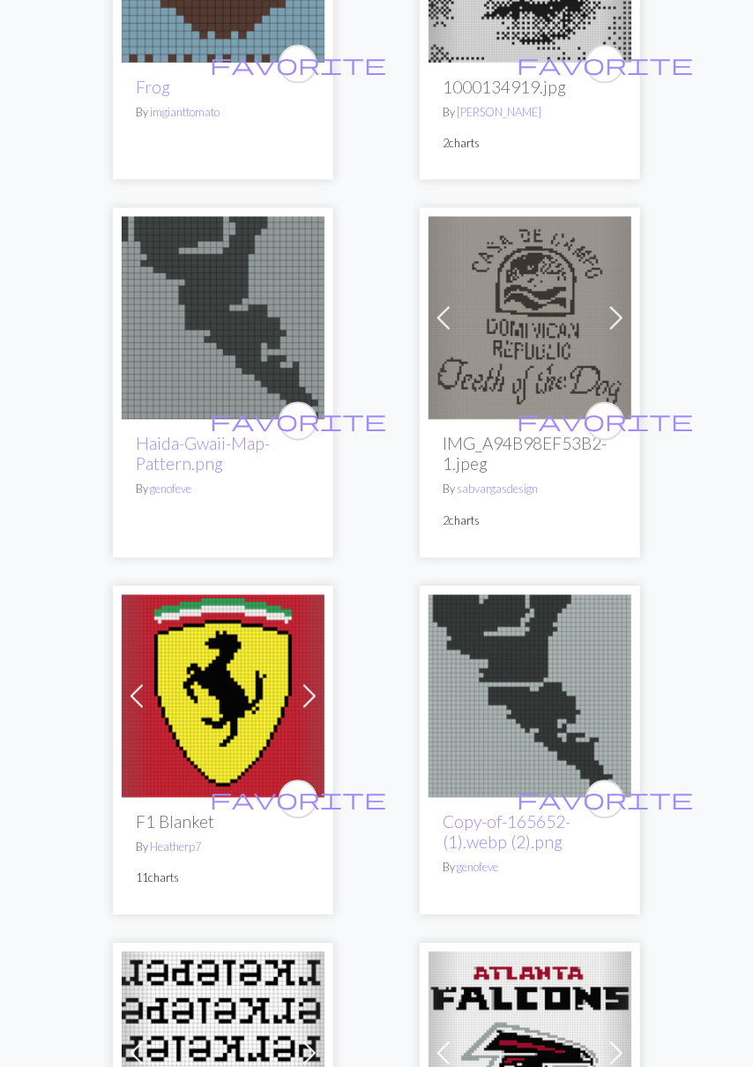
click at [195, 812] on h2 "F1 Blanket" at bounding box center [223, 822] width 175 height 20
click at [227, 672] on img at bounding box center [223, 696] width 203 height 203
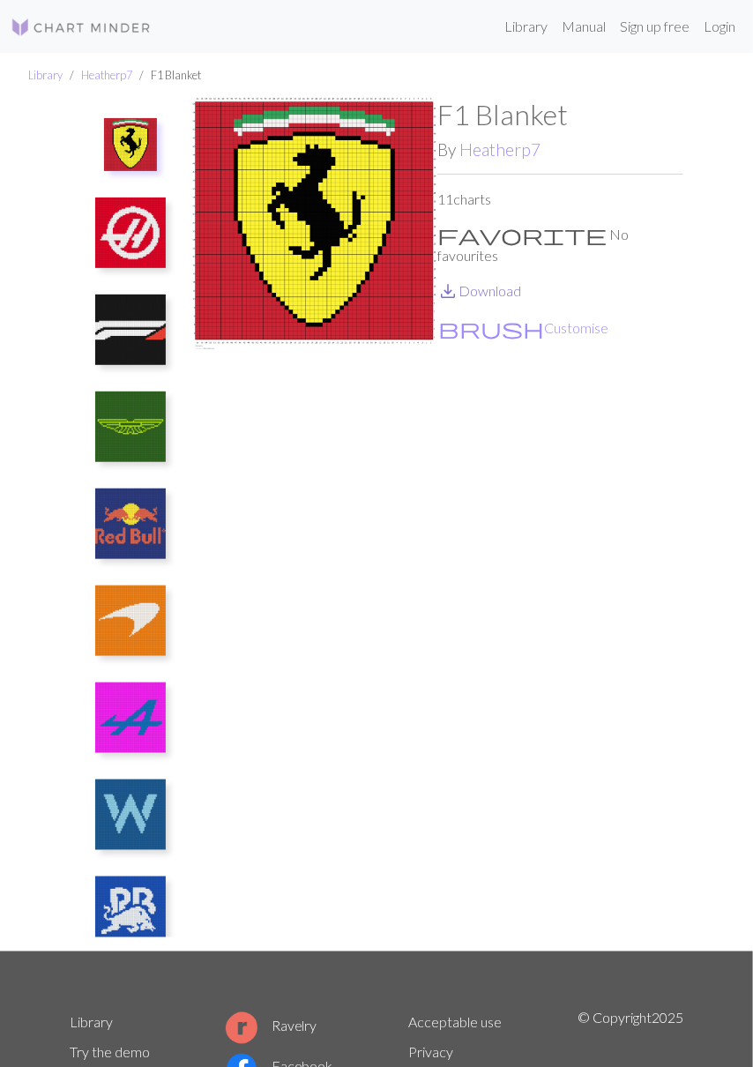
click at [499, 282] on link "save_alt Download" at bounding box center [479, 290] width 84 height 17
click at [125, 532] on img at bounding box center [130, 523] width 71 height 71
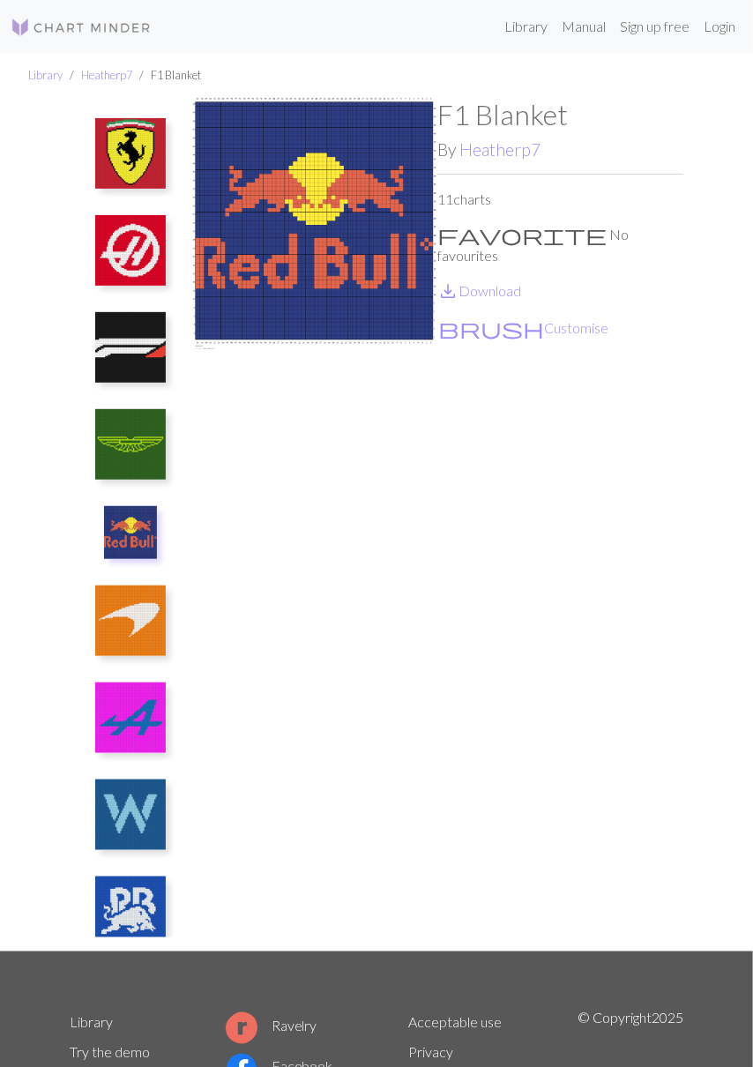
click at [145, 439] on img at bounding box center [130, 444] width 71 height 71
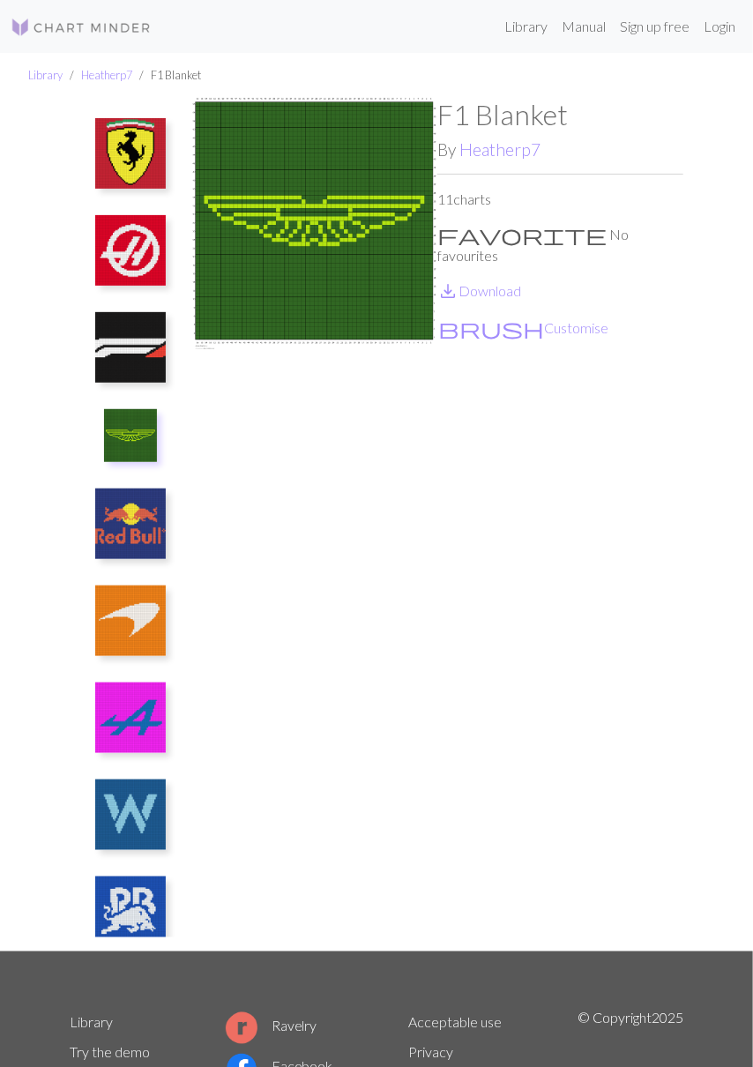
click at [143, 626] on img at bounding box center [130, 620] width 71 height 71
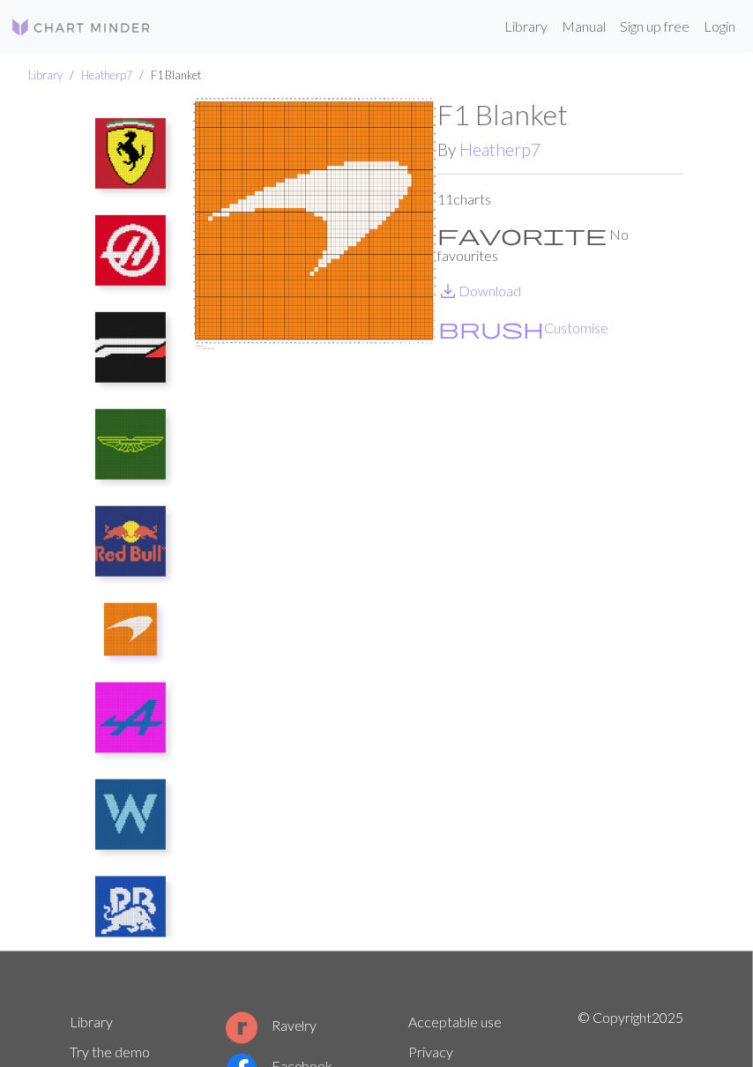
click at [140, 540] on img at bounding box center [130, 541] width 71 height 71
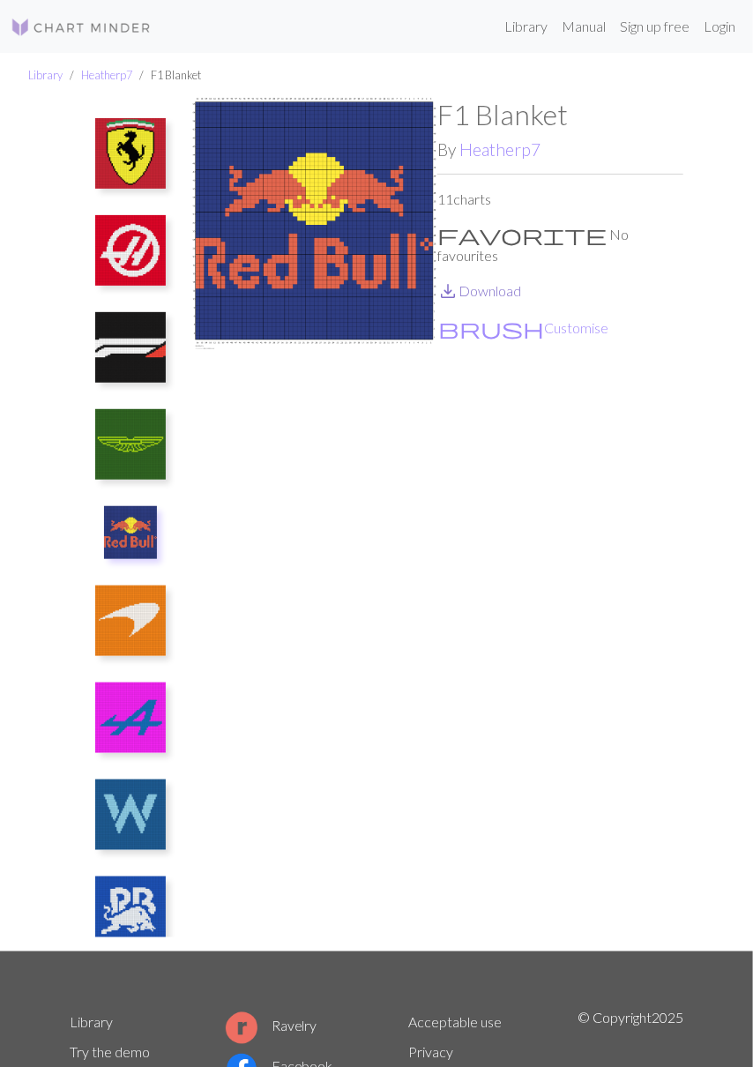
click at [499, 282] on link "save_alt Download" at bounding box center [479, 290] width 84 height 17
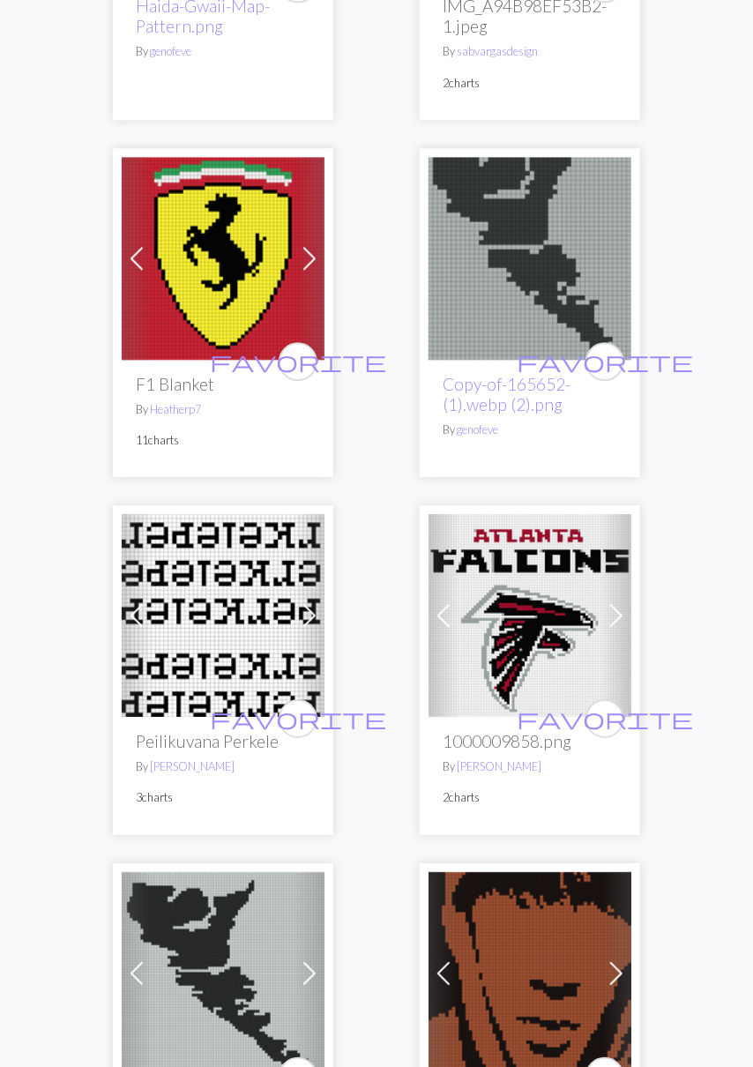
scroll to position [4952, 0]
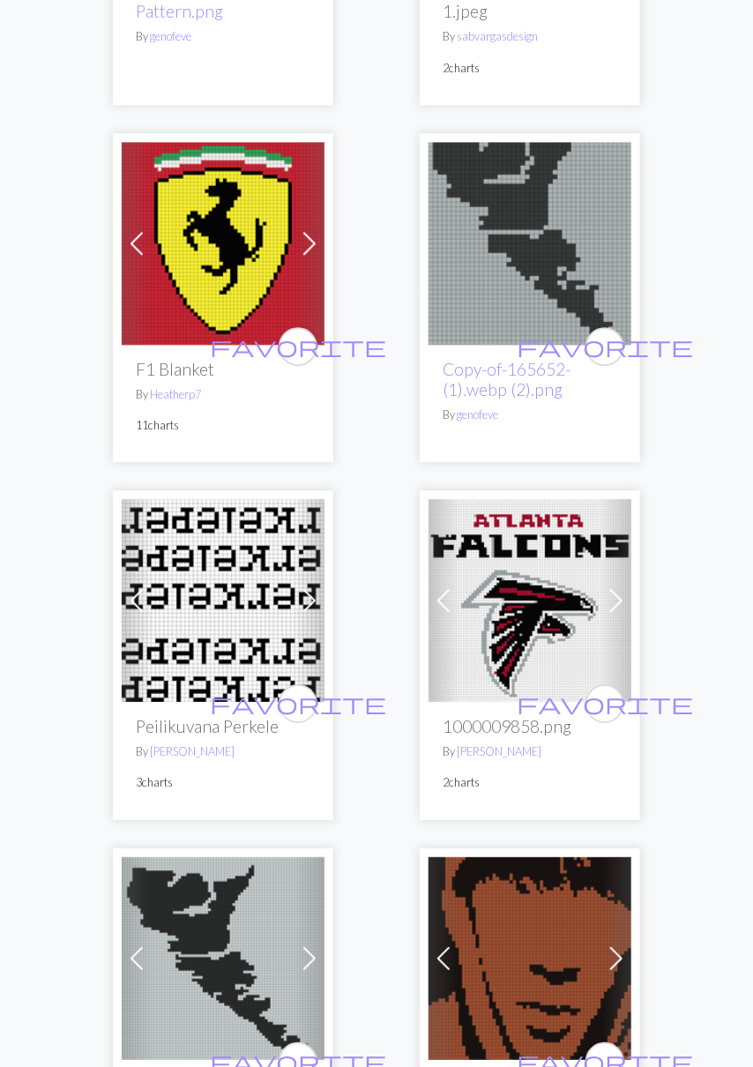
click at [210, 658] on img at bounding box center [223, 600] width 203 height 203
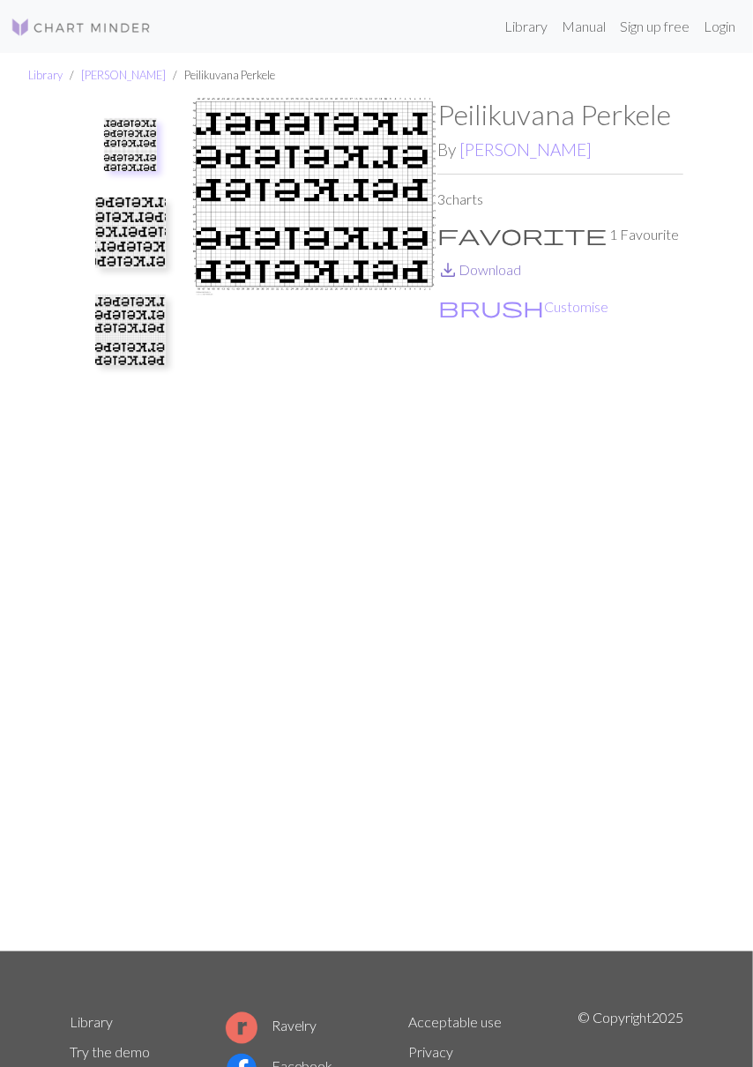
click at [491, 270] on link "save_alt Download" at bounding box center [479, 269] width 84 height 17
click at [130, 237] on img at bounding box center [130, 232] width 71 height 71
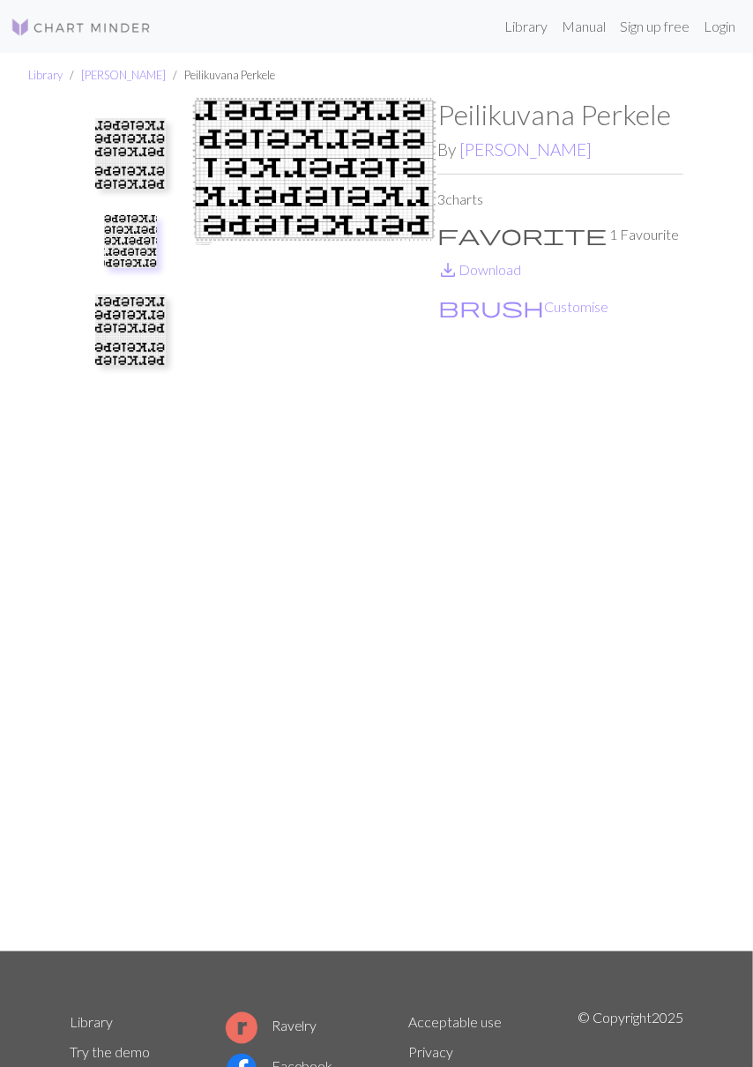
click at [132, 358] on img at bounding box center [130, 329] width 71 height 71
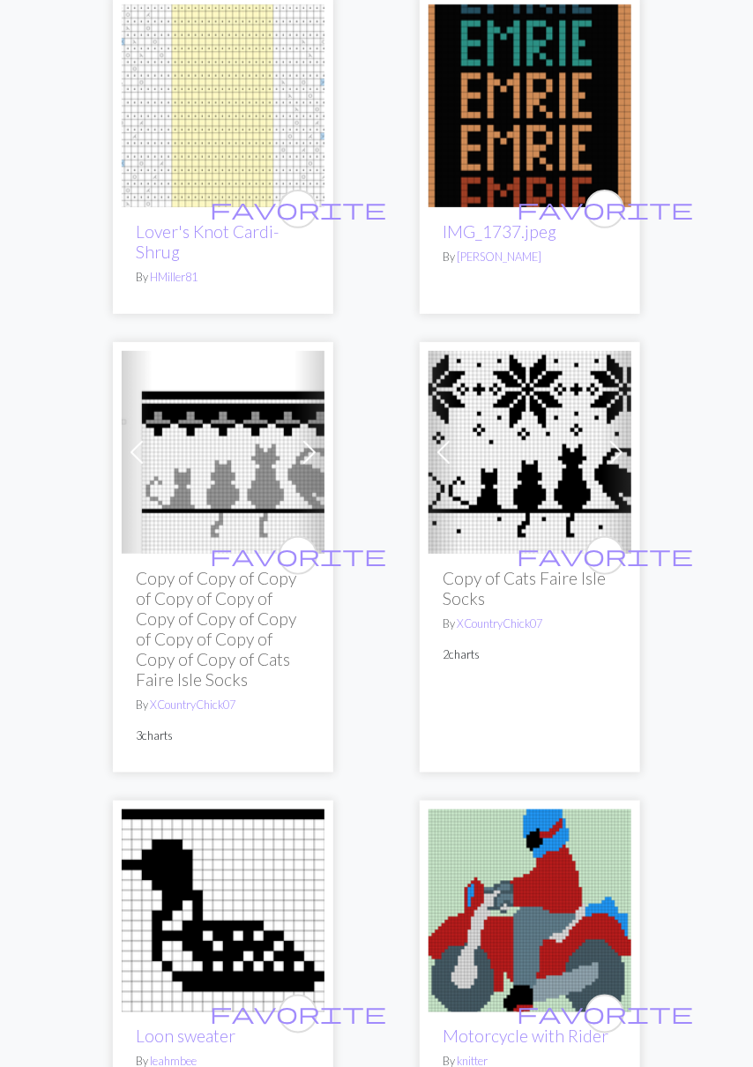
scroll to position [7553, 0]
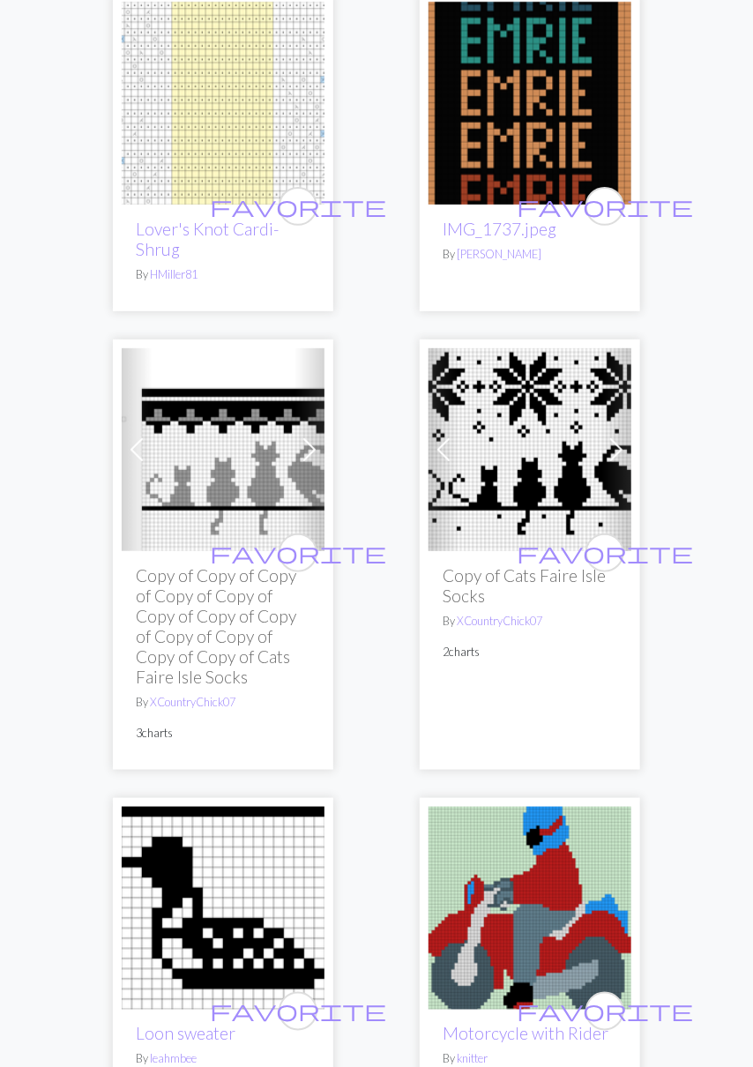
click at [253, 471] on img at bounding box center [223, 449] width 203 height 203
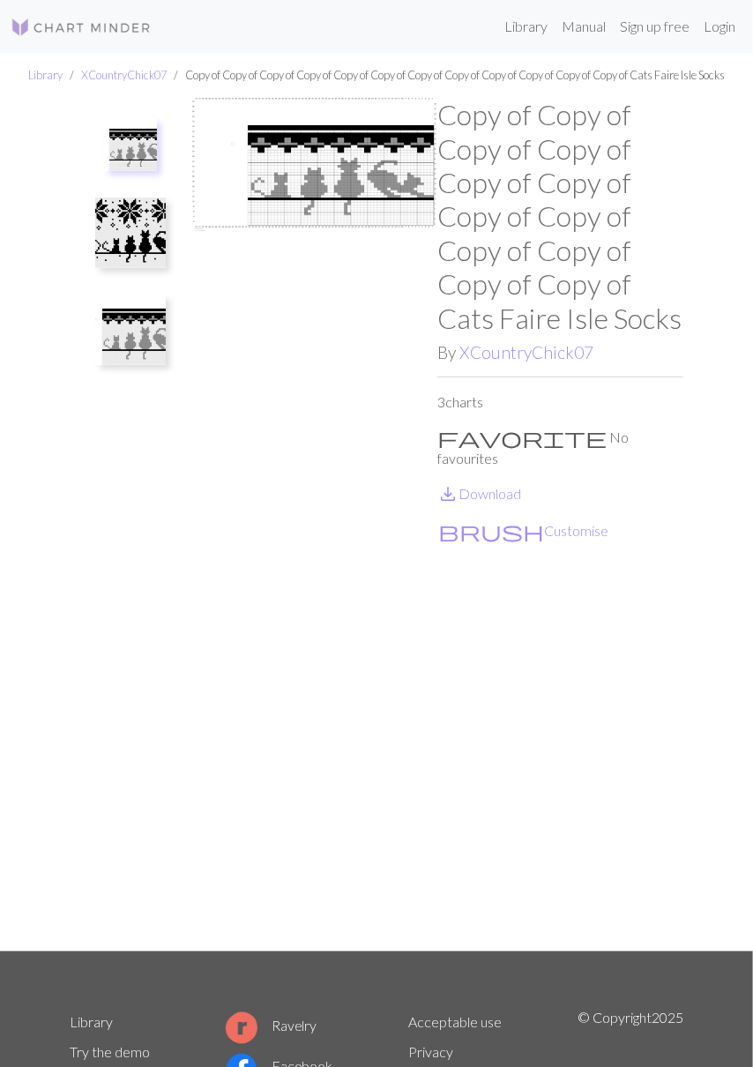
click at [139, 262] on img at bounding box center [130, 232] width 71 height 71
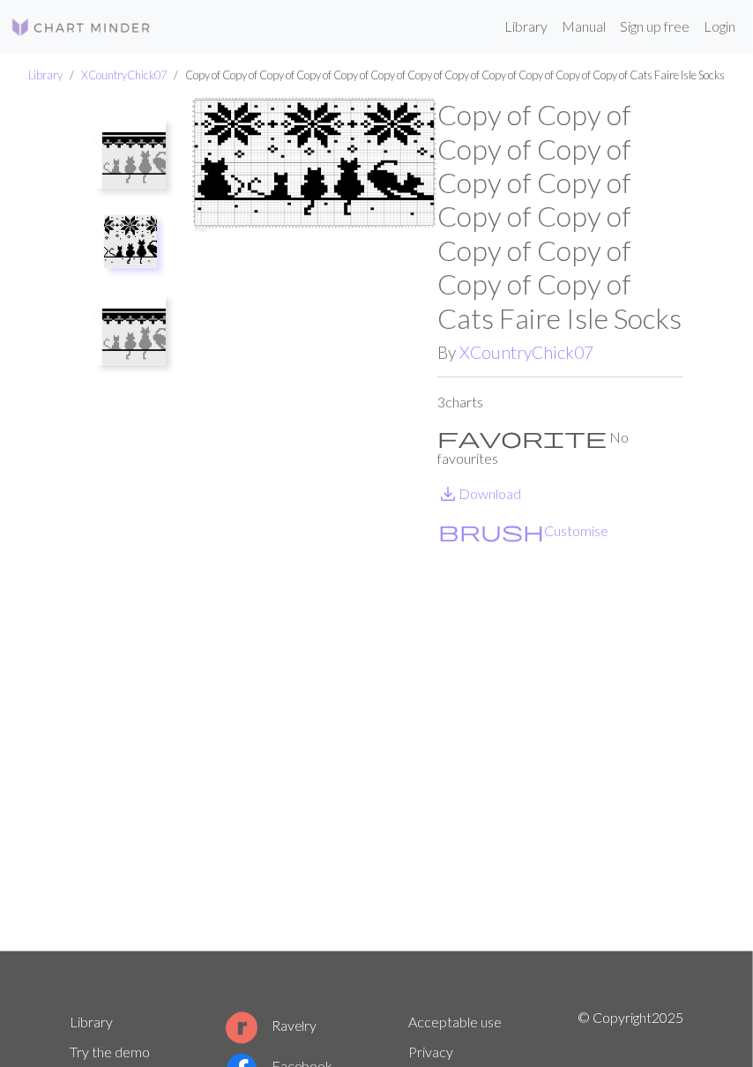
click at [137, 360] on img at bounding box center [130, 329] width 71 height 71
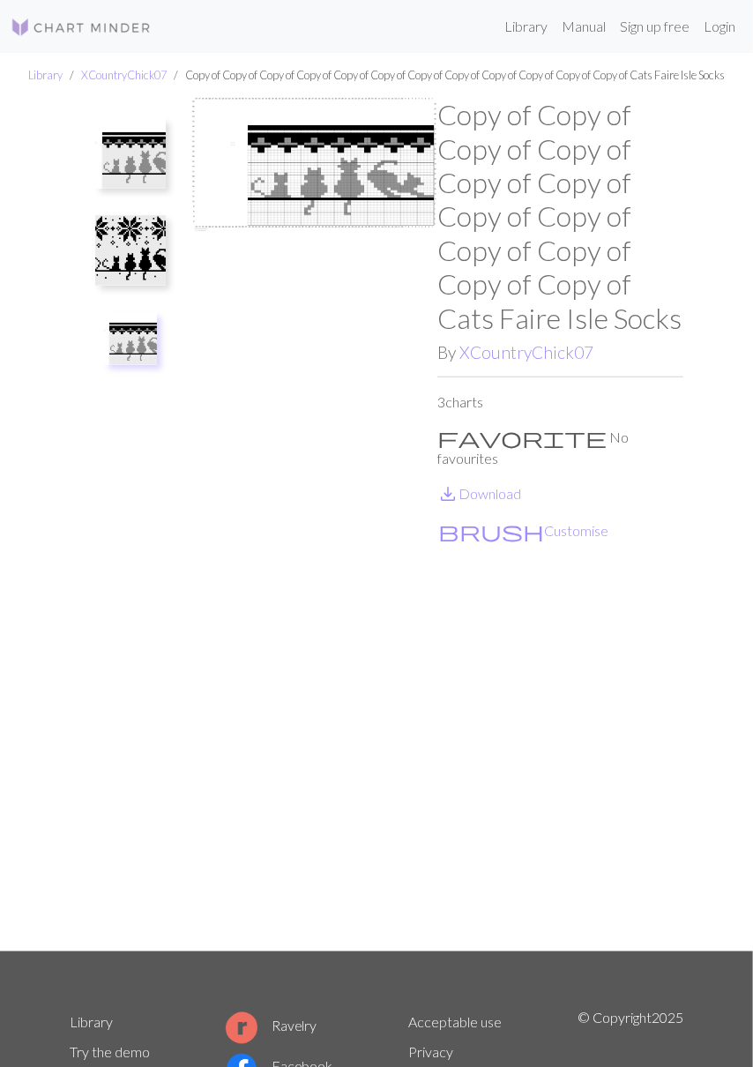
click at [138, 185] on img at bounding box center [130, 153] width 71 height 71
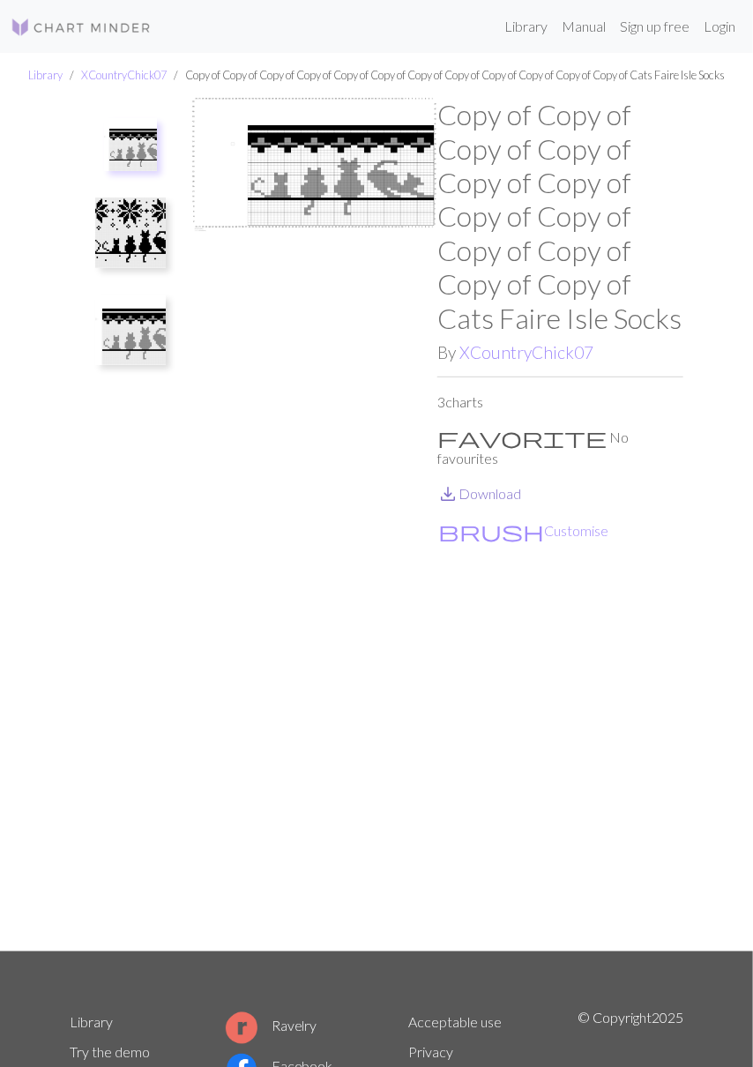
click at [501, 493] on link "save_alt Download" at bounding box center [479, 493] width 84 height 17
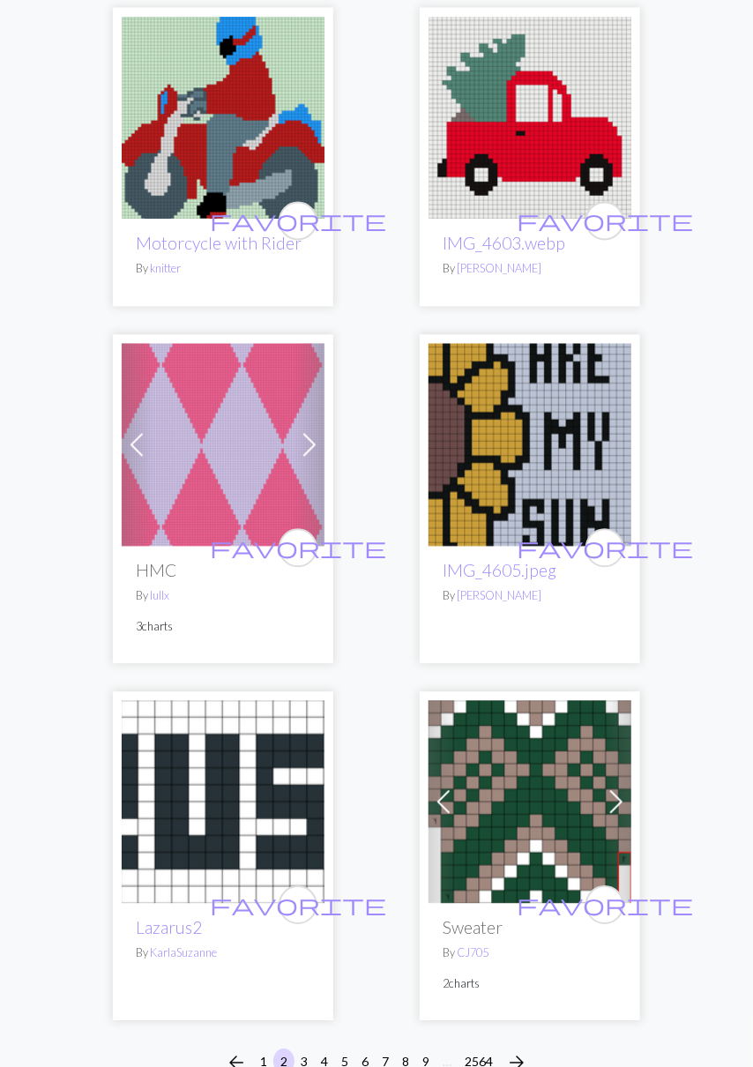
scroll to position [8393, 0]
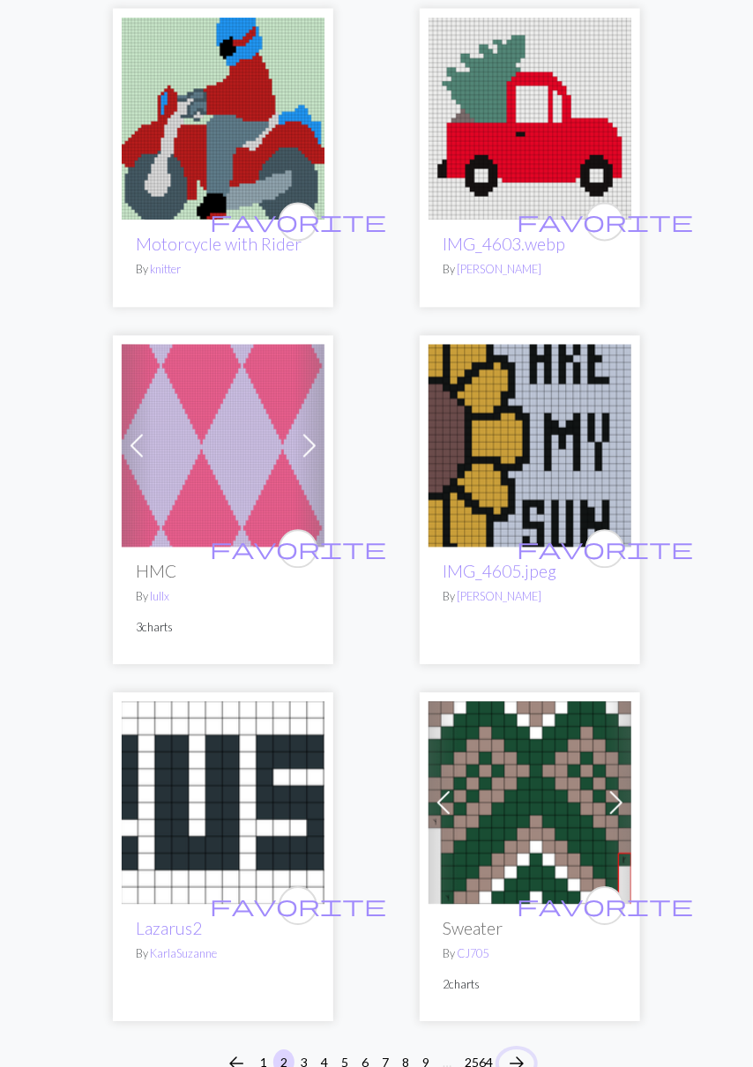
click at [525, 1052] on span "arrow_forward" at bounding box center [516, 1064] width 21 height 25
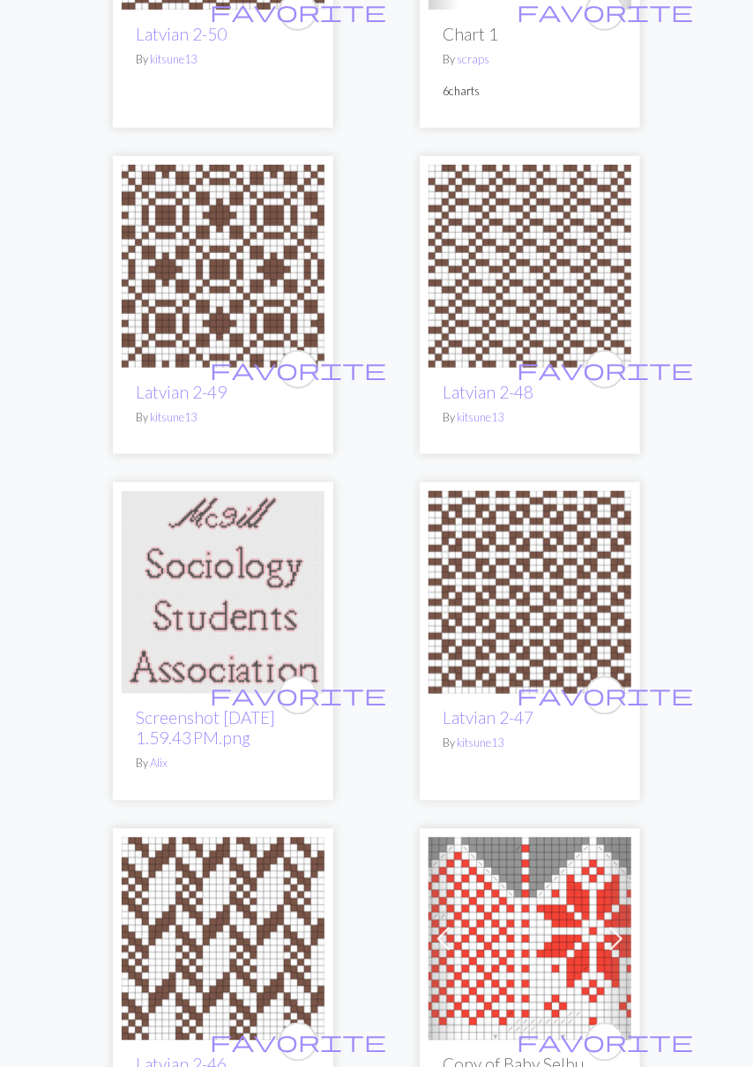
scroll to position [5961, 0]
click at [225, 854] on img at bounding box center [223, 938] width 203 height 203
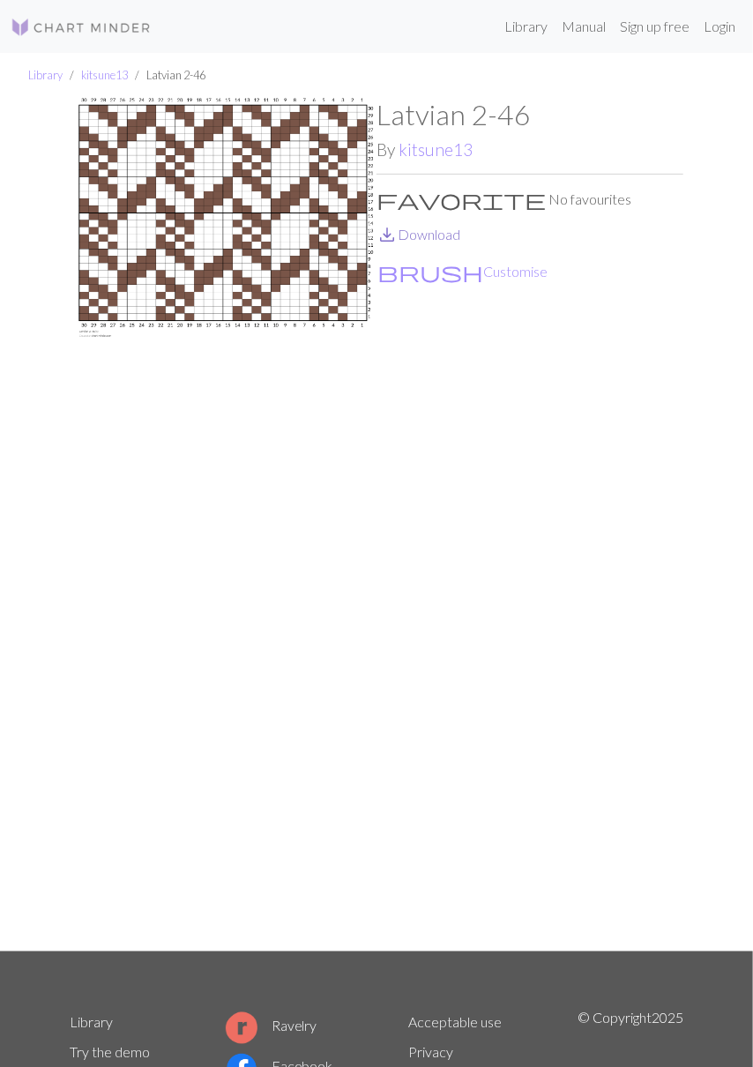
click at [438, 234] on link "save_alt Download" at bounding box center [418, 234] width 84 height 17
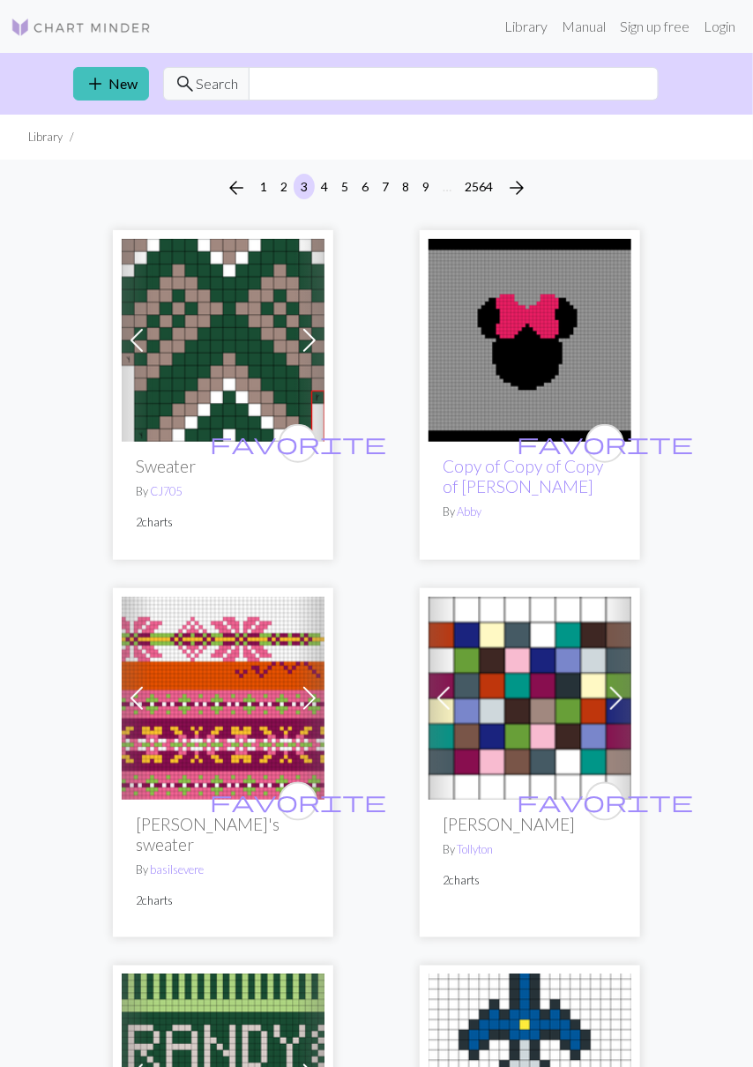
click at [546, 353] on img at bounding box center [529, 340] width 203 height 203
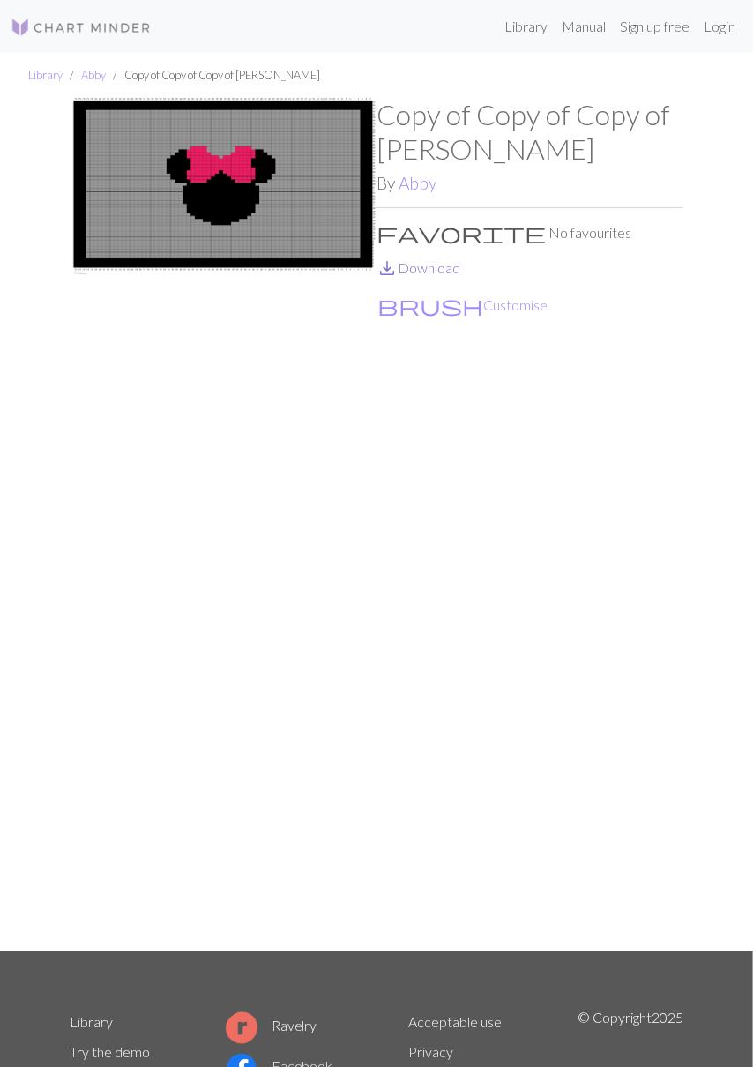
click at [439, 266] on link "save_alt Download" at bounding box center [418, 267] width 84 height 17
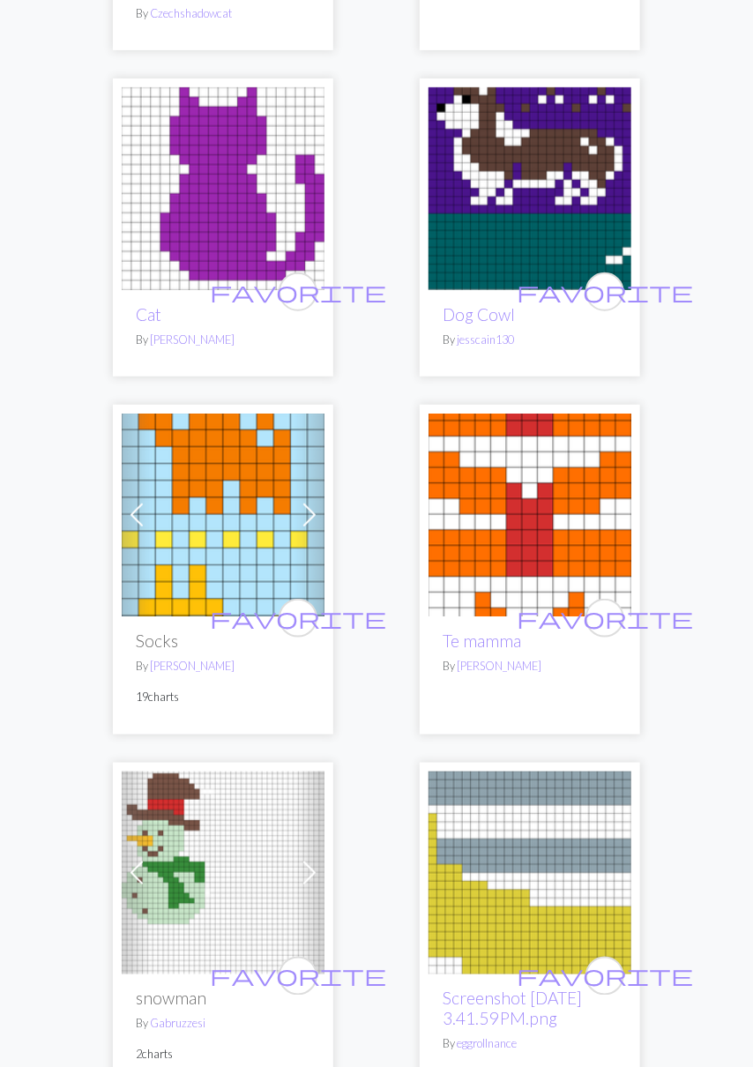
scroll to position [1957, 0]
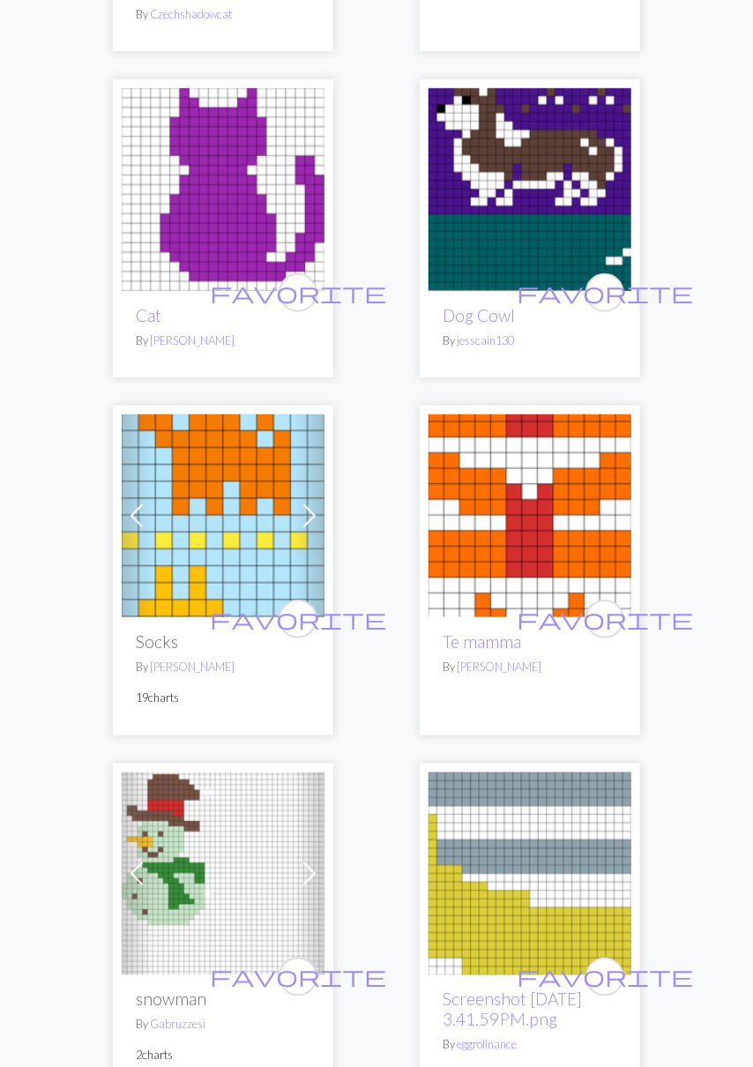
click at [235, 174] on img at bounding box center [223, 189] width 203 height 203
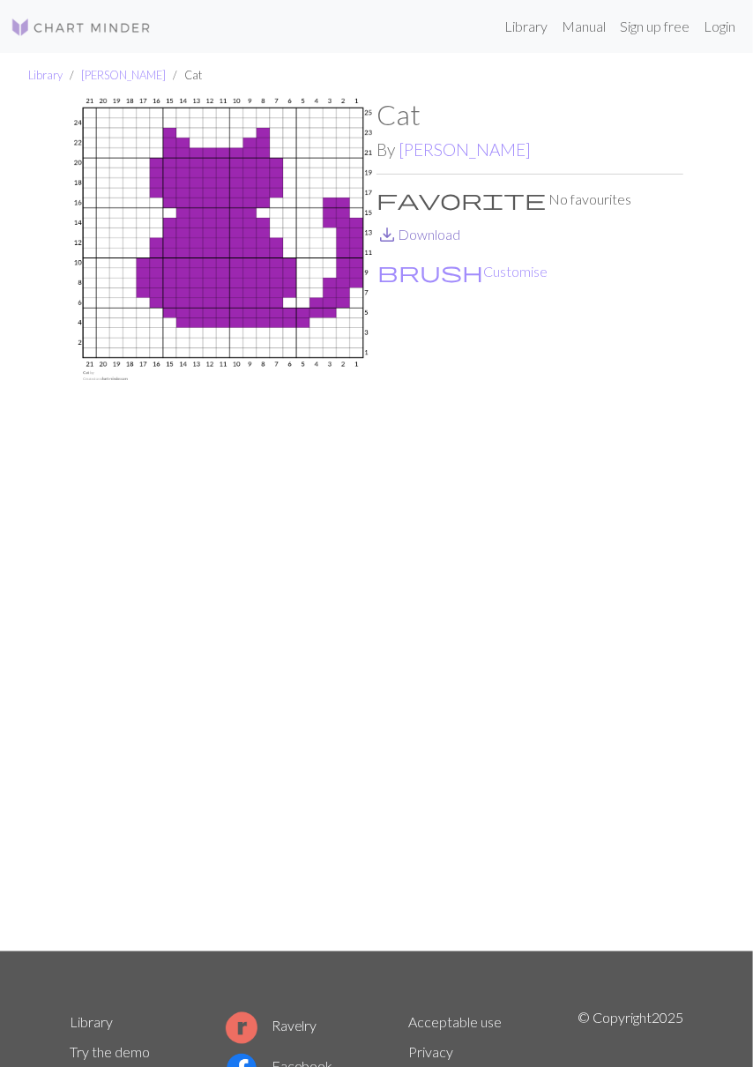
click at [454, 239] on link "save_alt Download" at bounding box center [418, 234] width 84 height 17
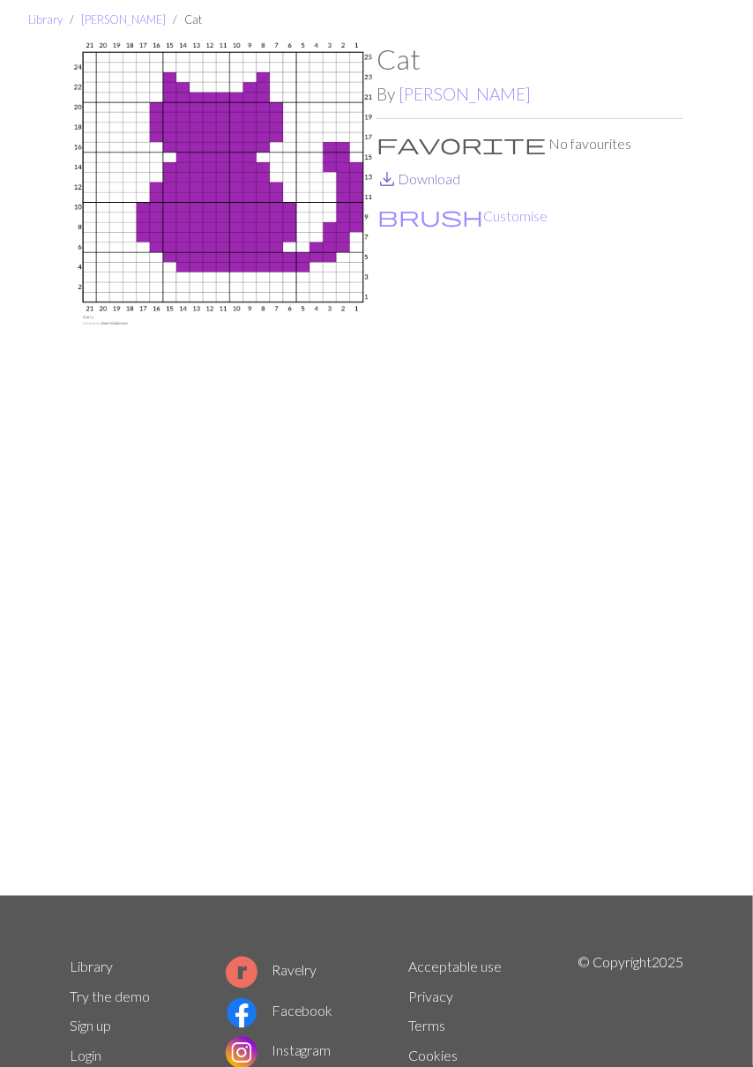
scroll to position [74, 0]
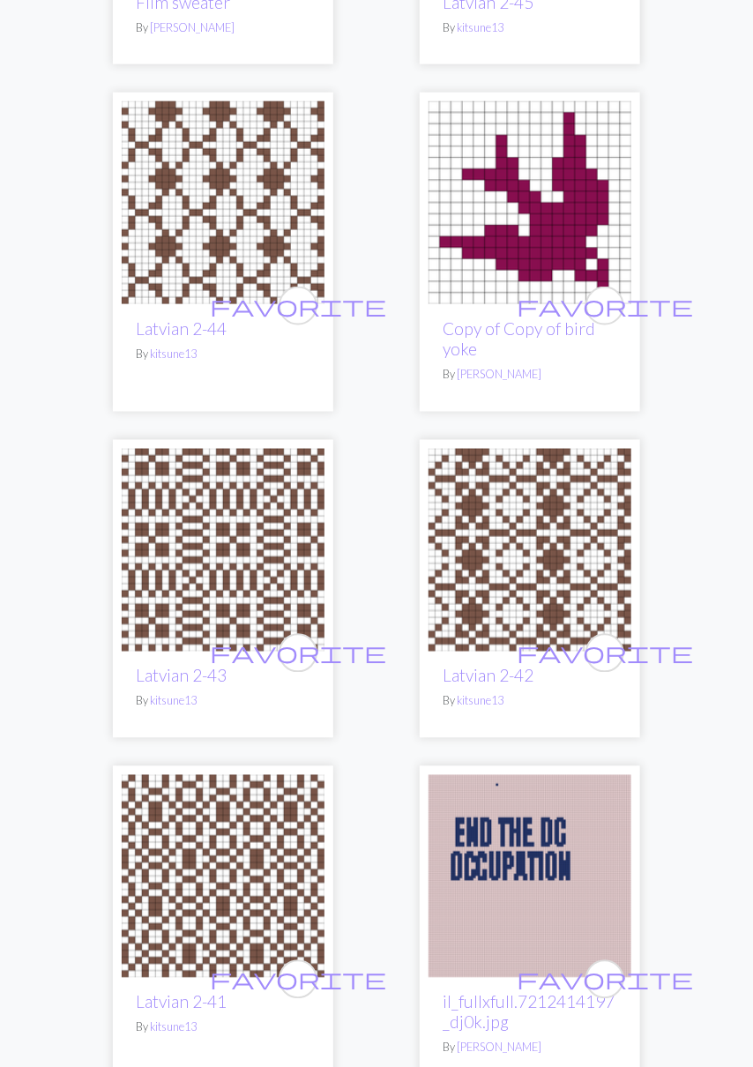
scroll to position [8089, 0]
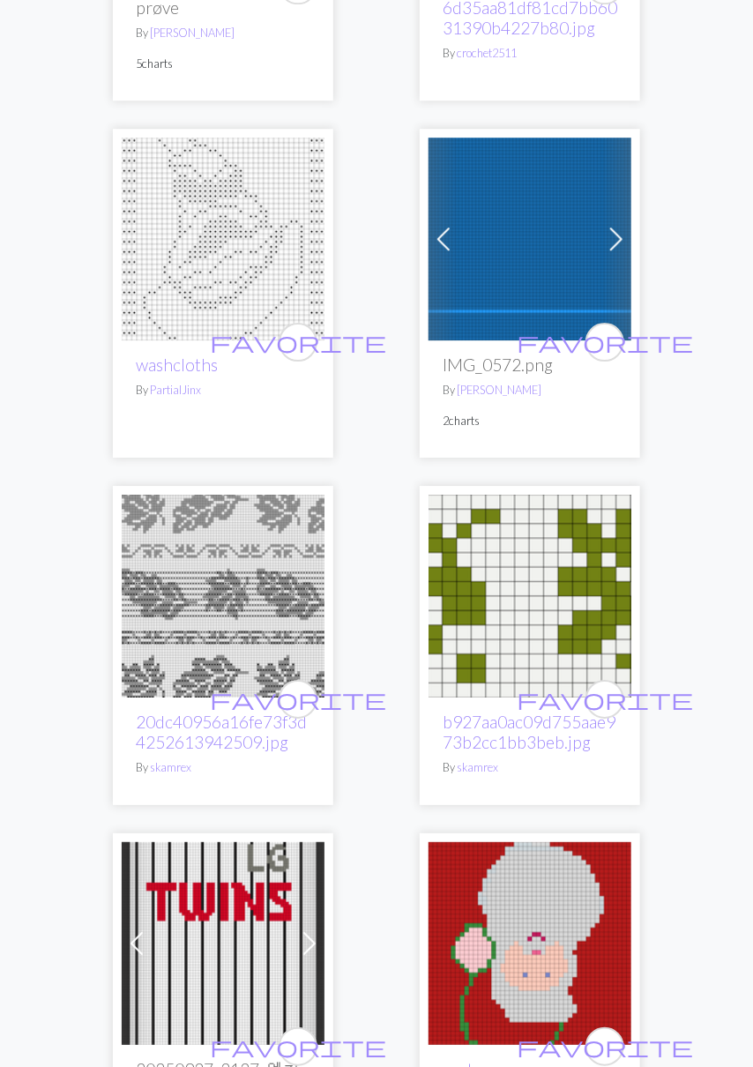
scroll to position [3224, 0]
click at [242, 240] on img at bounding box center [223, 239] width 203 height 203
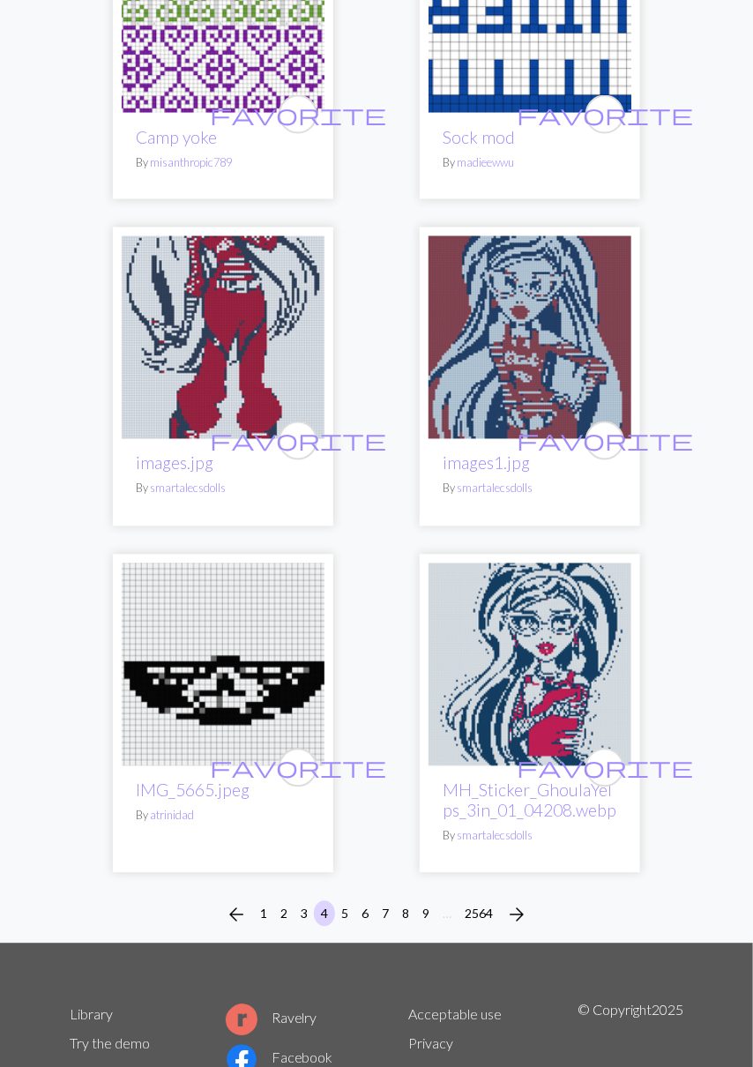
scroll to position [8336, 0]
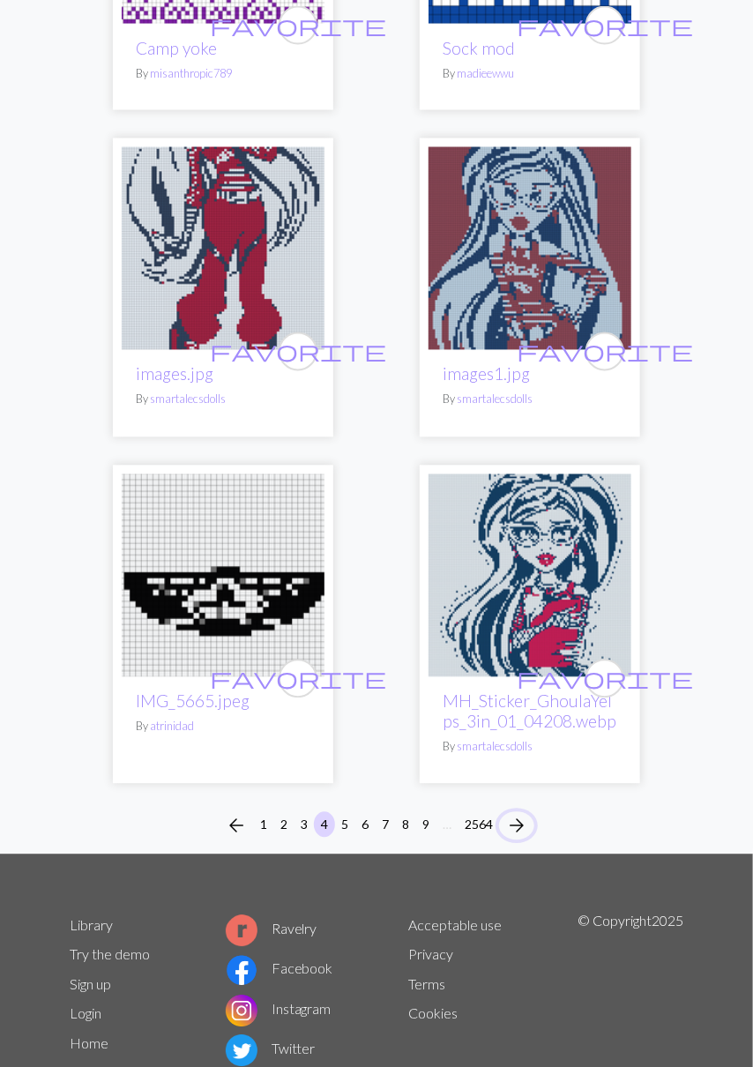
click at [526, 816] on span "arrow_forward" at bounding box center [516, 826] width 21 height 25
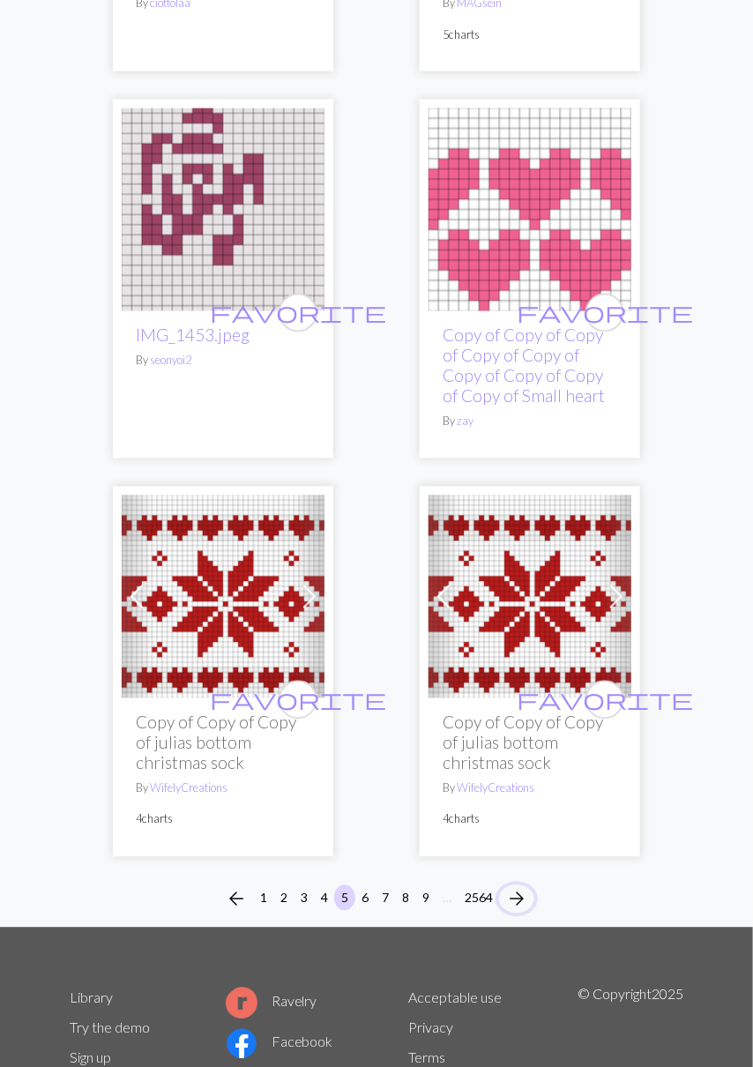
scroll to position [8308, 0]
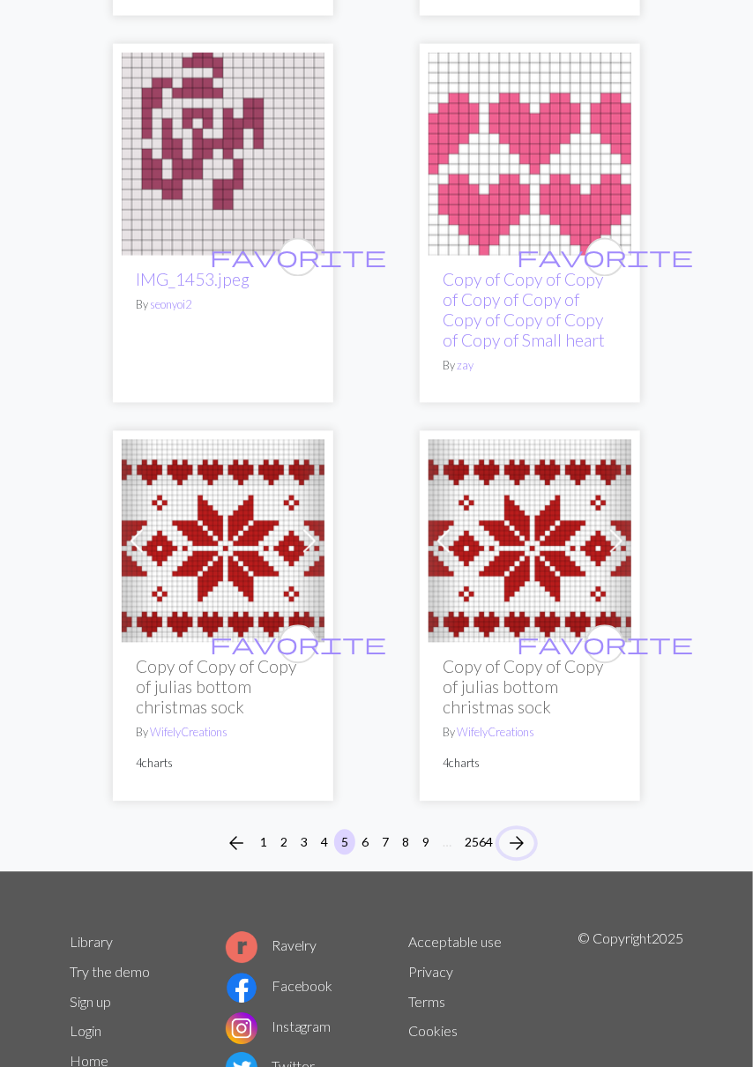
click at [524, 831] on span "arrow_forward" at bounding box center [516, 843] width 21 height 25
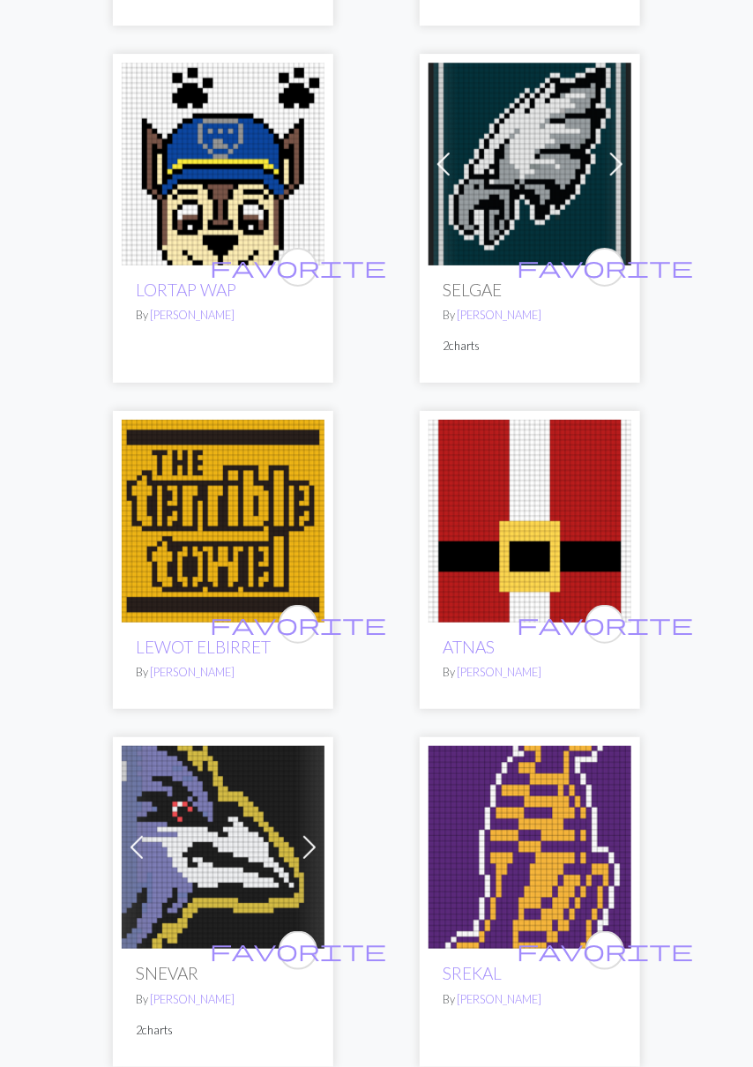
scroll to position [3553, 0]
